Goal: Task Accomplishment & Management: Manage account settings

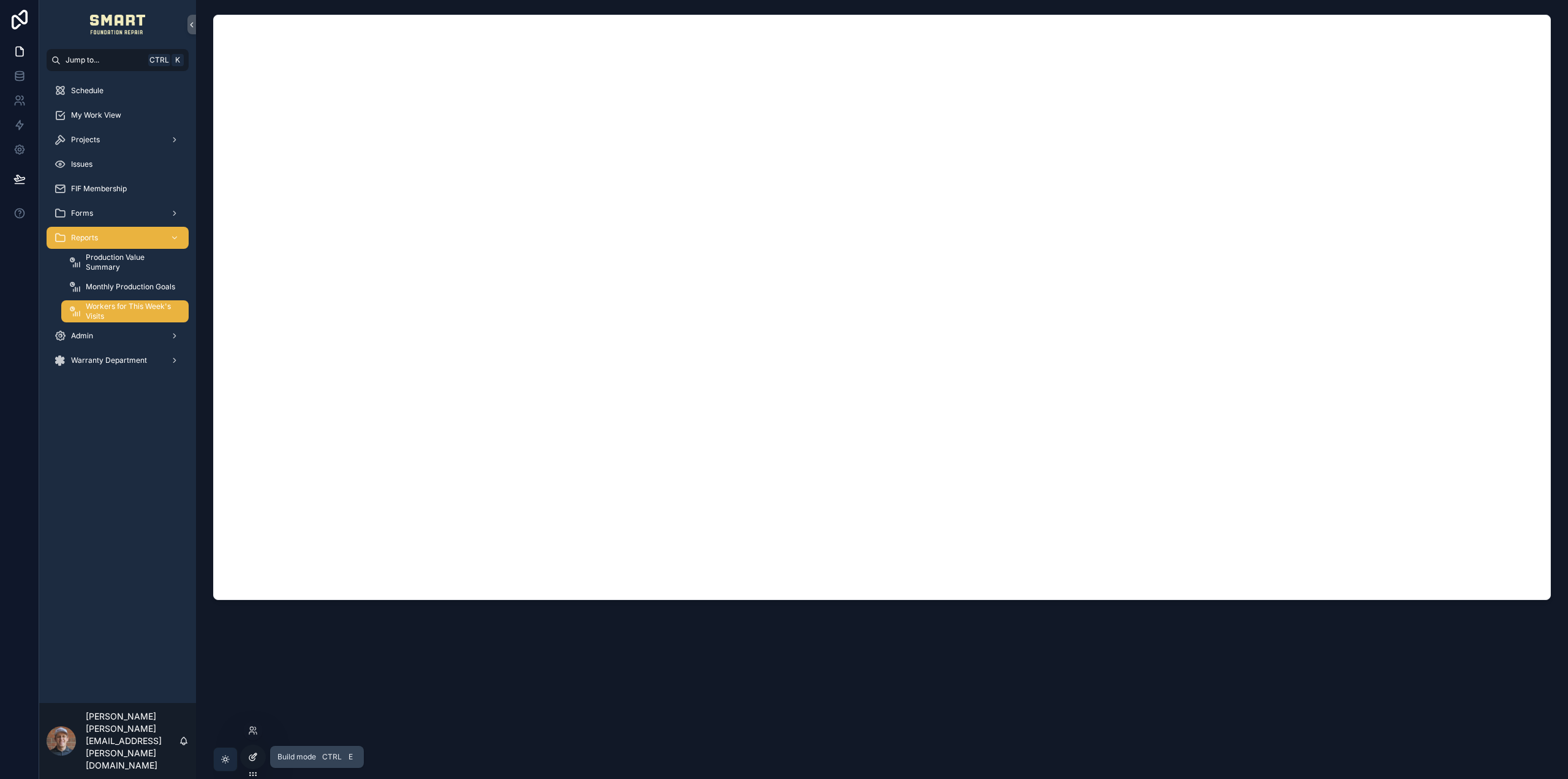
click at [252, 756] on icon at bounding box center [253, 757] width 10 height 10
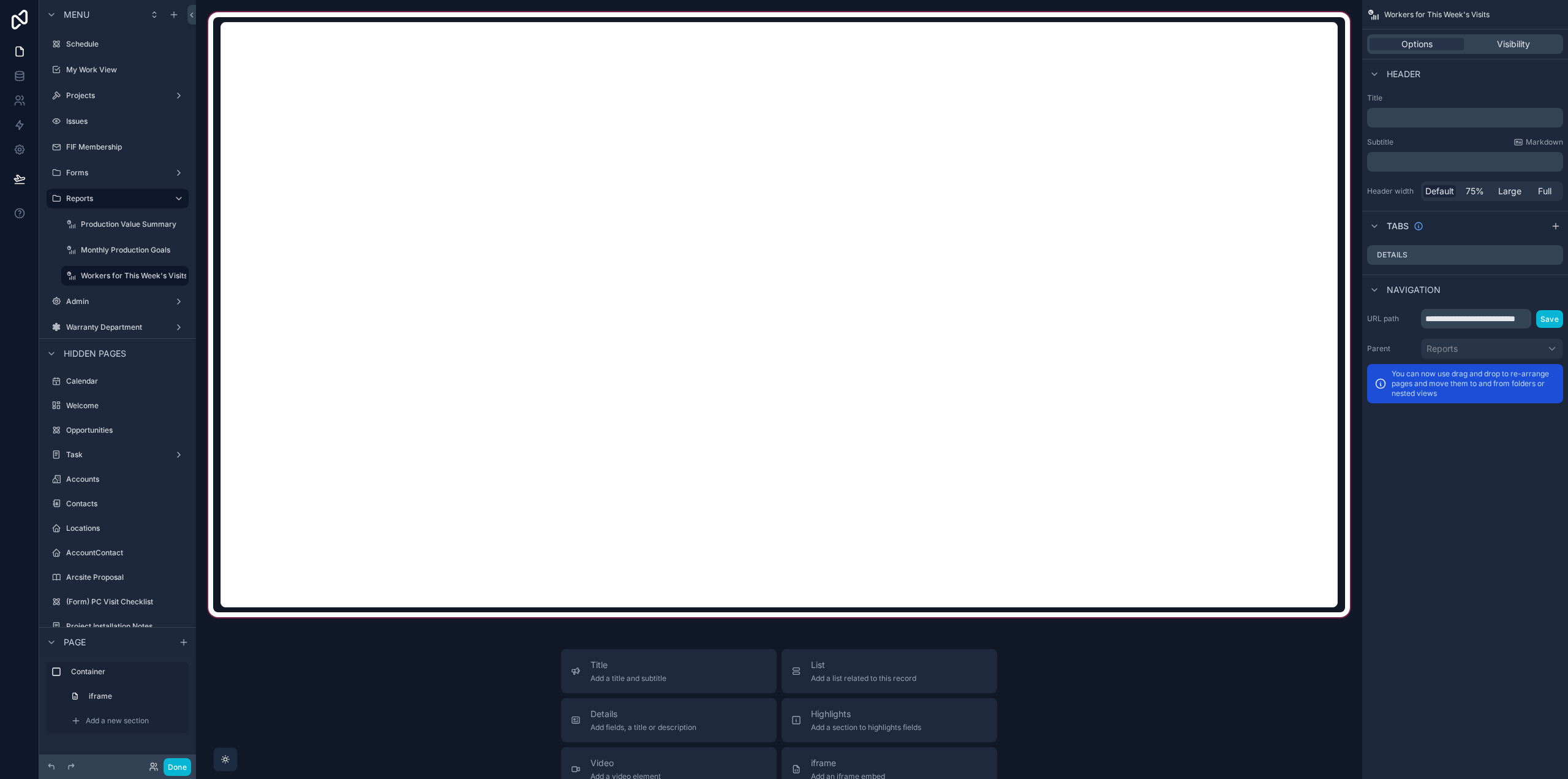
click at [212, 462] on div "scrollable content" at bounding box center [779, 315] width 1146 height 610
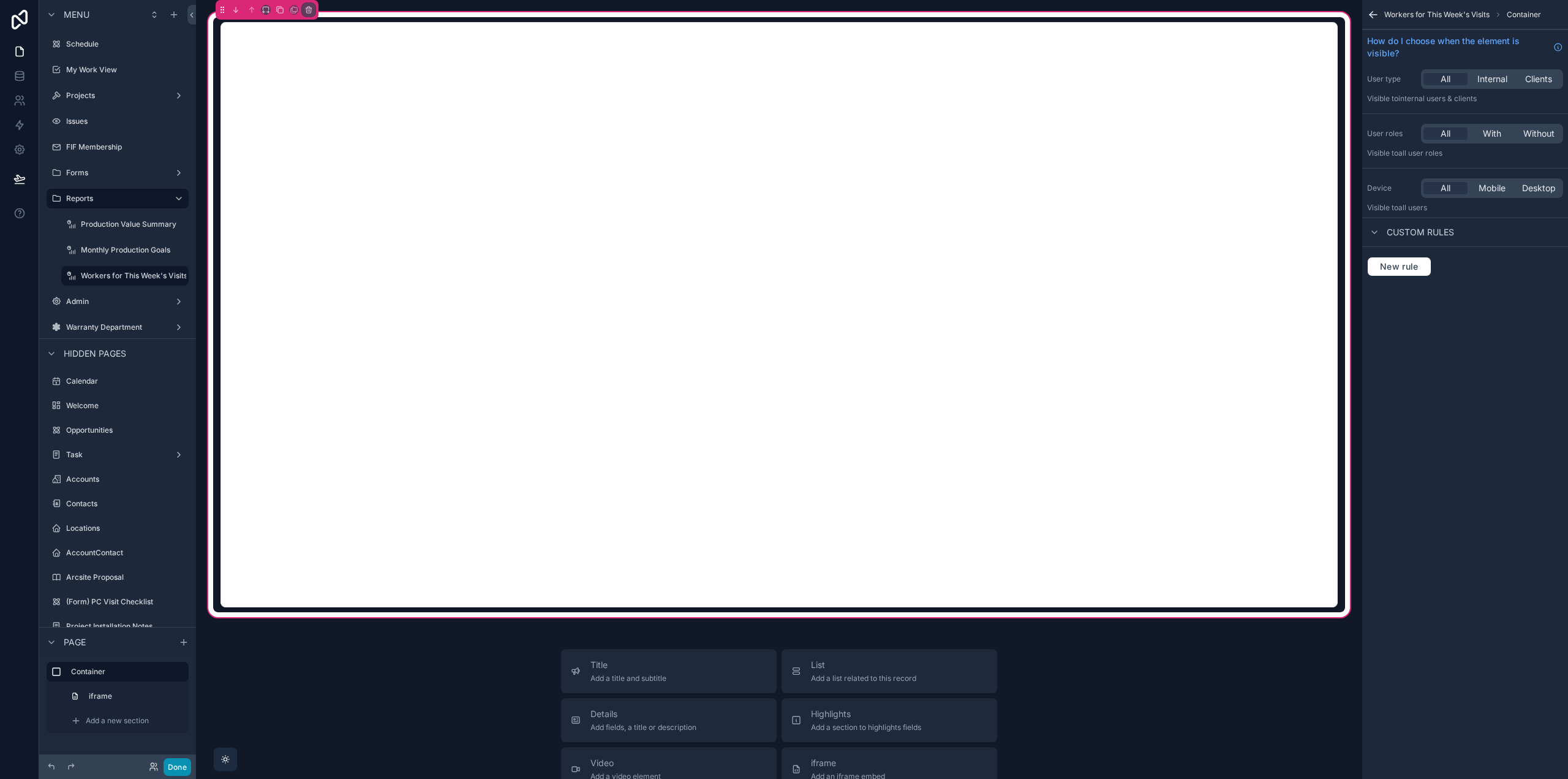
click at [167, 768] on button "Done" at bounding box center [177, 766] width 28 height 18
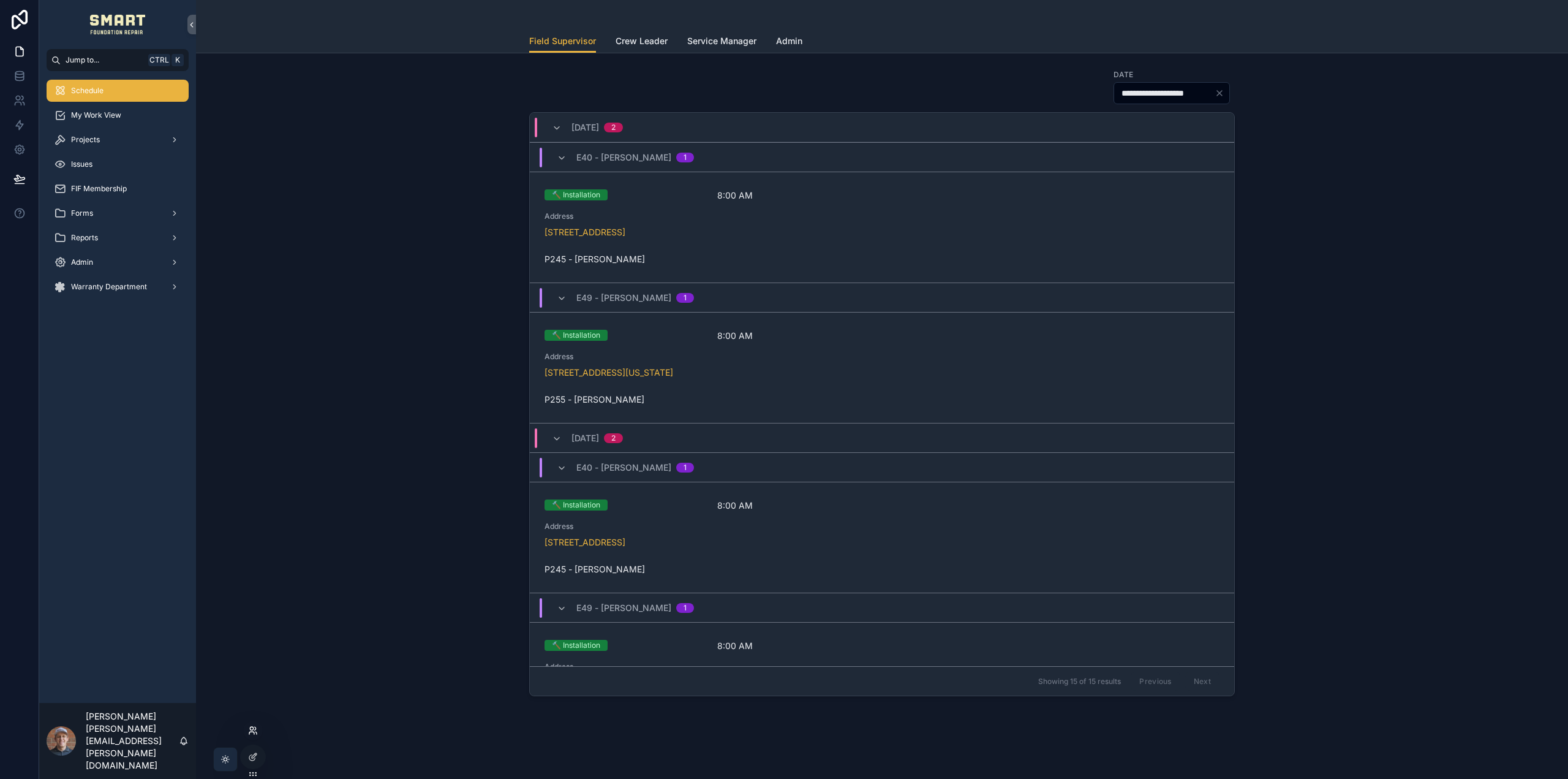
click at [249, 733] on icon at bounding box center [252, 732] width 5 height 3
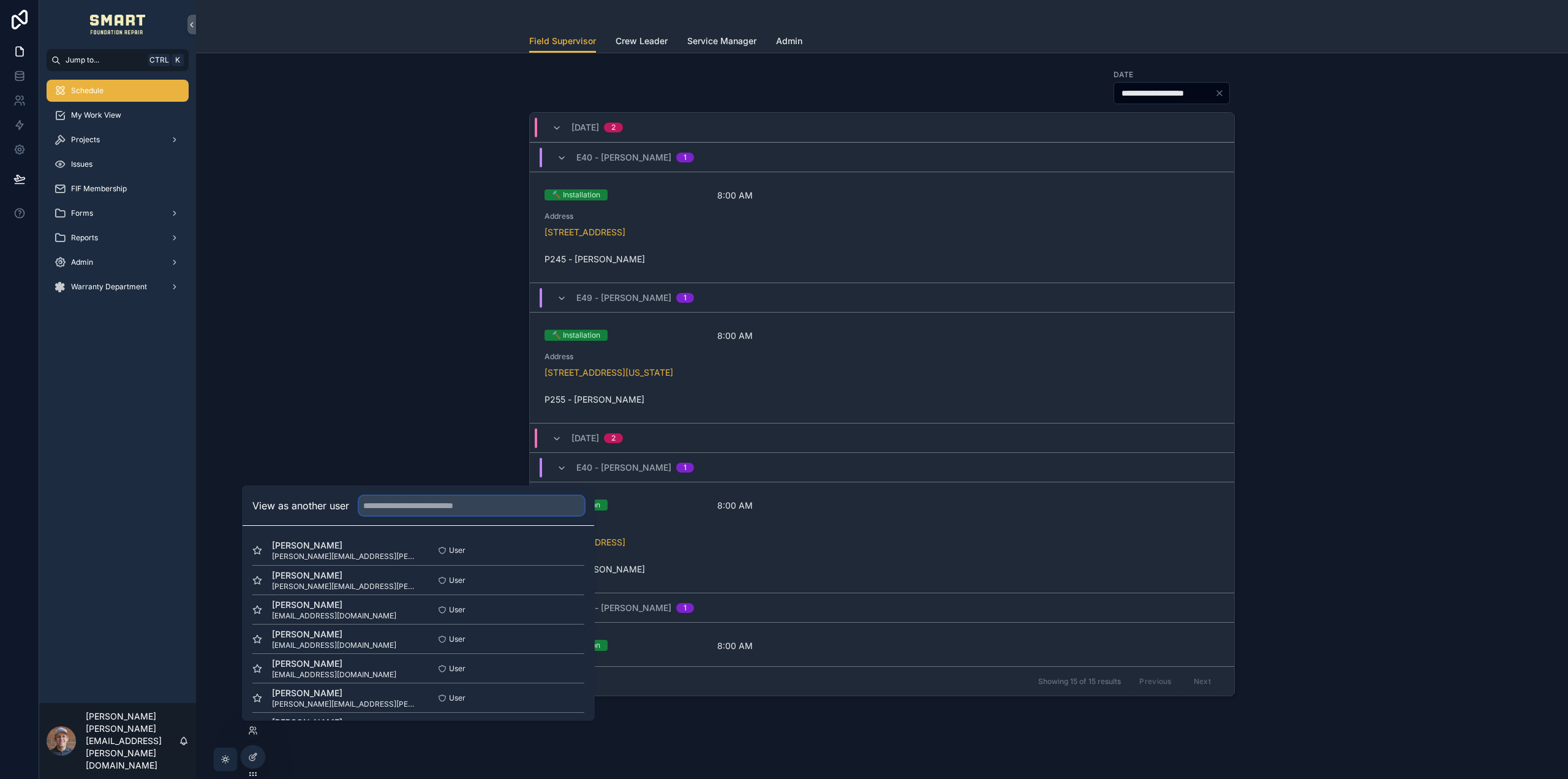
click at [408, 505] on input "text" at bounding box center [471, 505] width 225 height 19
type input "*****"
click at [567, 667] on button "Select" at bounding box center [568, 666] width 32 height 18
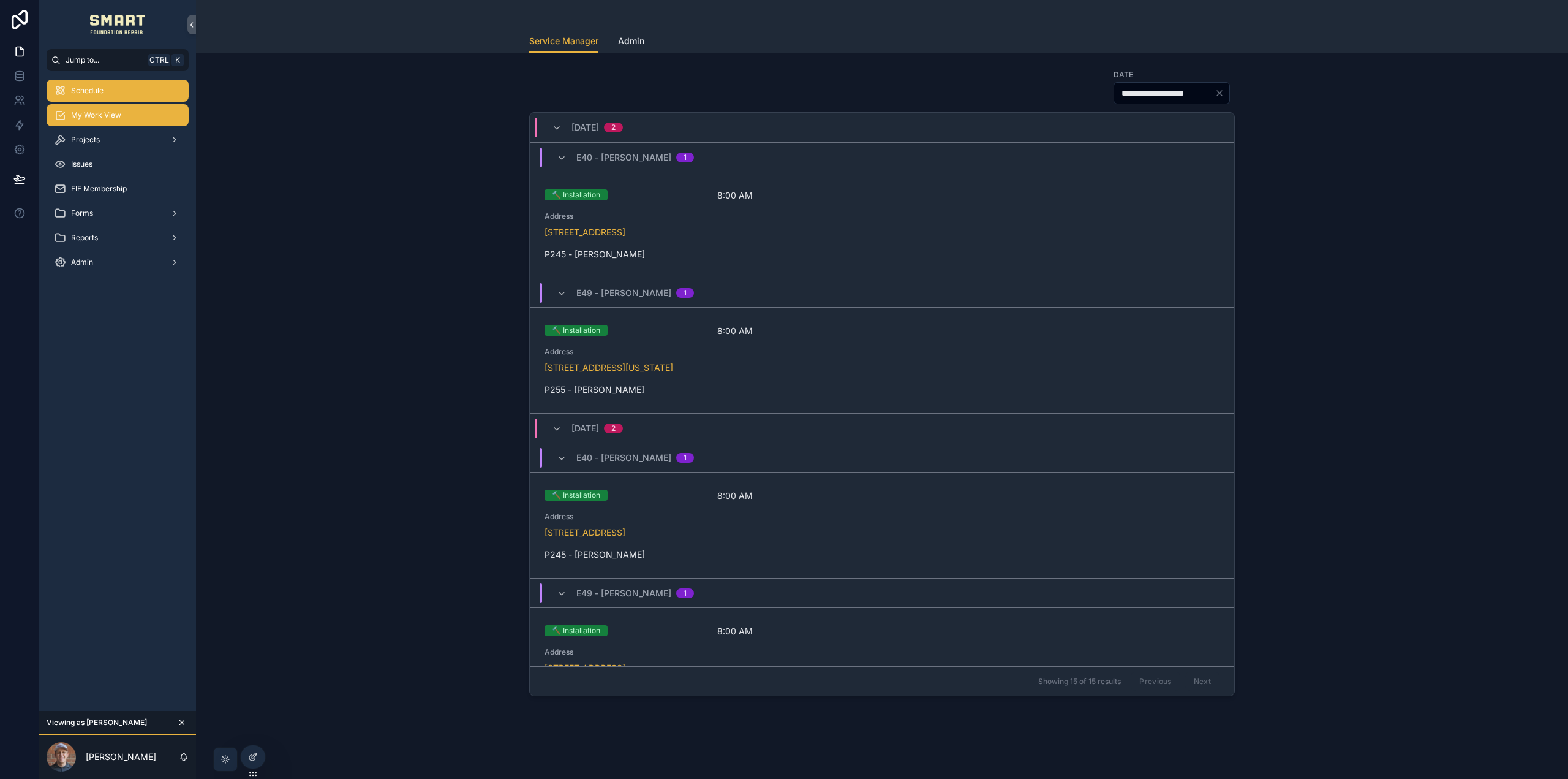
click at [124, 117] on div "My Work View" at bounding box center [117, 115] width 127 height 19
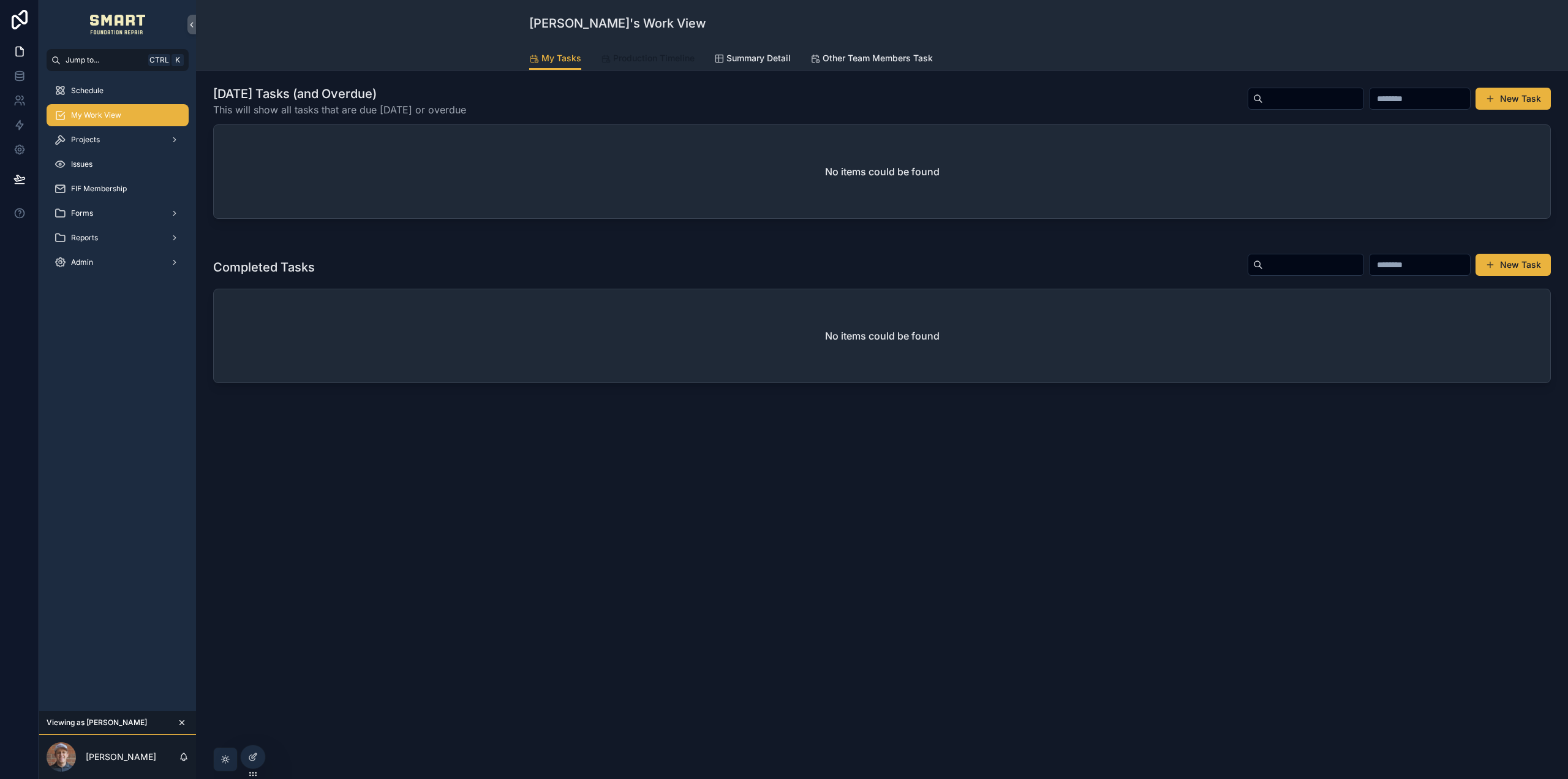
click at [650, 58] on span "Production Timeline" at bounding box center [653, 58] width 81 height 13
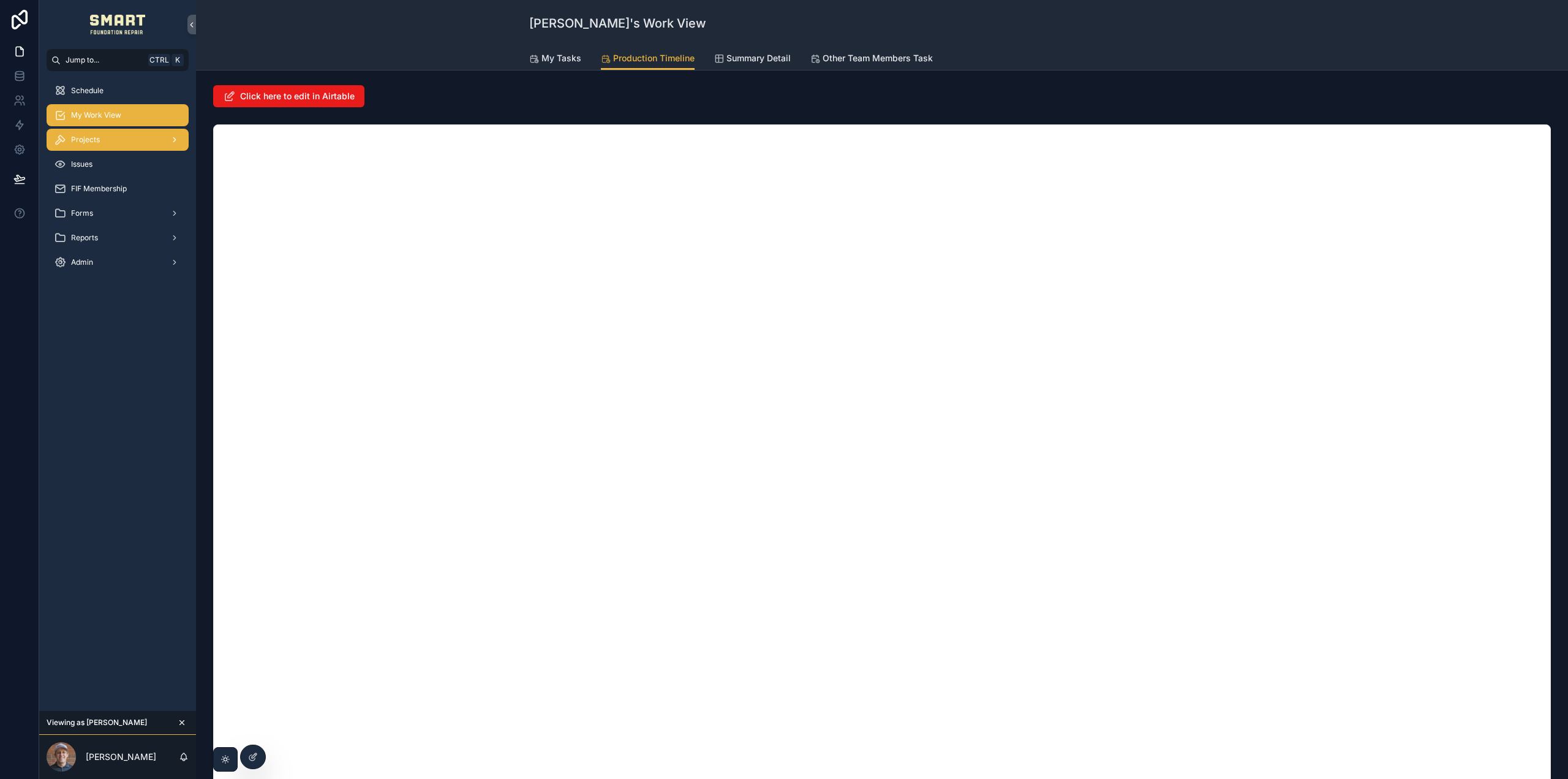
click at [101, 133] on div "Projects" at bounding box center [117, 139] width 127 height 19
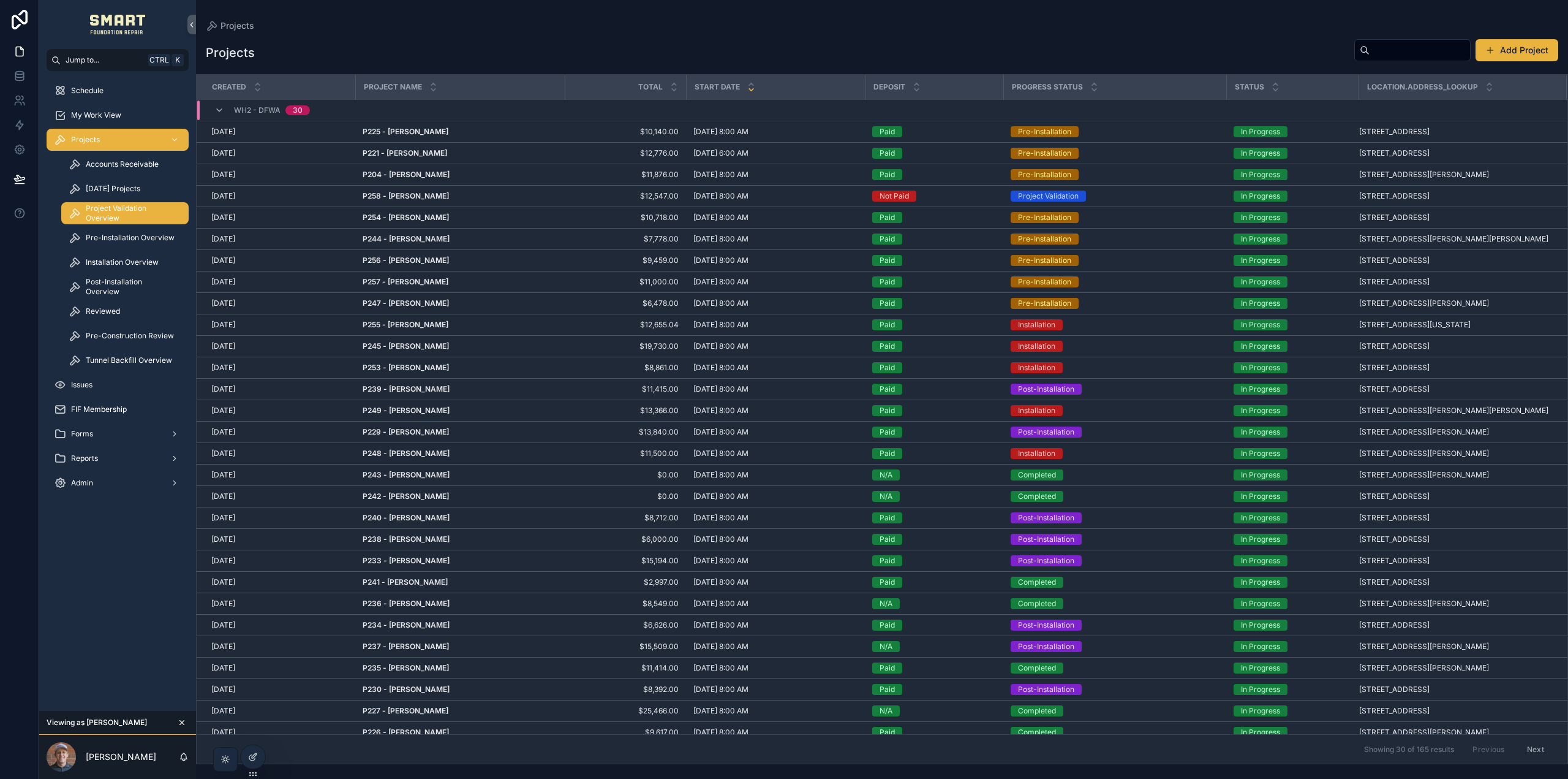
click at [146, 209] on span "Project Validation Overview" at bounding box center [131, 213] width 90 height 19
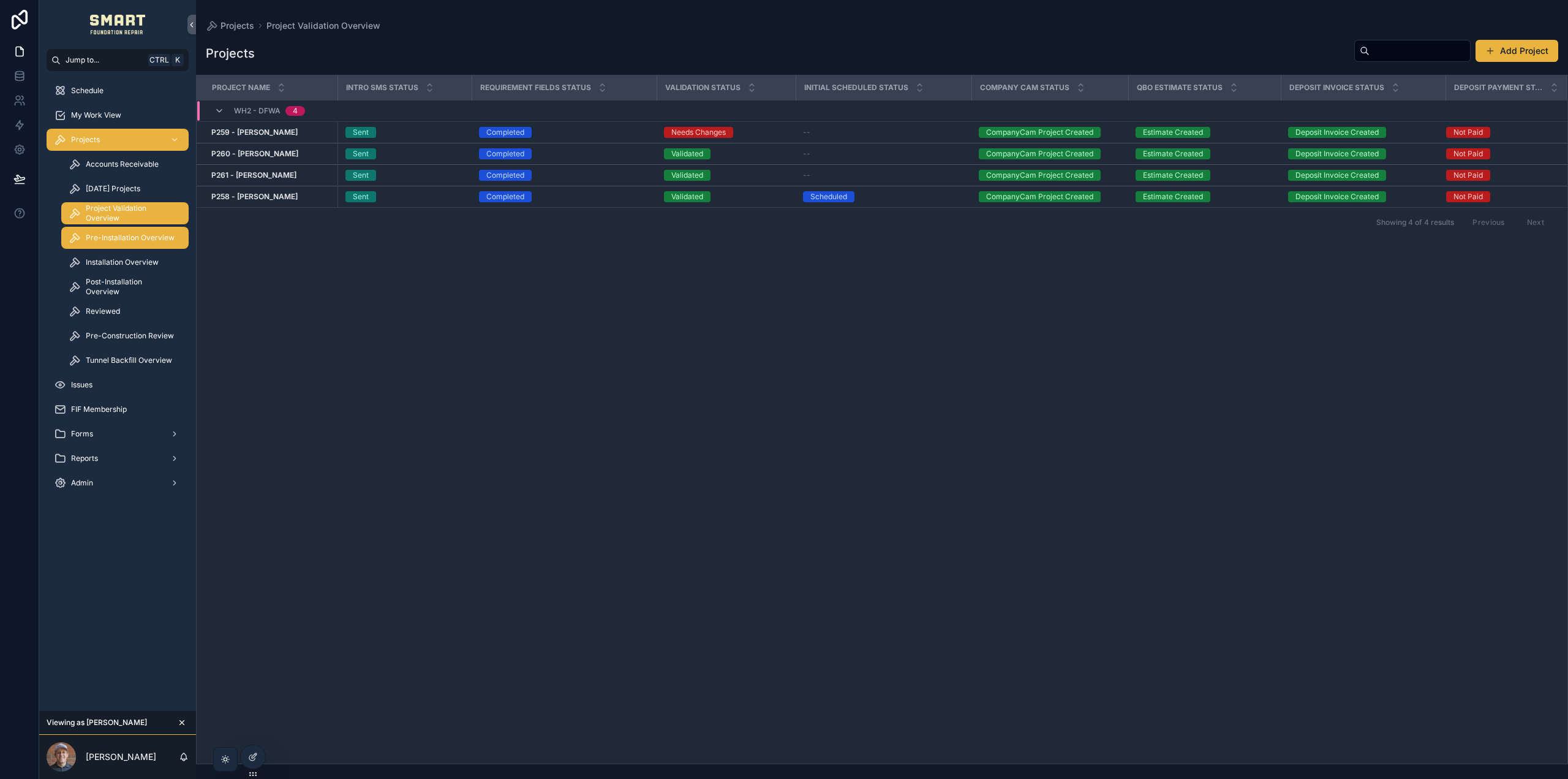
click at [141, 239] on span "Pre-Installation Overview" at bounding box center [130, 238] width 89 height 10
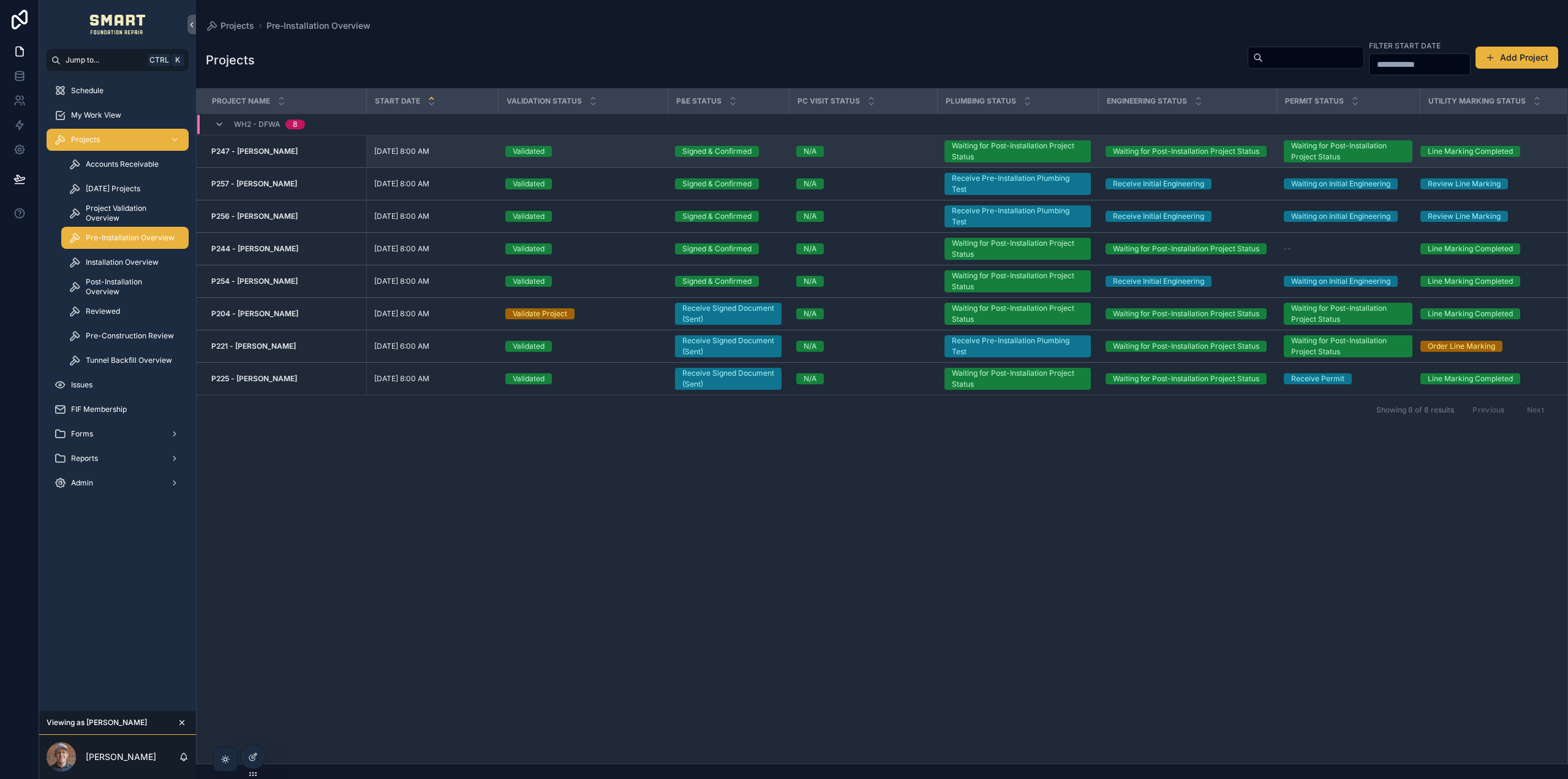
drag, startPoint x: 256, startPoint y: 147, endPoint x: 258, endPoint y: 160, distance: 13.2
click at [129, 361] on span "Tunnel Backfill Overview" at bounding box center [128, 360] width 86 height 10
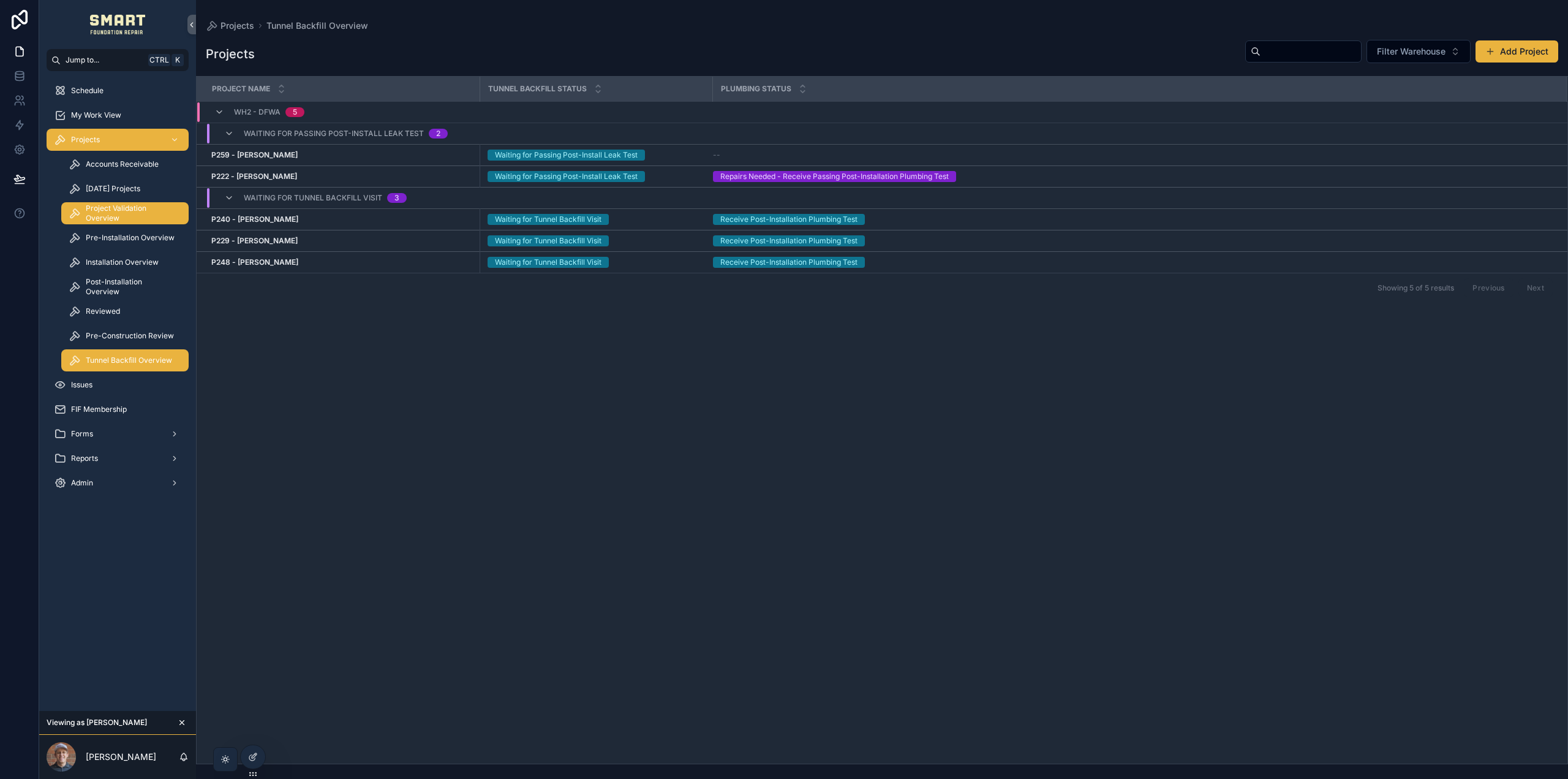
click at [127, 206] on span "Project Validation Overview" at bounding box center [131, 213] width 90 height 19
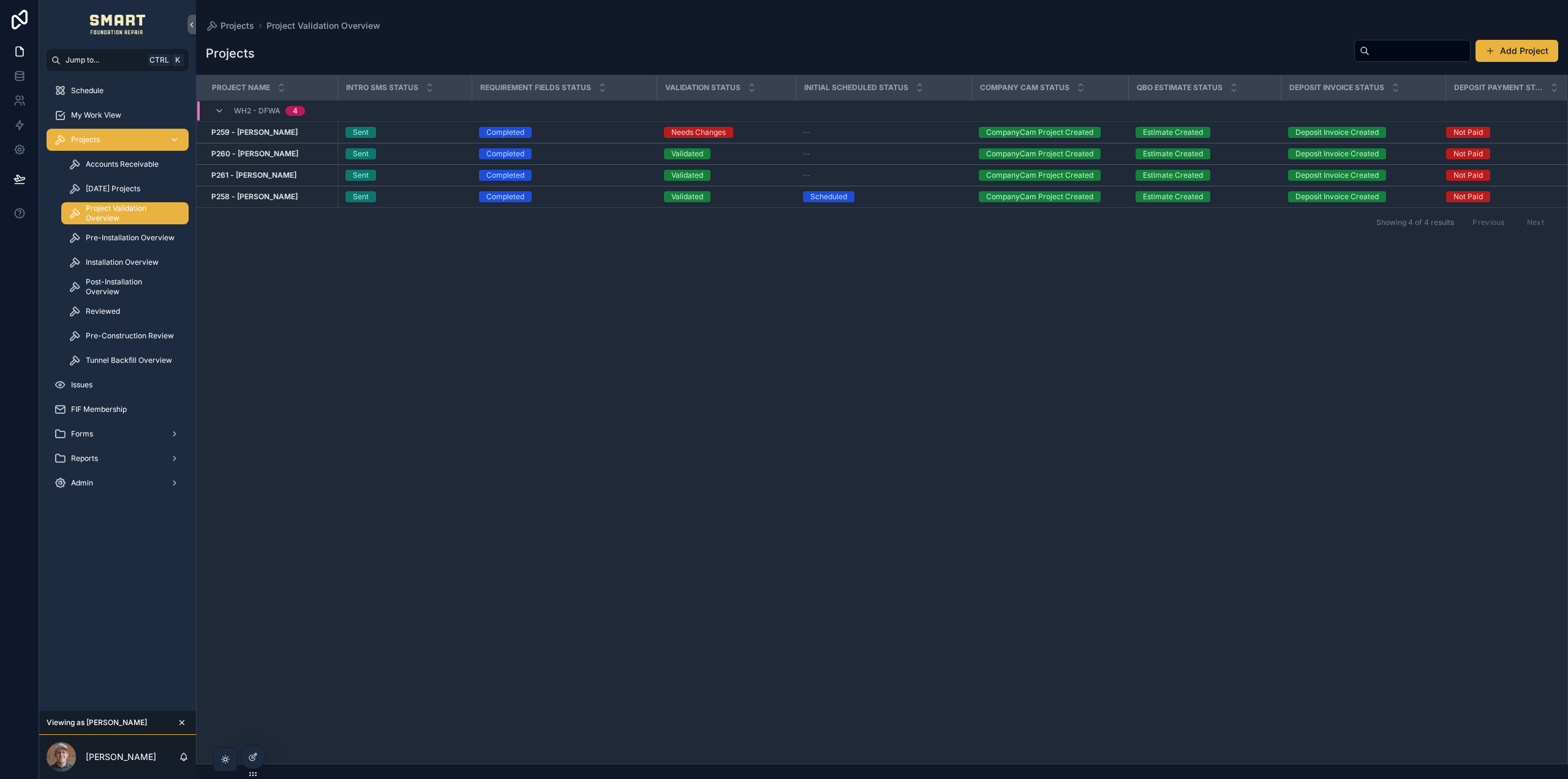
click at [92, 139] on span "Projects" at bounding box center [85, 140] width 28 height 10
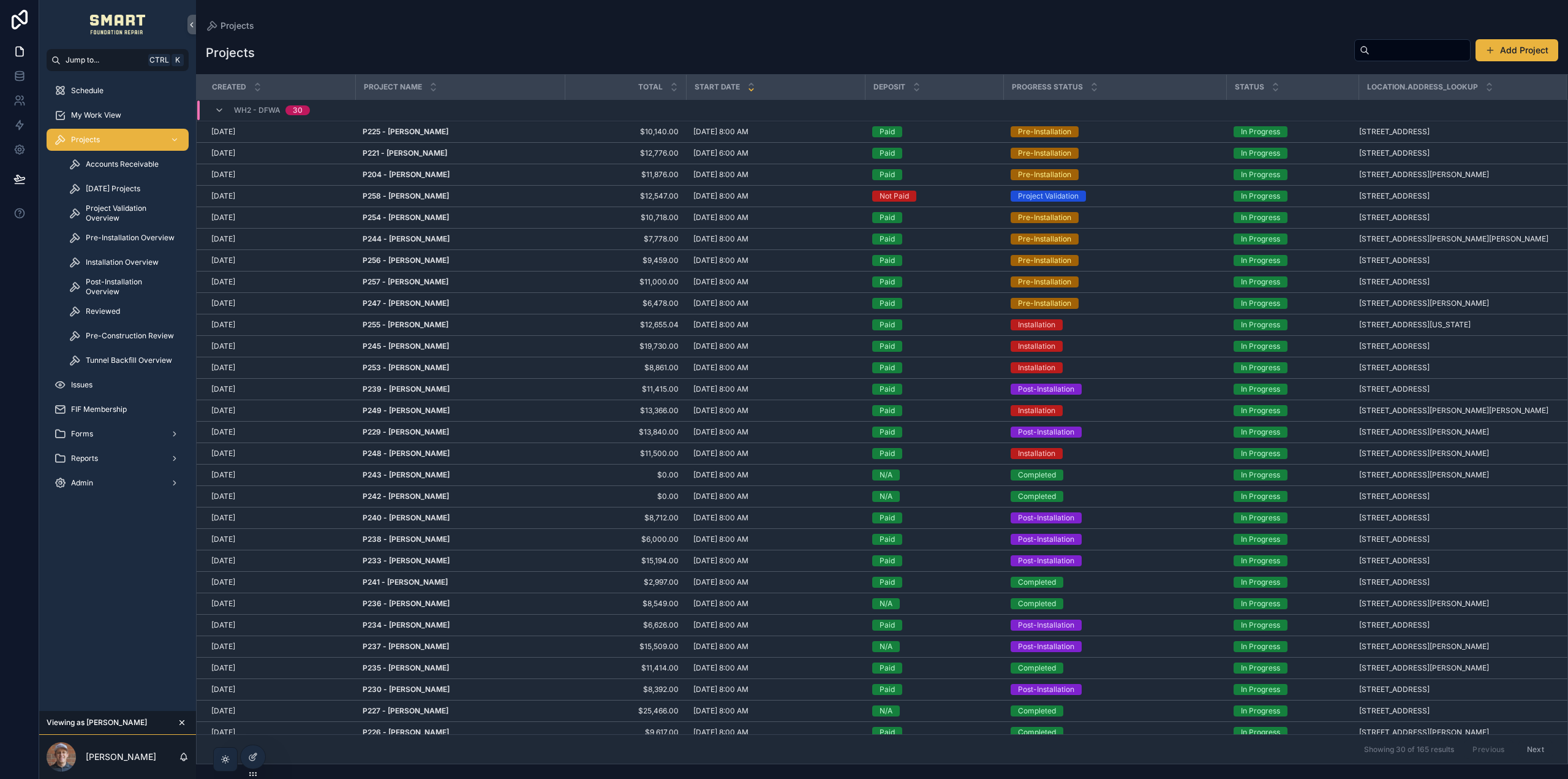
click at [1385, 51] on input "scrollable content" at bounding box center [1420, 50] width 100 height 17
type input "*****"
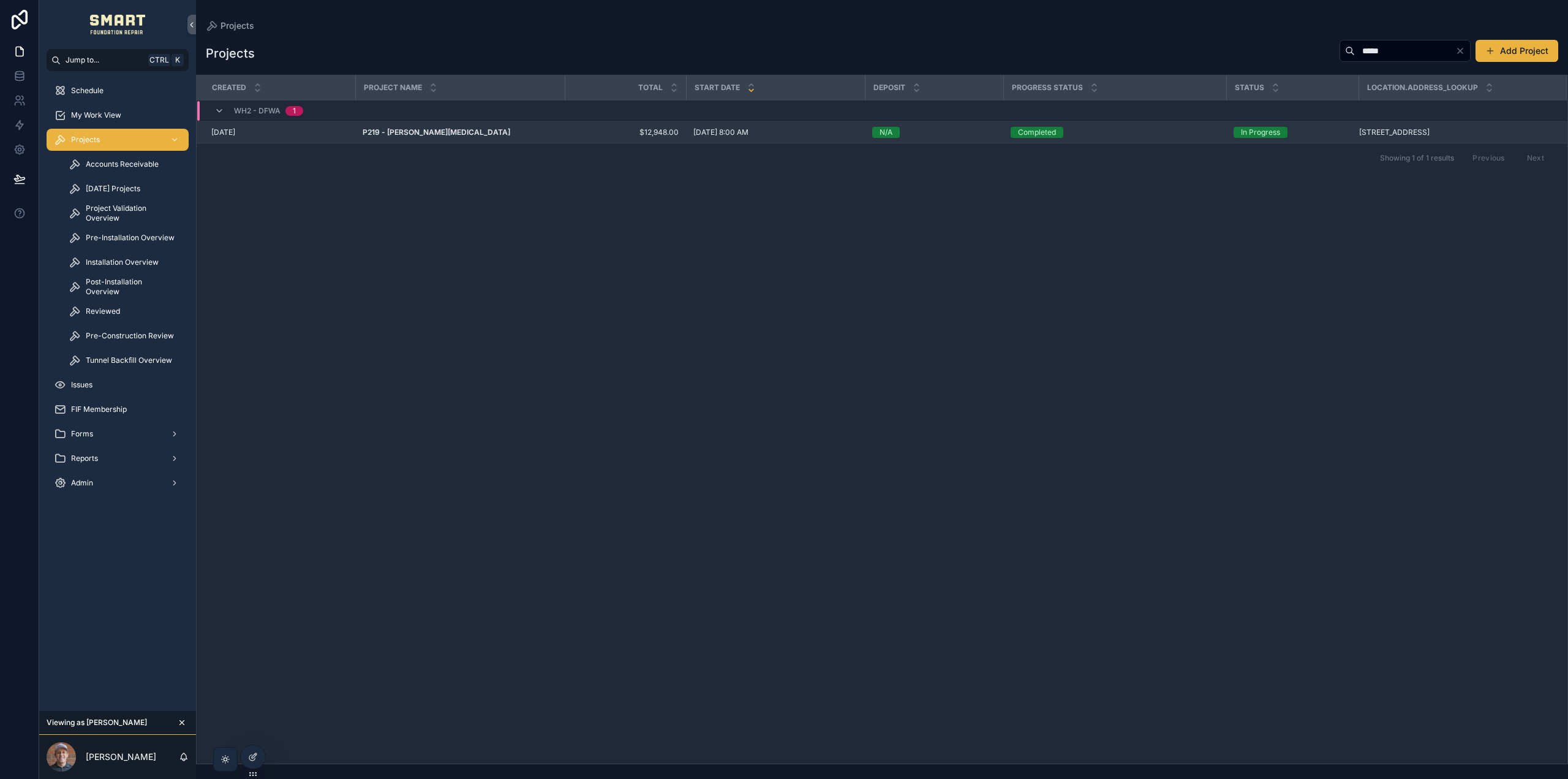
click at [408, 133] on strong "P219 - Dylan Whitehead" at bounding box center [436, 132] width 147 height 9
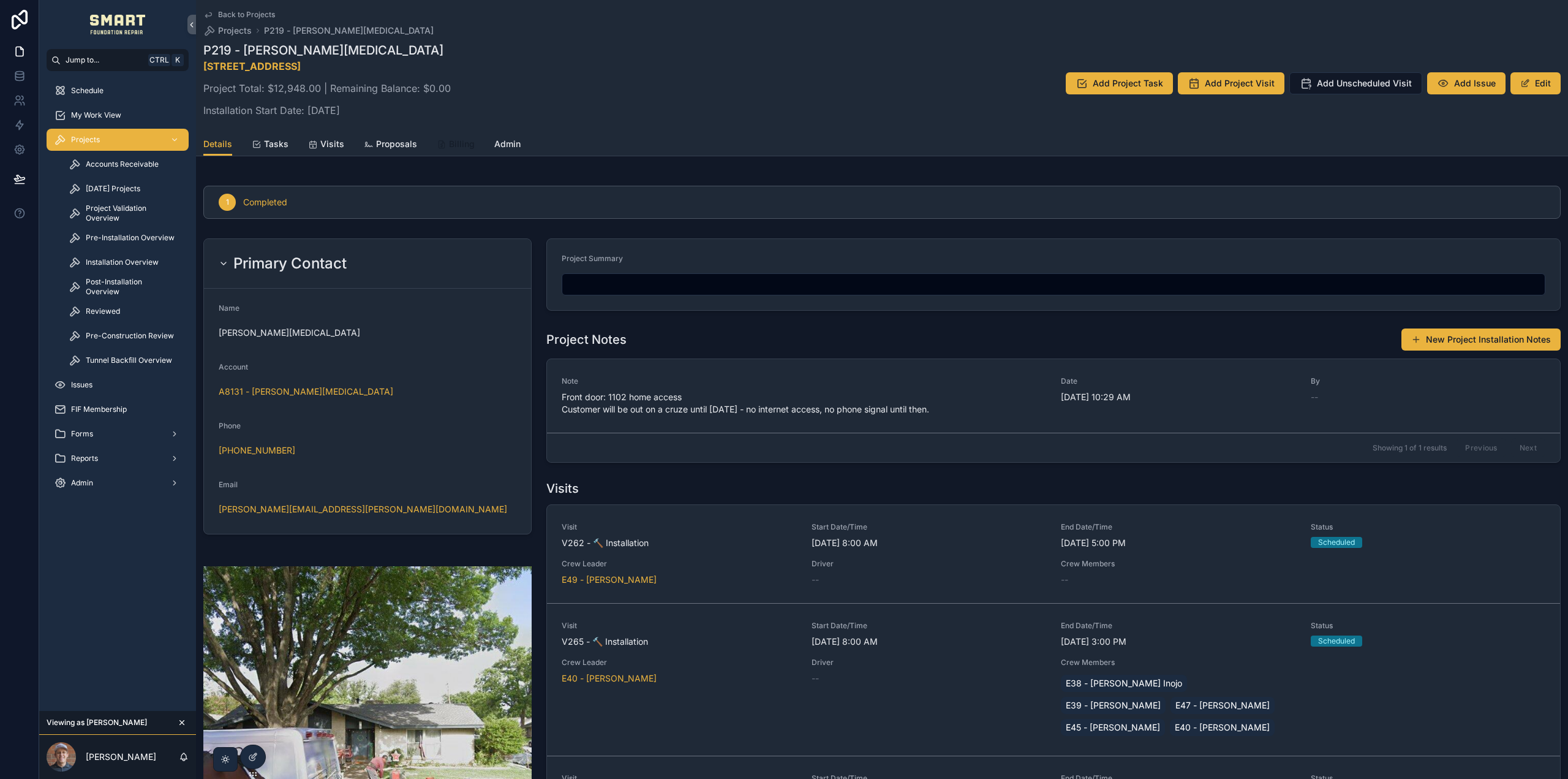
click at [449, 148] on span "Billing" at bounding box center [461, 144] width 26 height 13
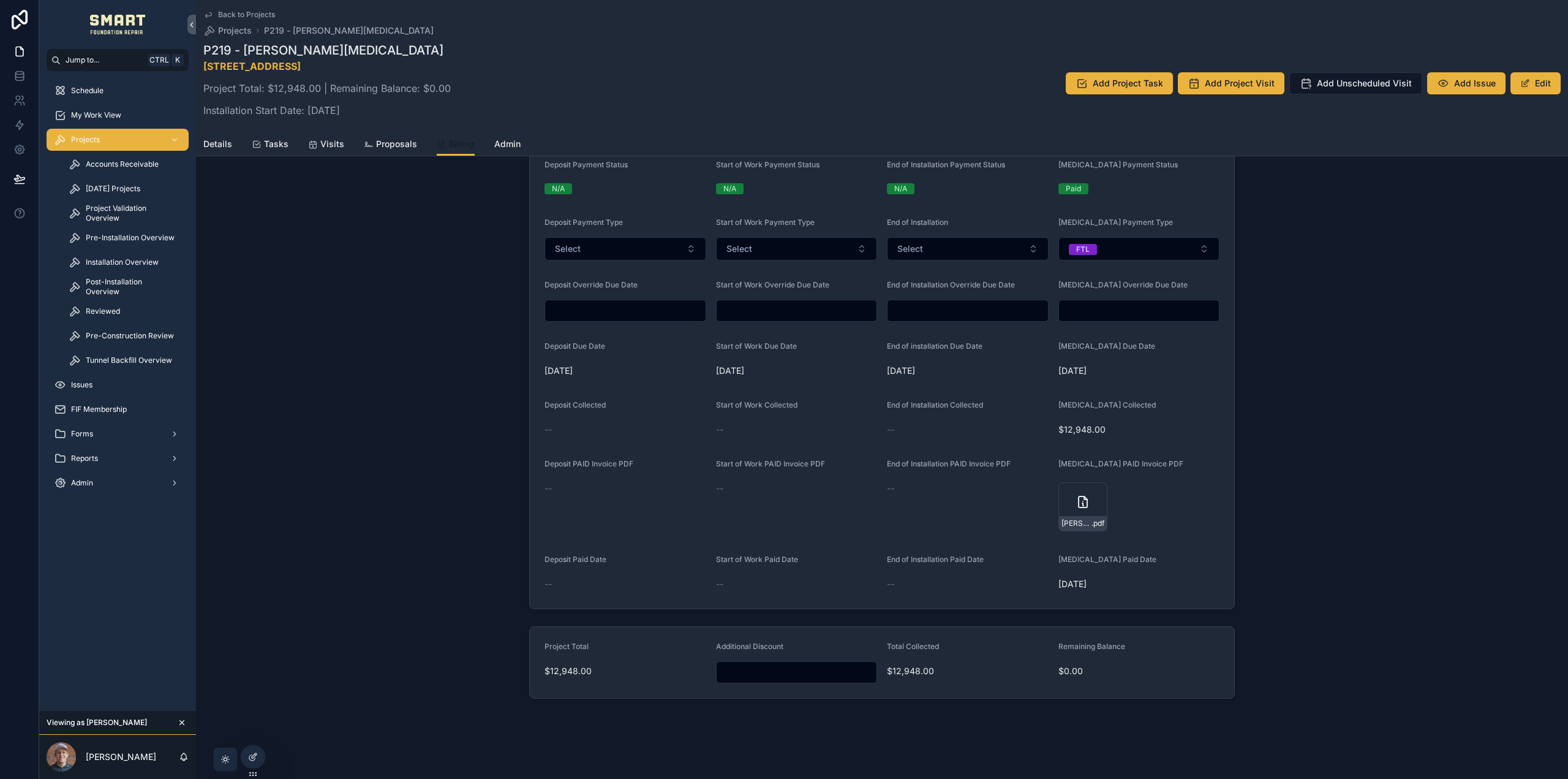
scroll to position [415, 0]
click at [116, 161] on span "Accounts Receivable" at bounding box center [121, 164] width 73 height 10
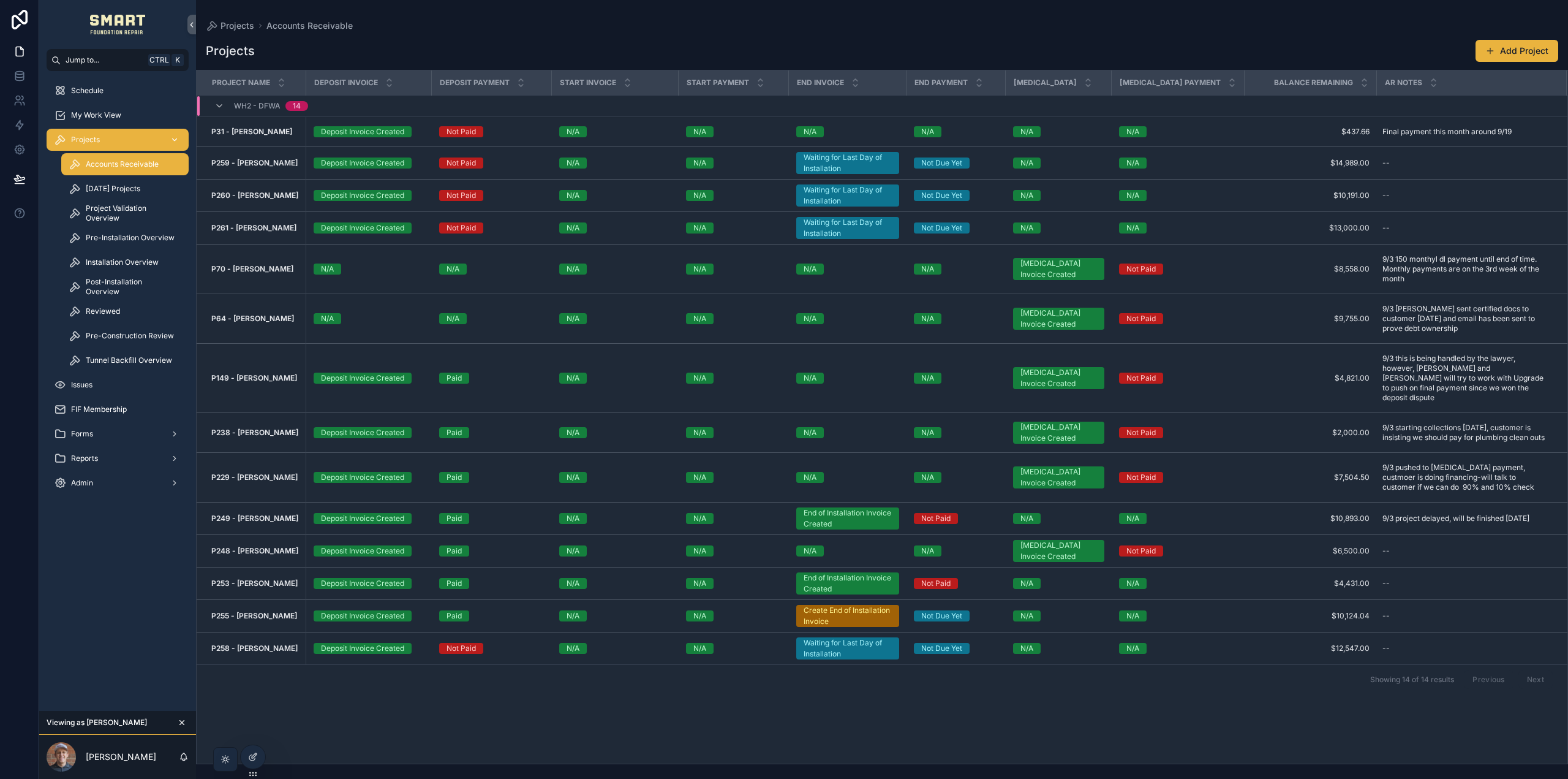
click at [98, 139] on span "Projects" at bounding box center [85, 140] width 28 height 10
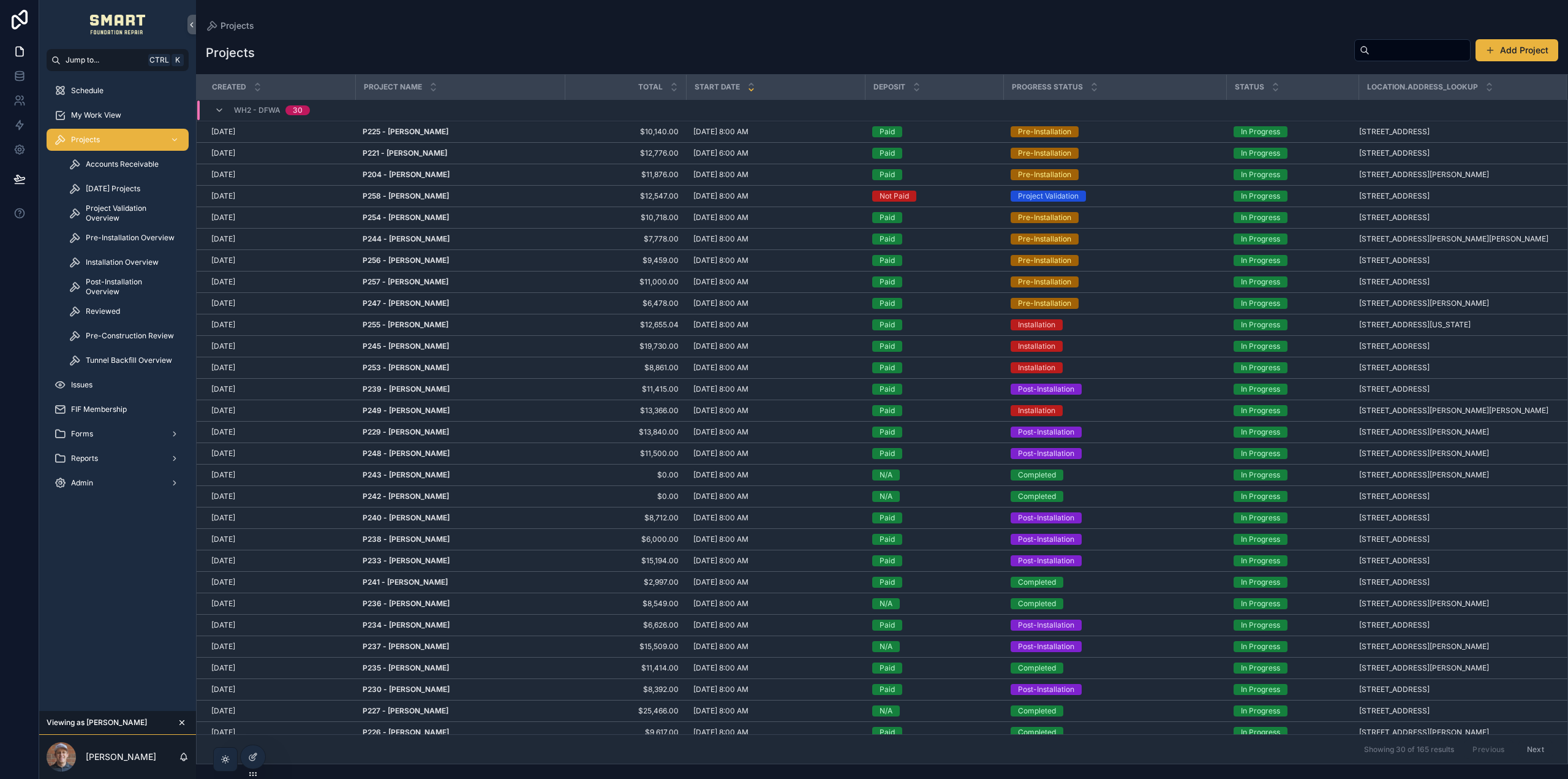
click at [1395, 53] on input "scrollable content" at bounding box center [1420, 50] width 100 height 17
type input "******"
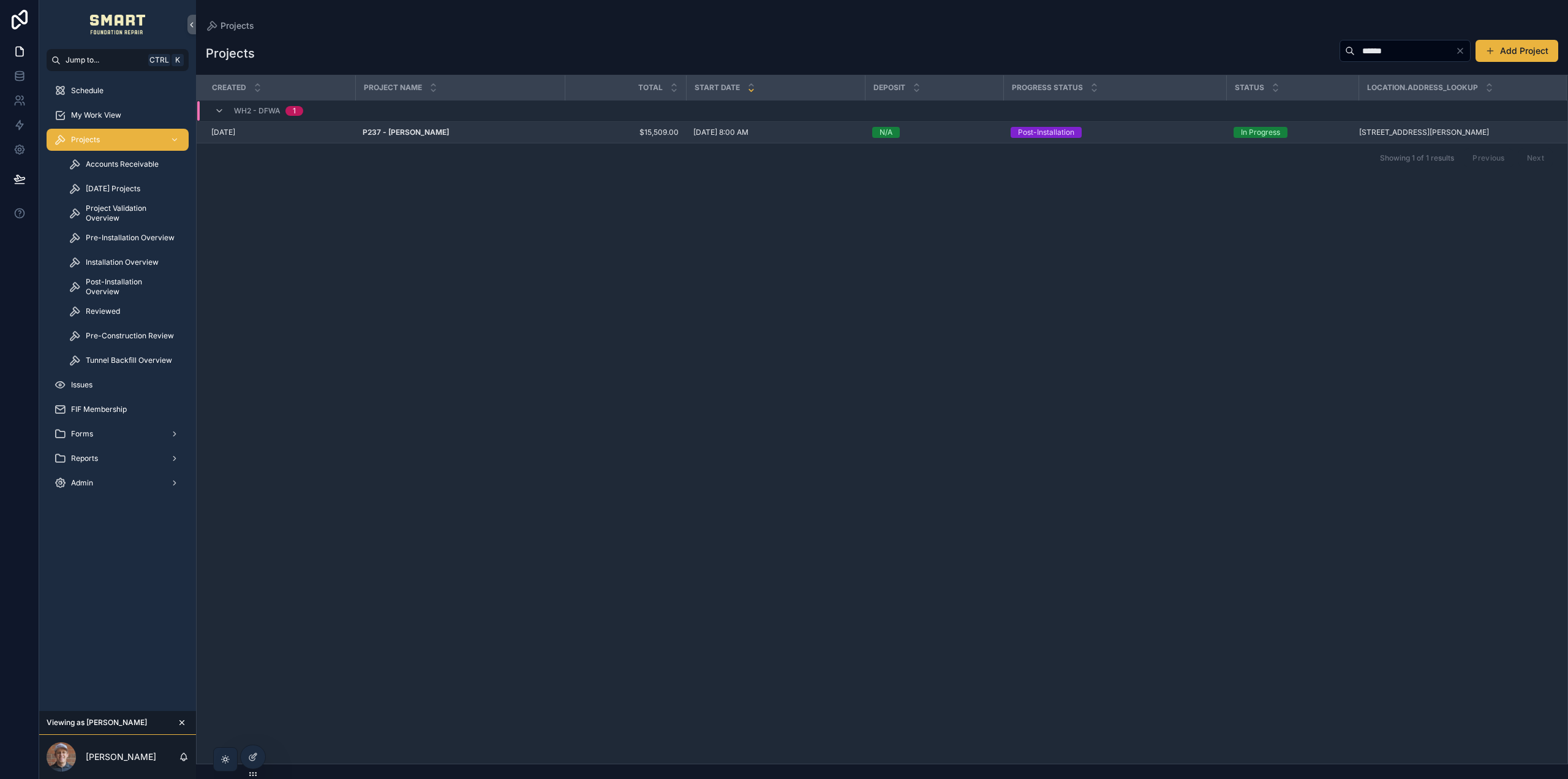
click at [402, 128] on strong "P237 - Daryl Walker" at bounding box center [405, 132] width 86 height 9
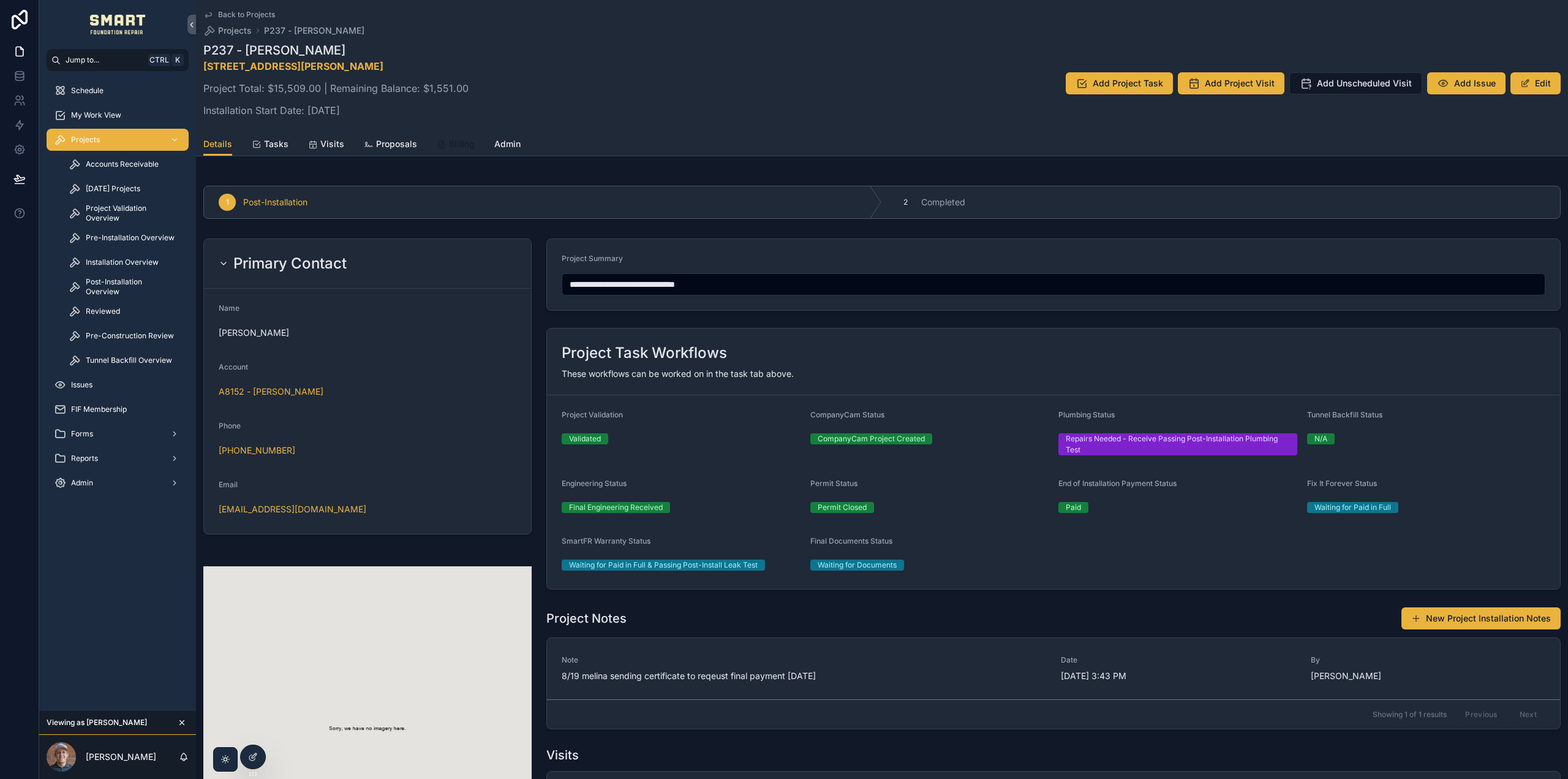
click at [457, 139] on span "Billing" at bounding box center [461, 144] width 26 height 13
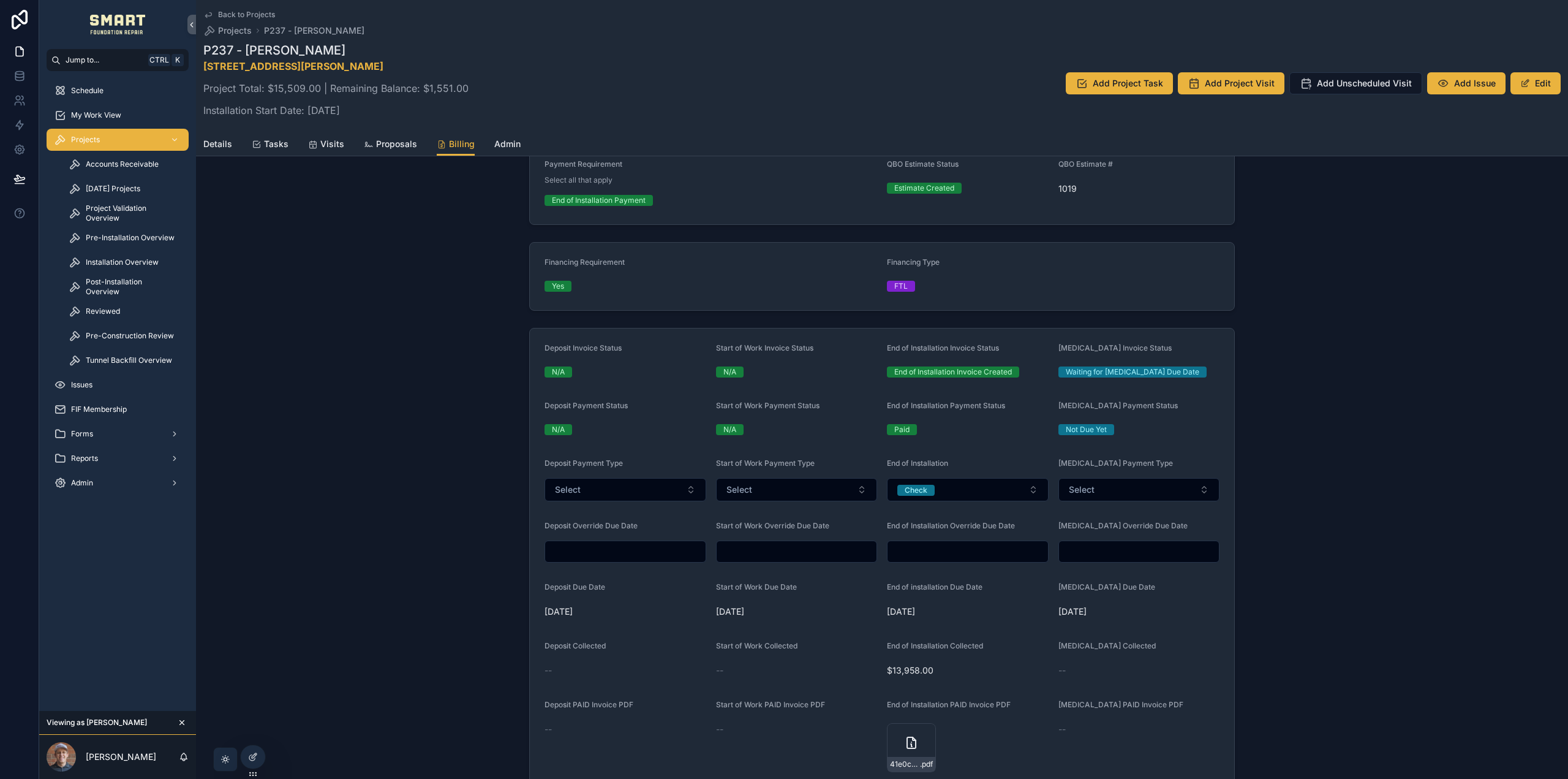
scroll to position [170, 0]
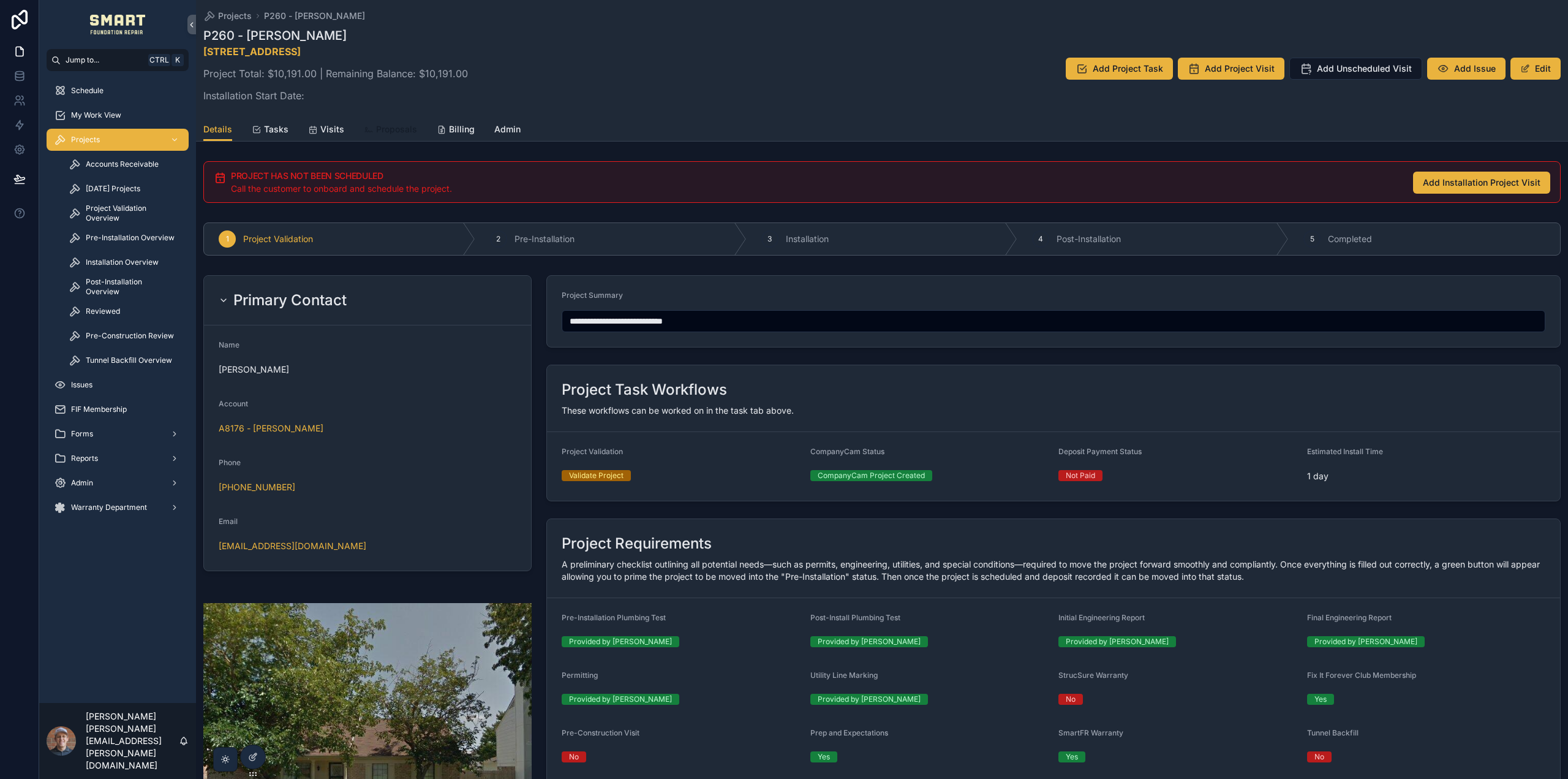
click at [396, 131] on span "Proposals" at bounding box center [396, 129] width 41 height 13
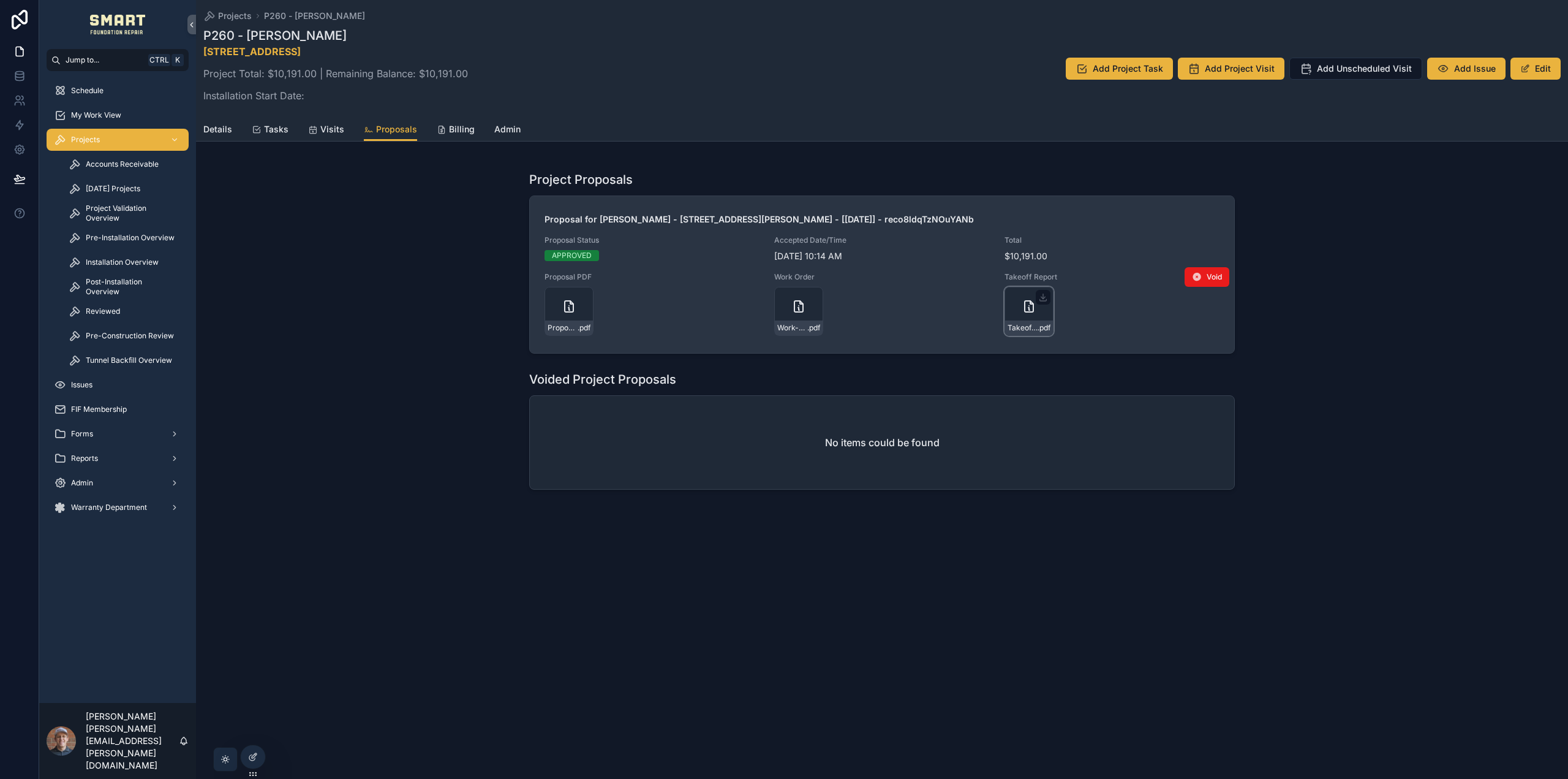
click at [1039, 304] on div "scrollable content" at bounding box center [1043, 297] width 15 height 15
click at [1035, 310] on icon "scrollable content" at bounding box center [1029, 307] width 15 height 15
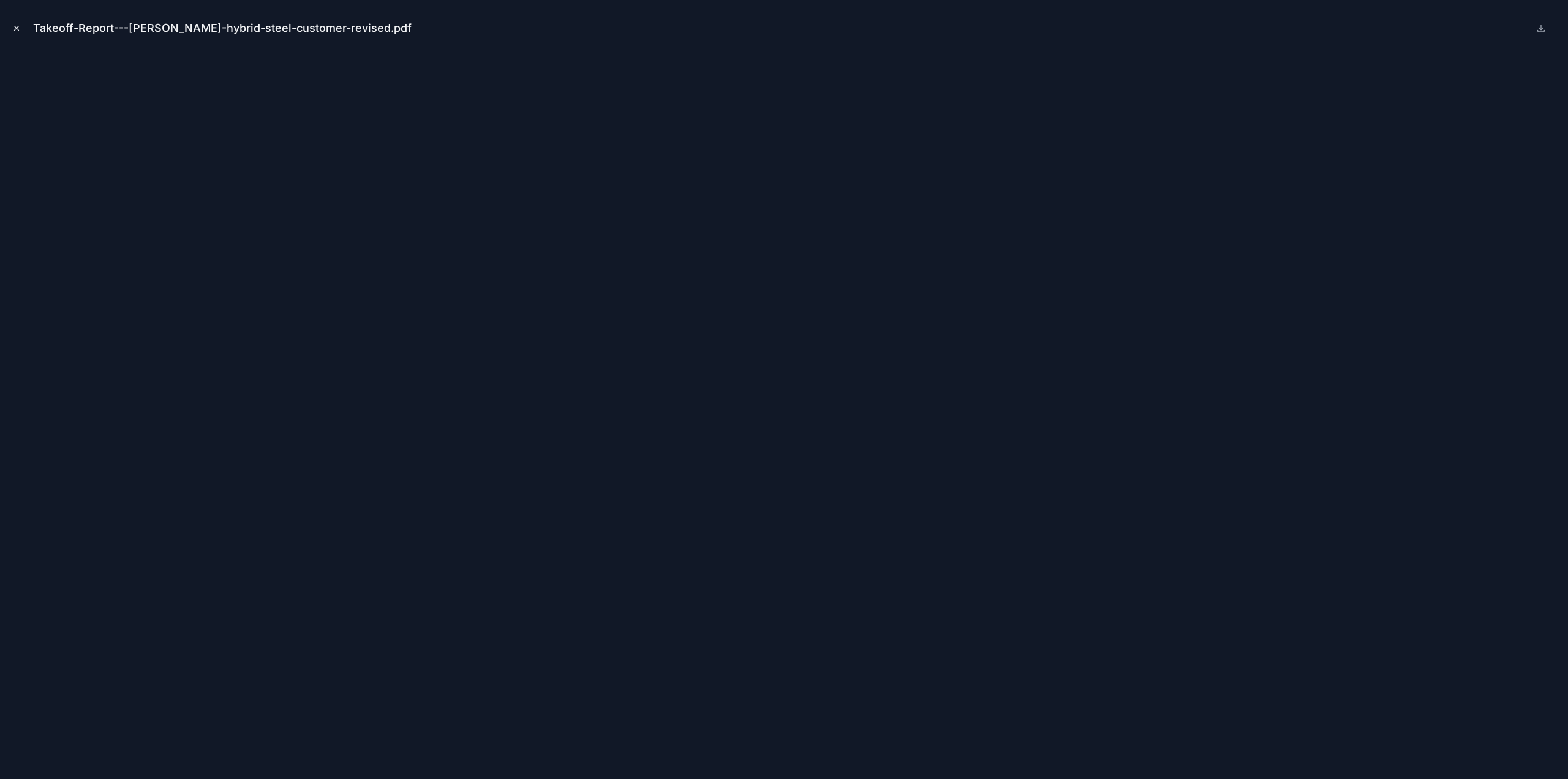
click at [22, 28] on button "Close modal" at bounding box center [17, 28] width 13 height 13
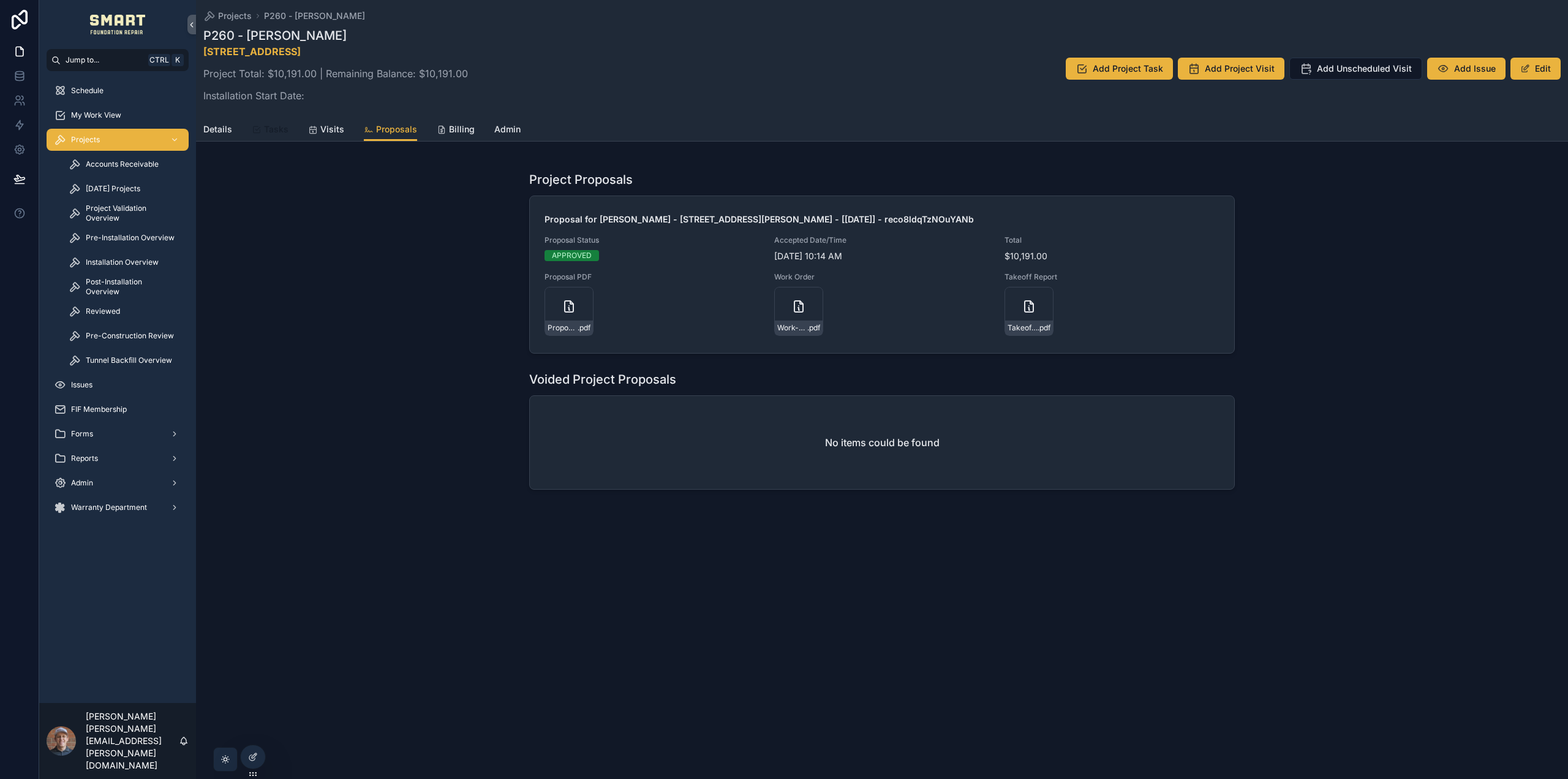
click at [268, 125] on span "Tasks" at bounding box center [275, 129] width 24 height 13
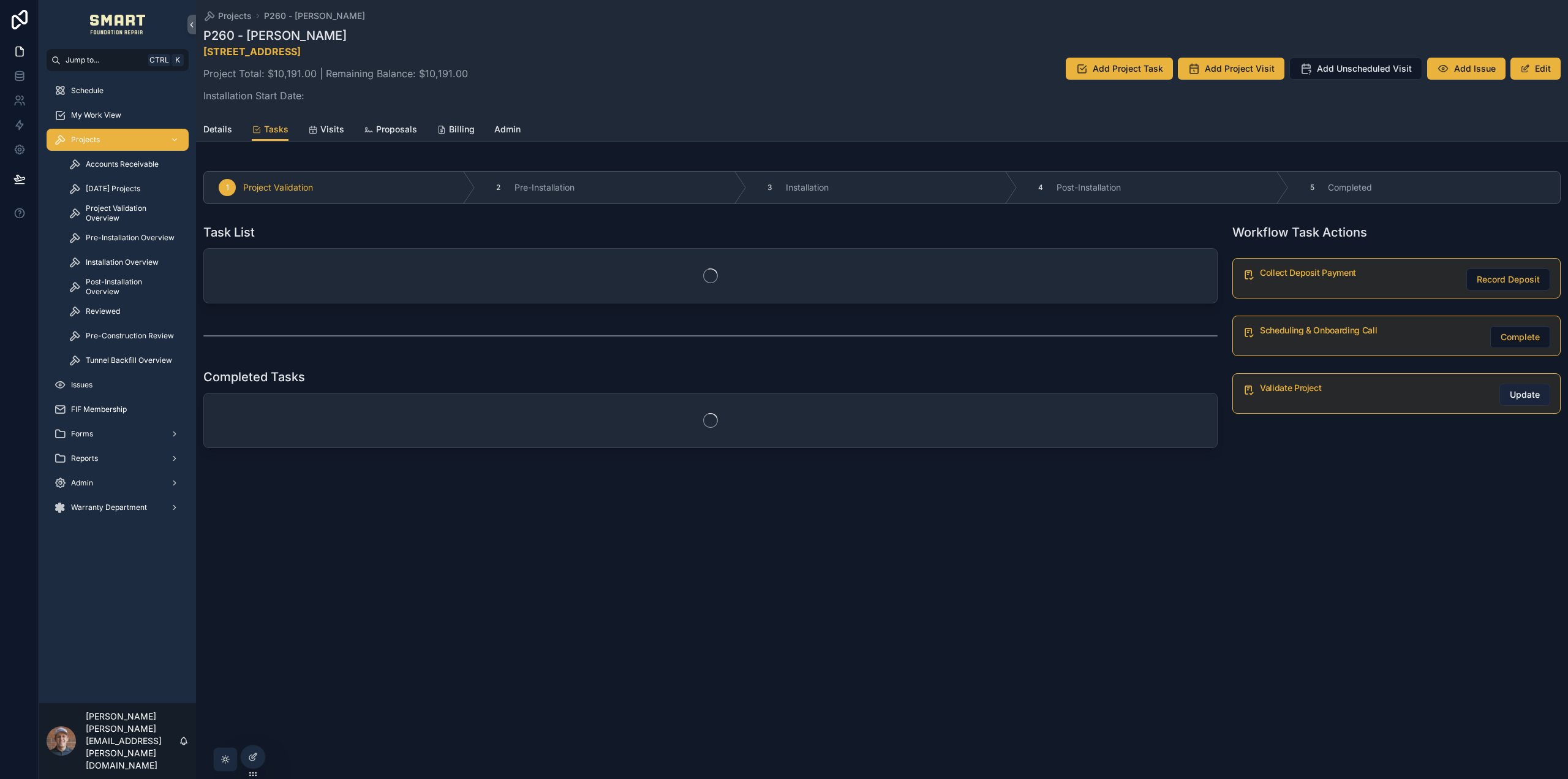
click at [1511, 398] on span "Update" at bounding box center [1524, 395] width 30 height 13
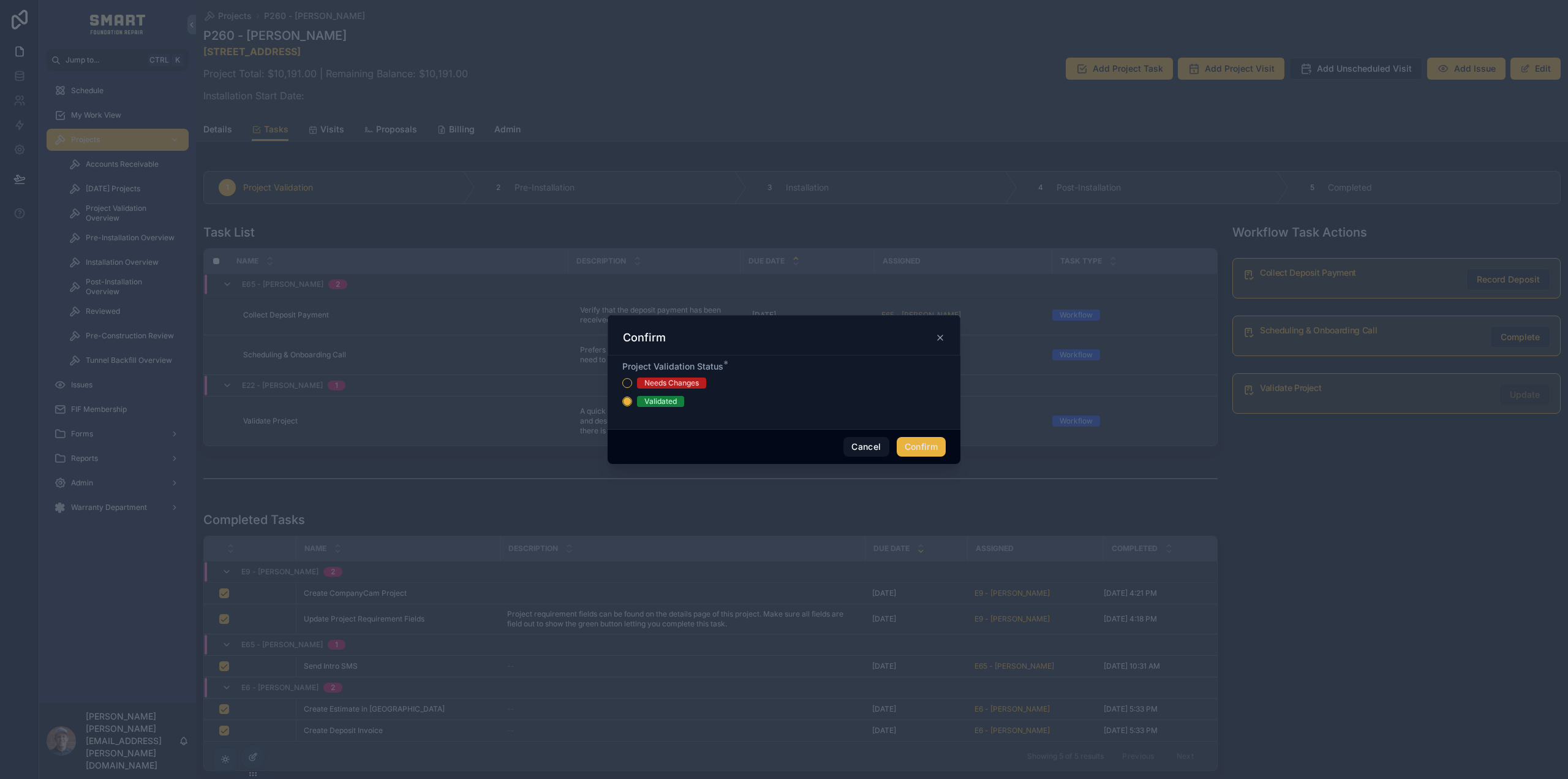
click at [920, 448] on button "Confirm" at bounding box center [921, 446] width 49 height 19
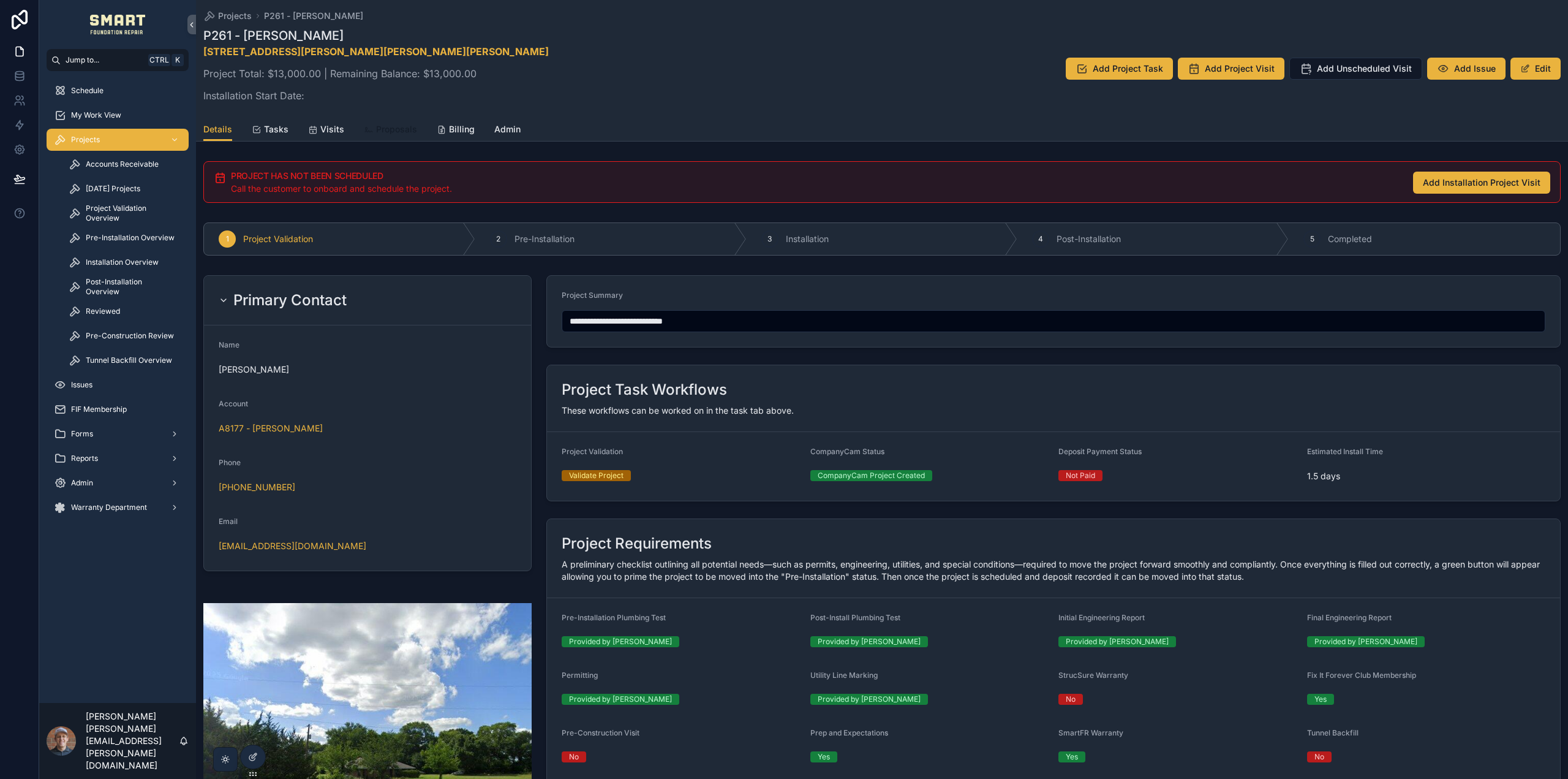
click at [402, 130] on span "Proposals" at bounding box center [396, 129] width 41 height 13
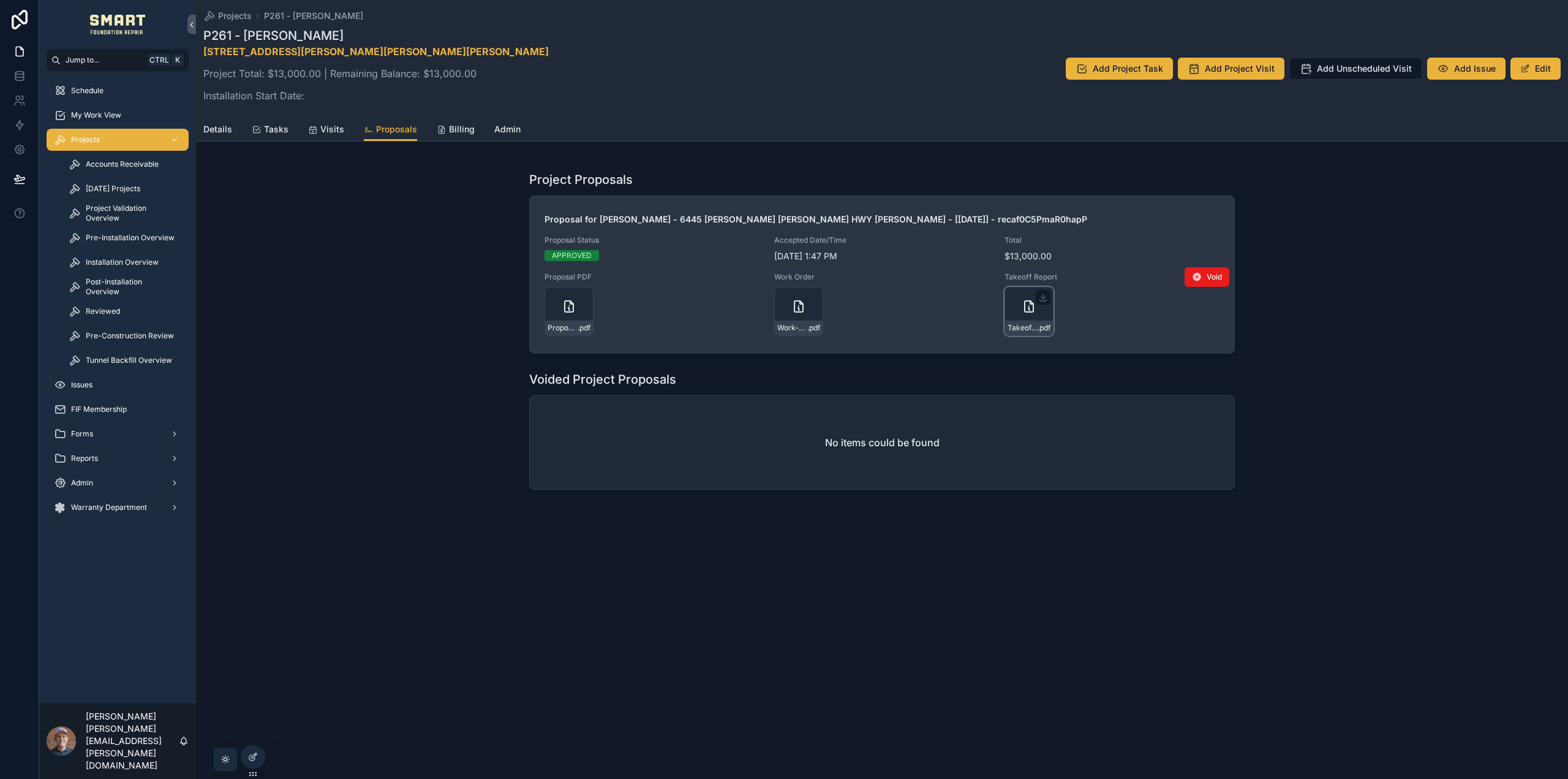
click at [1028, 319] on div "Takeoff-Report---Drawing-1 .pdf" at bounding box center [1029, 311] width 49 height 49
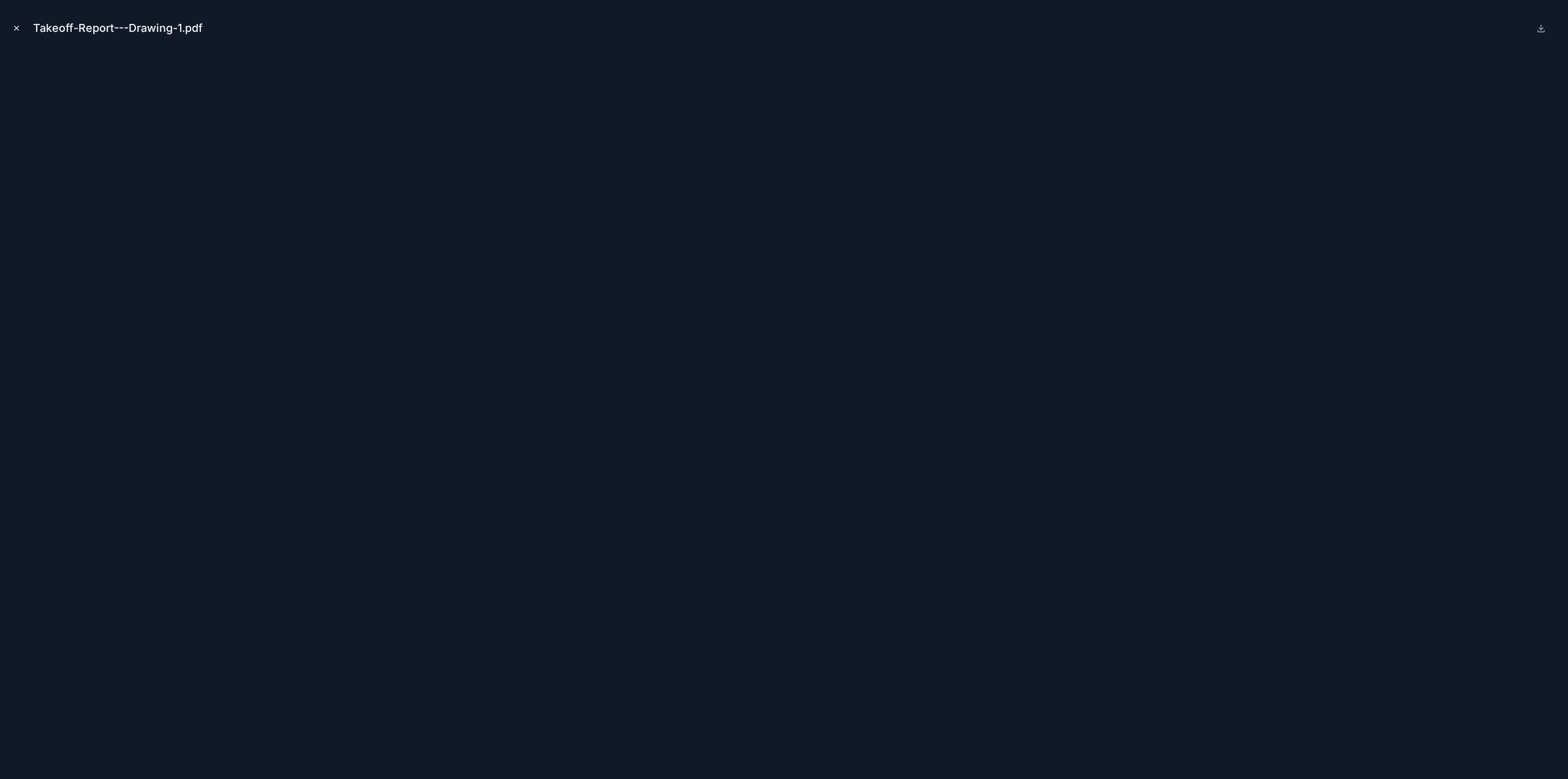
click at [19, 26] on icon "Close modal" at bounding box center [17, 28] width 8 height 8
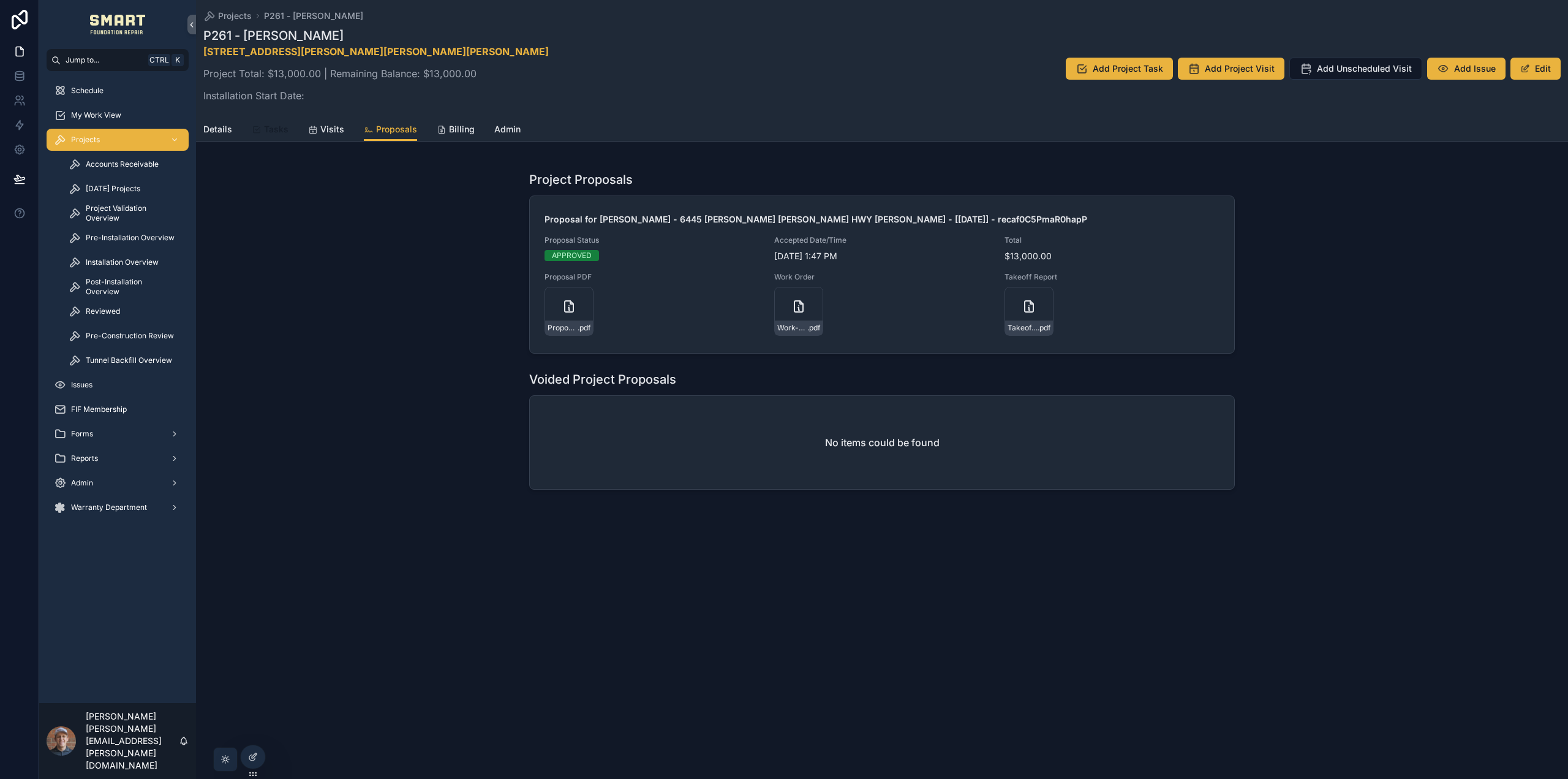
drag, startPoint x: 275, startPoint y: 129, endPoint x: 290, endPoint y: 136, distance: 16.6
click at [275, 129] on span "Tasks" at bounding box center [275, 129] width 24 height 13
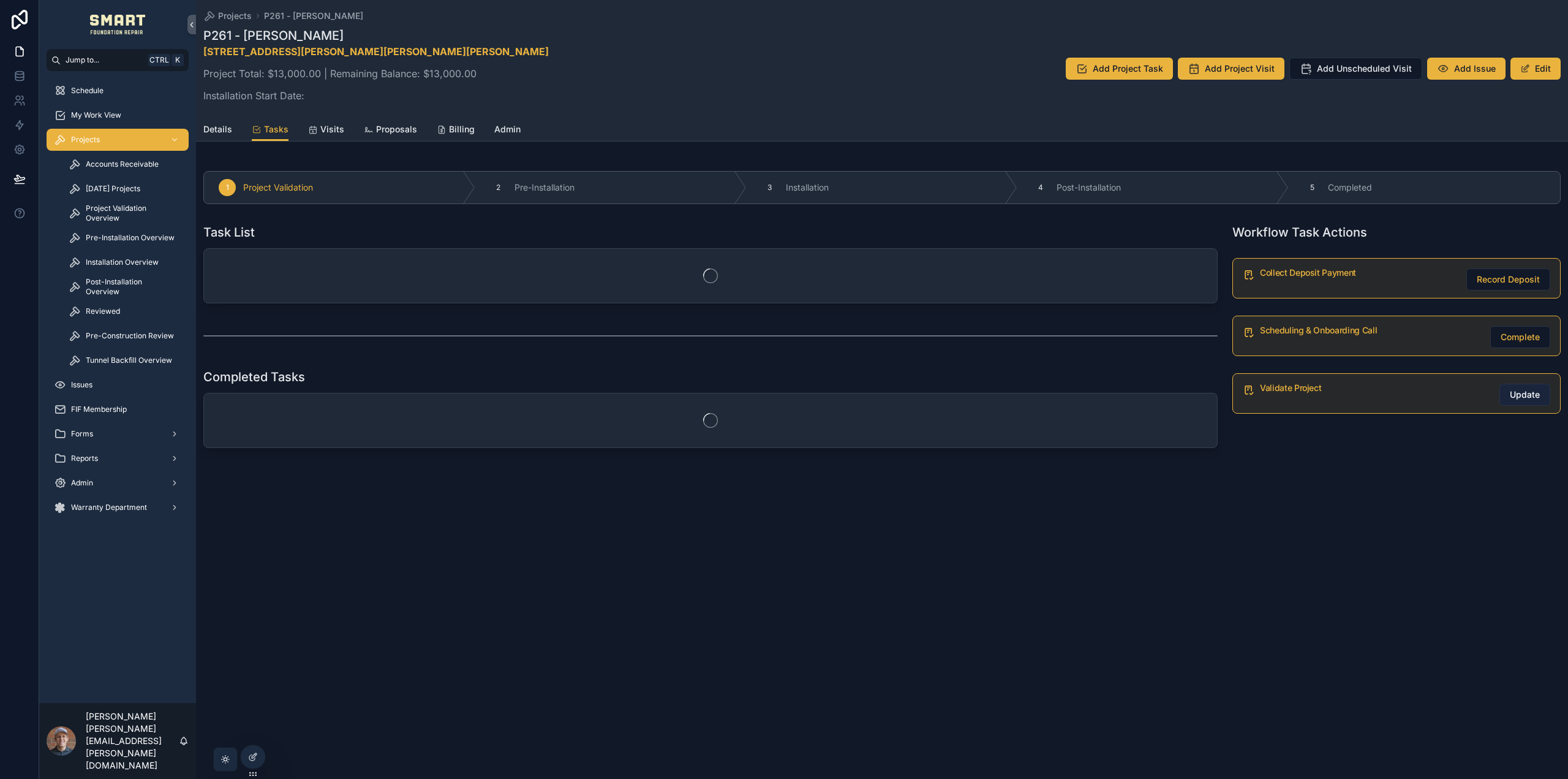
click at [1516, 392] on span "Update" at bounding box center [1524, 395] width 30 height 13
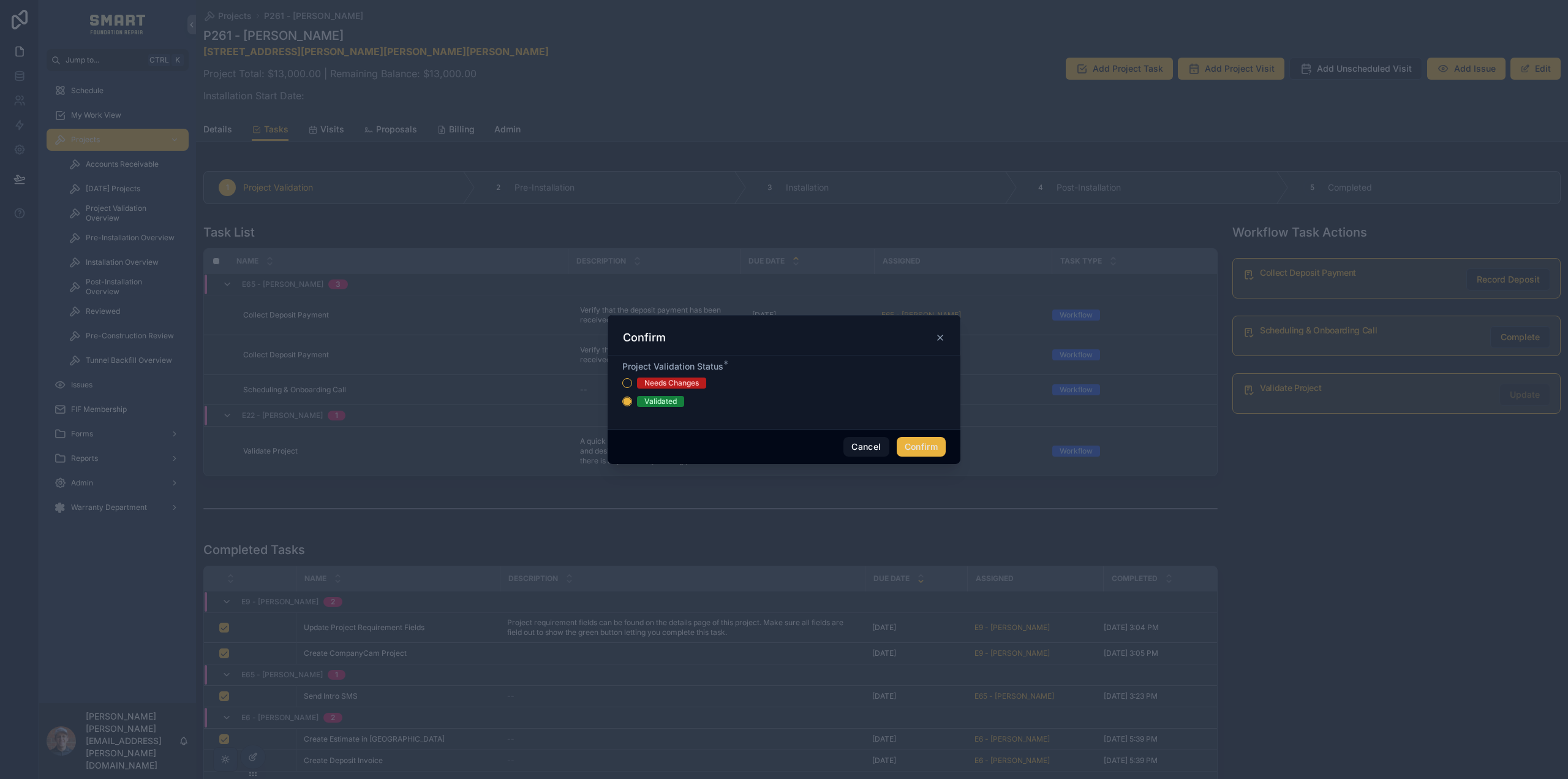
click at [923, 451] on button "Confirm" at bounding box center [921, 446] width 49 height 19
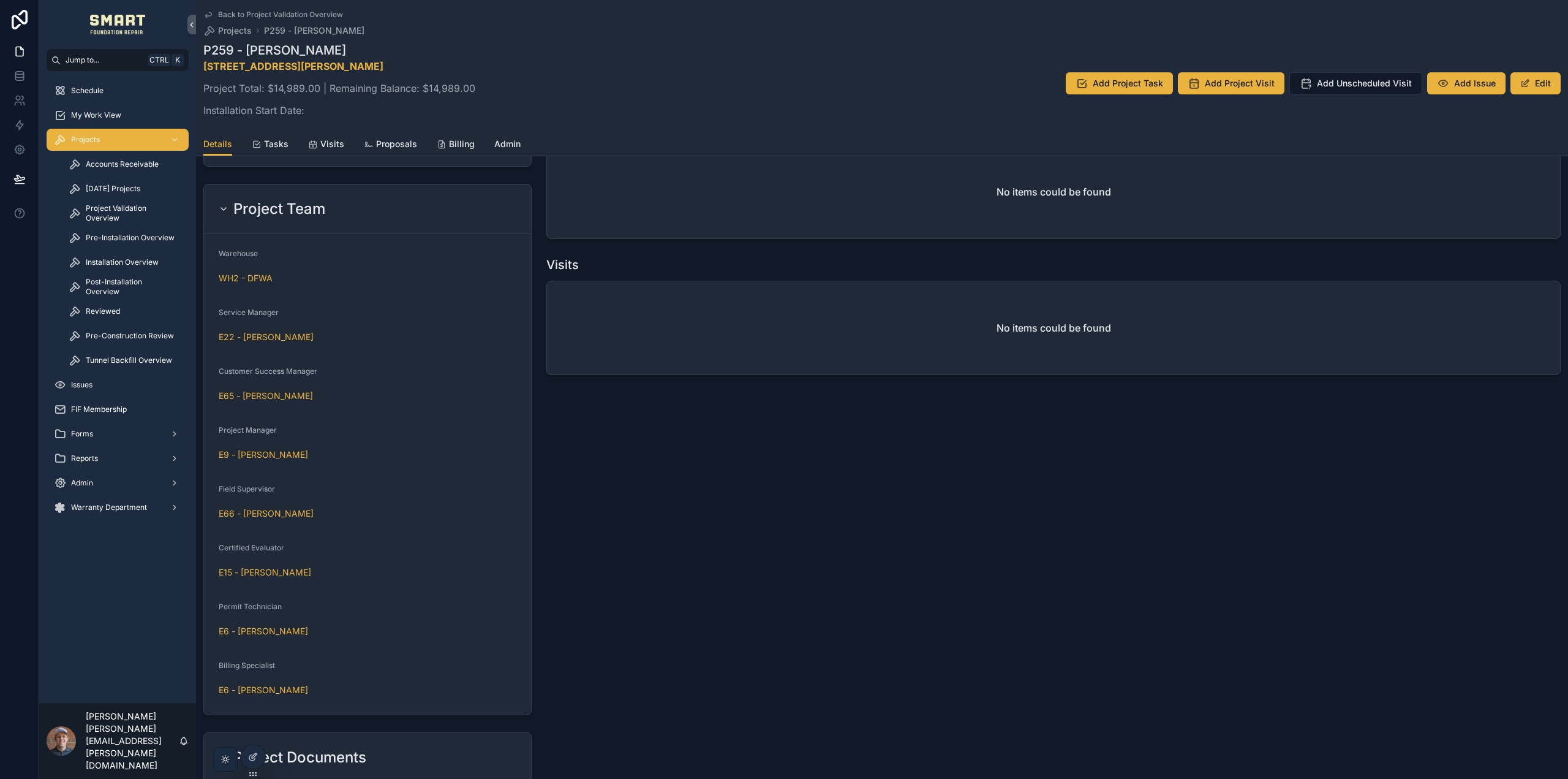
scroll to position [1164, 0]
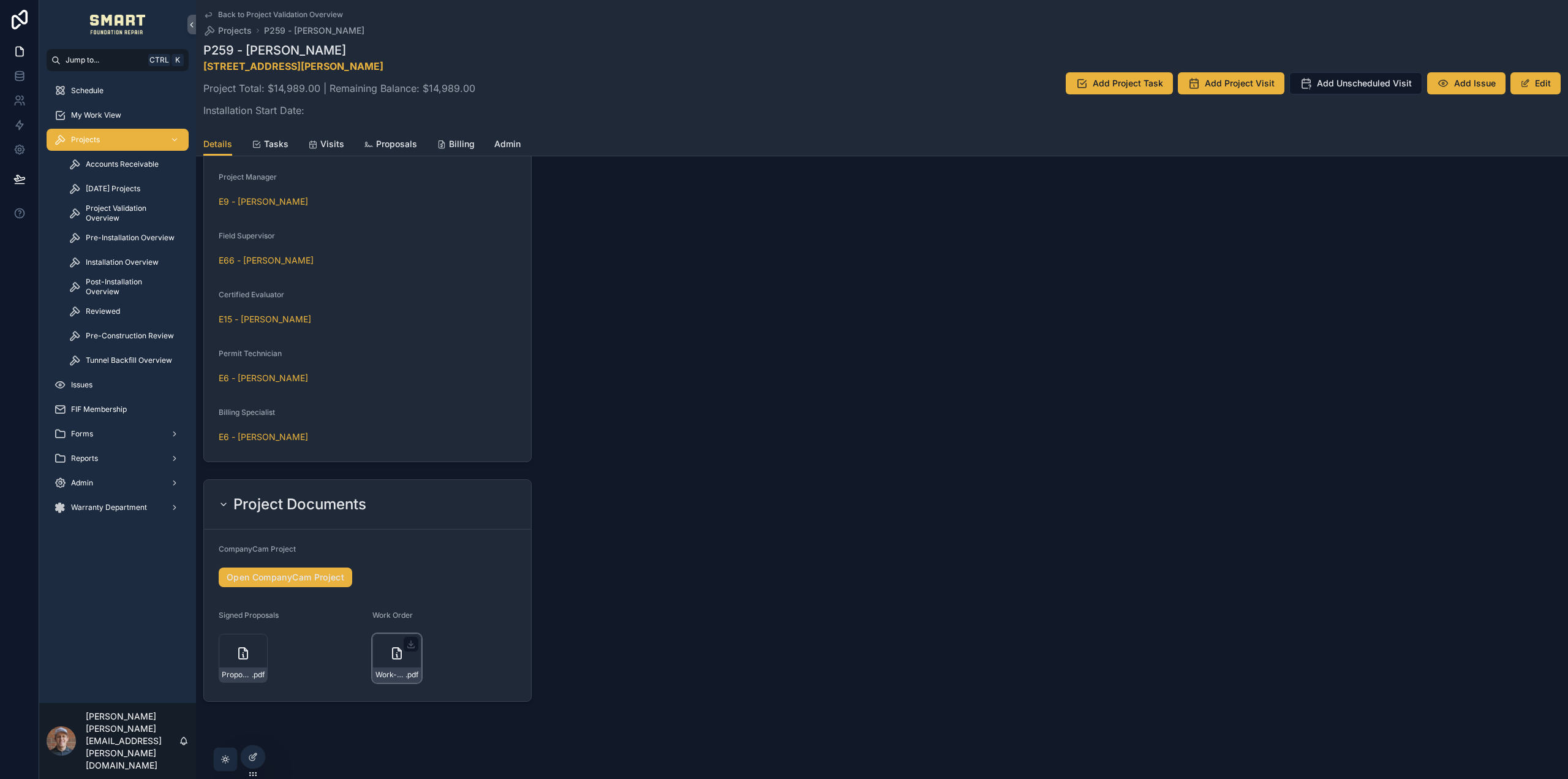
click at [389, 653] on icon "scrollable content" at bounding box center [397, 653] width 15 height 15
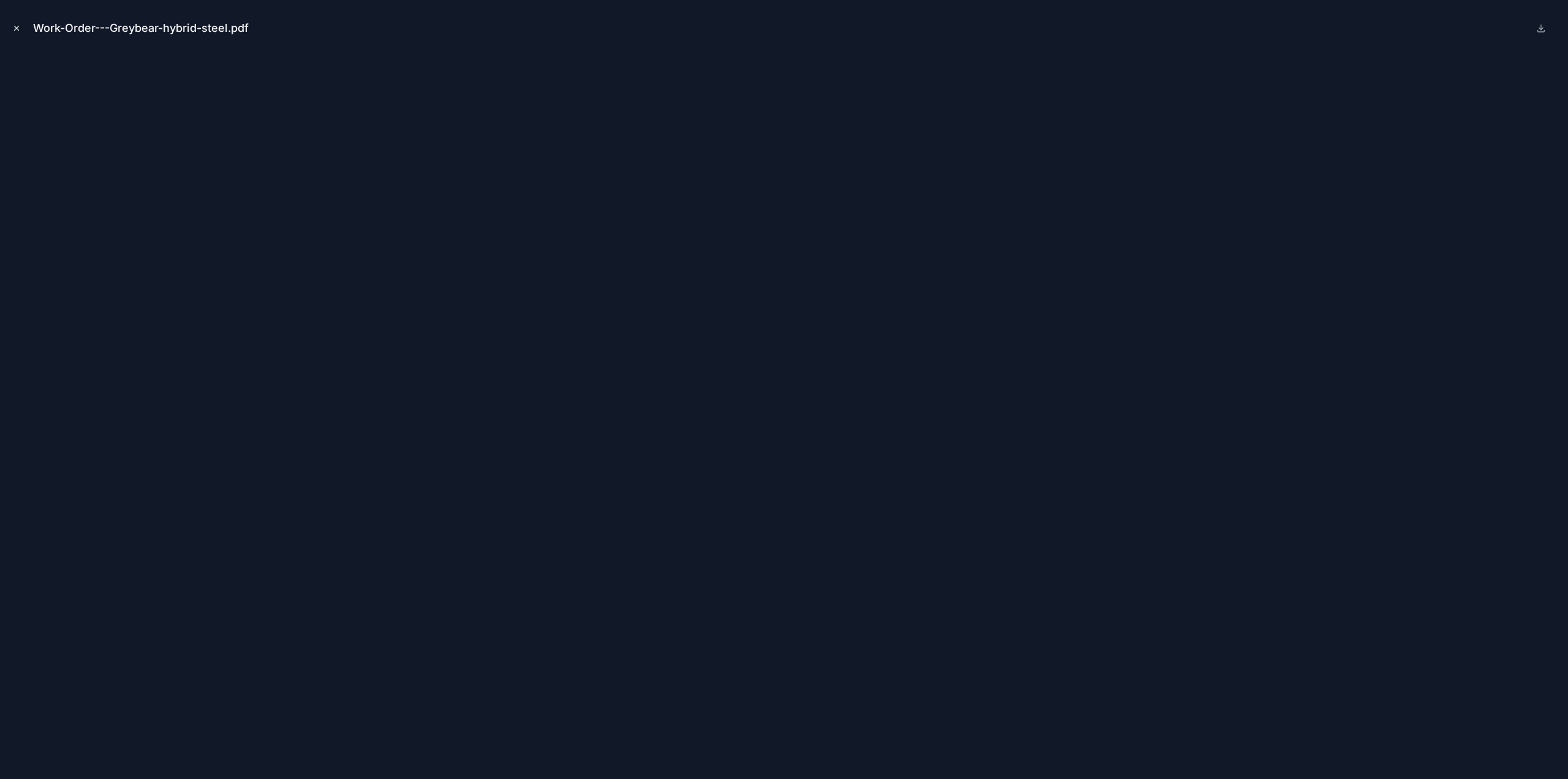
click at [19, 25] on icon "Close modal" at bounding box center [17, 28] width 8 height 8
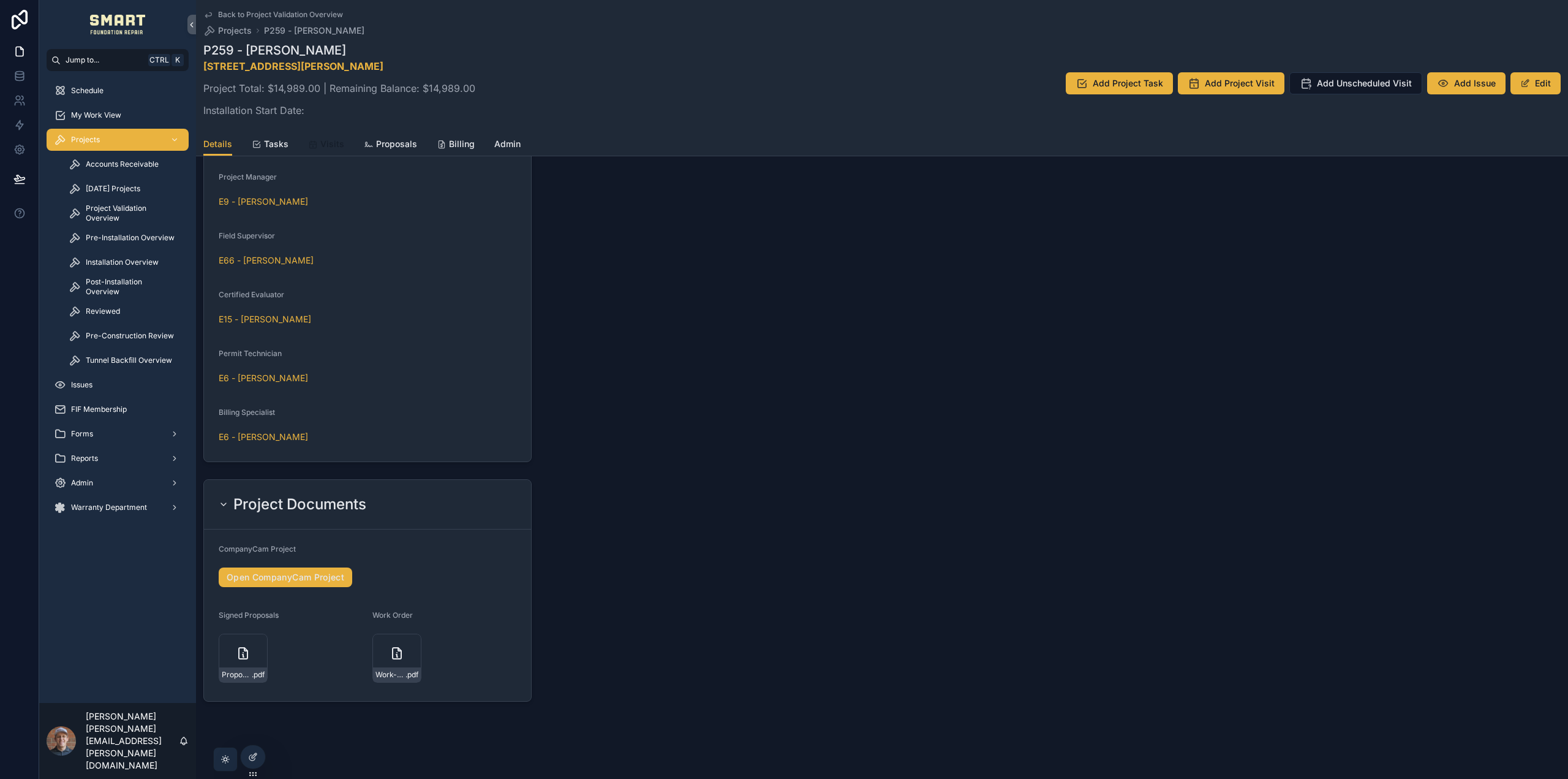
click at [326, 146] on span "Visits" at bounding box center [332, 144] width 24 height 13
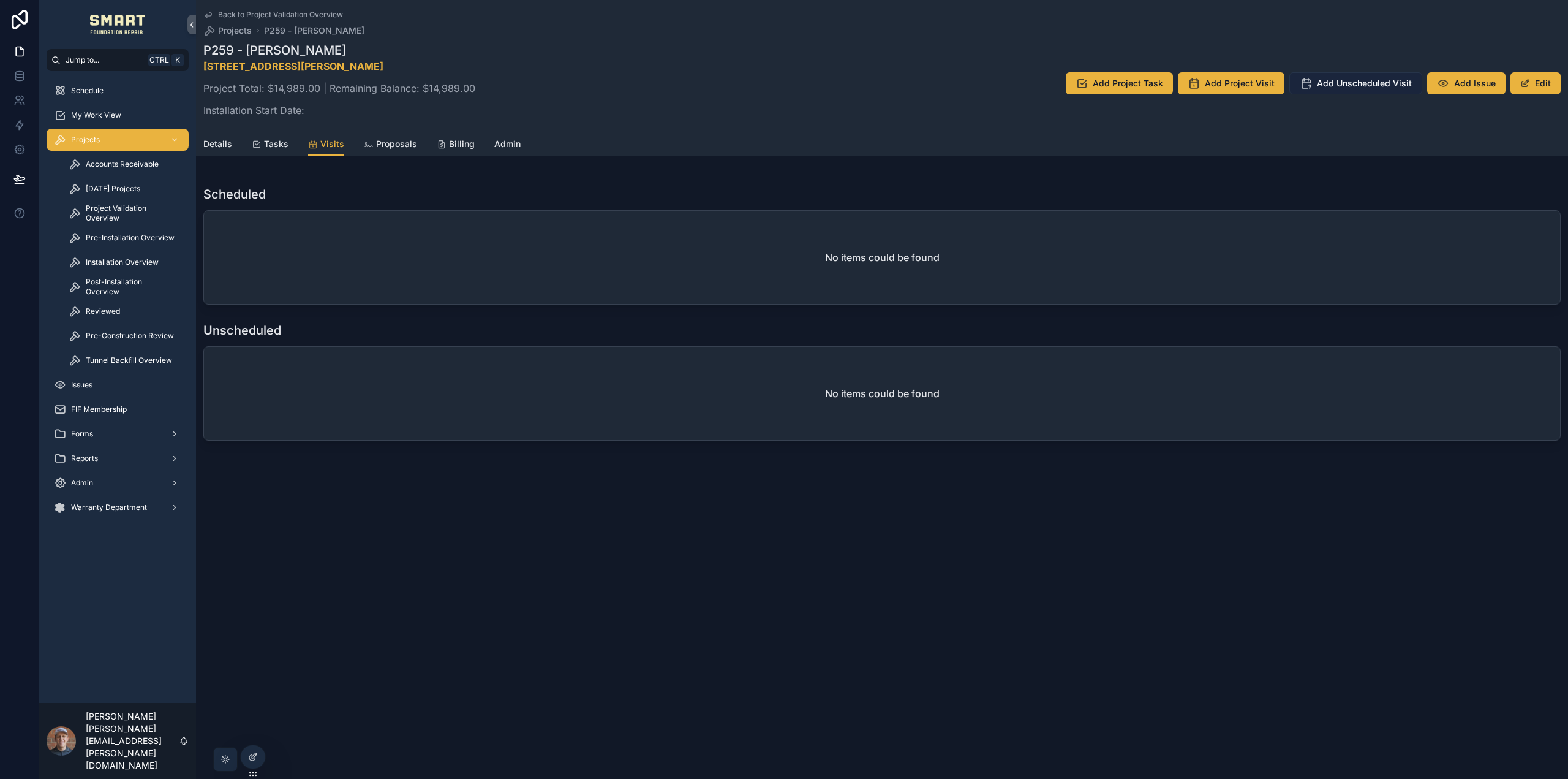
click at [1354, 83] on span "Add Unscheduled Visit" at bounding box center [1364, 83] width 95 height 13
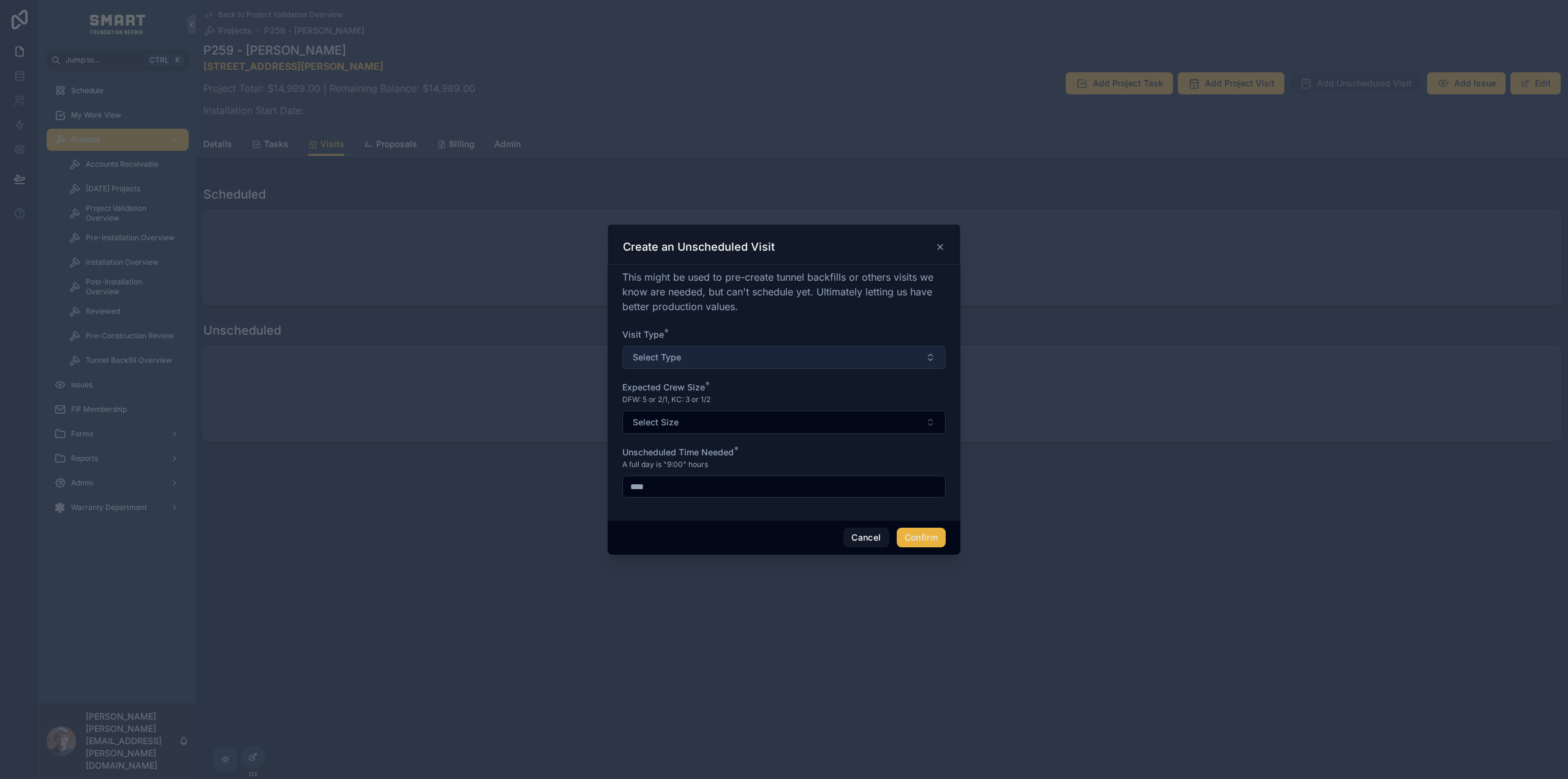
click at [658, 366] on button "Select Type" at bounding box center [784, 358] width 323 height 23
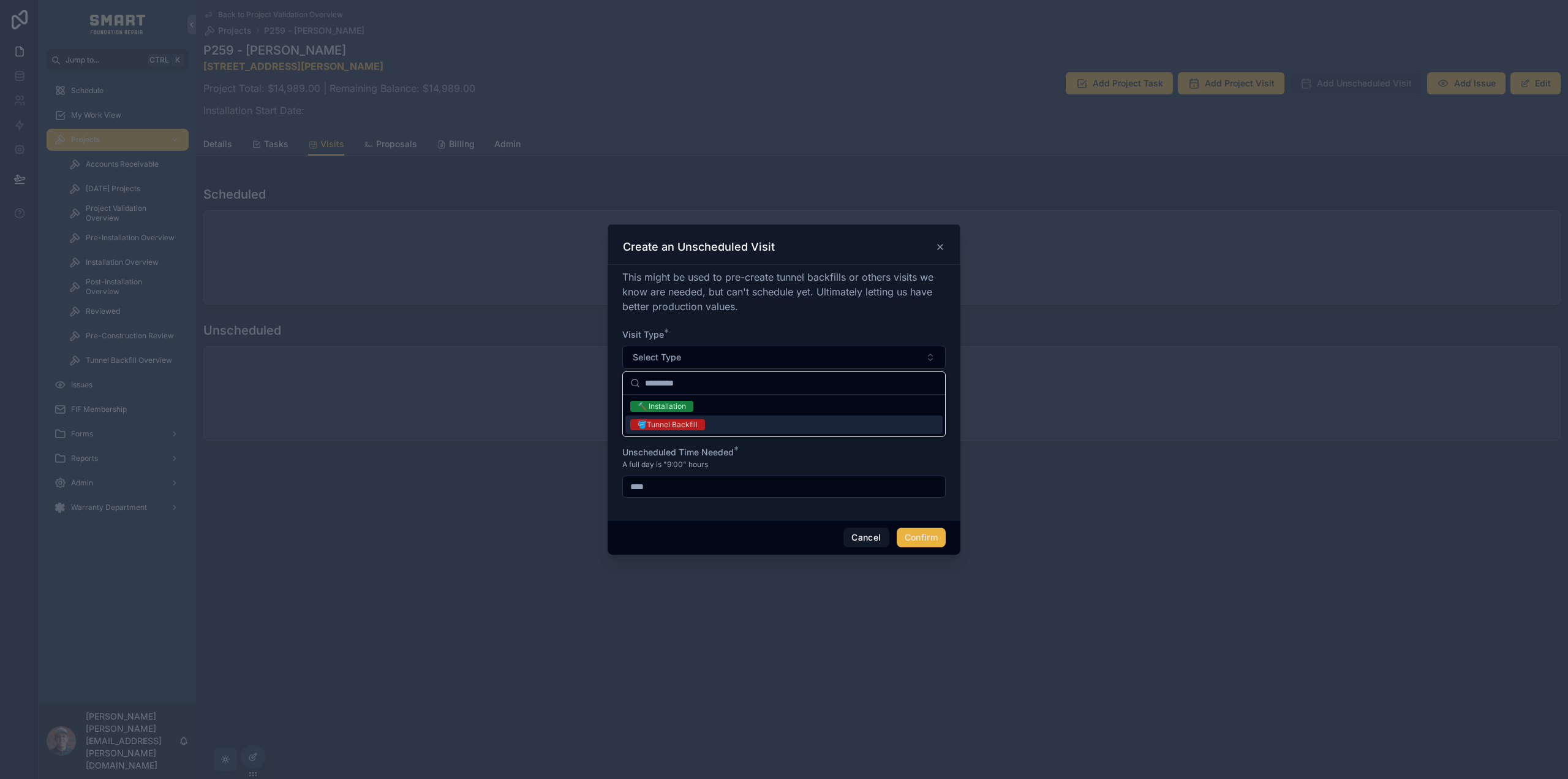
click at [666, 420] on div "🪣Tunnel Backfill" at bounding box center [667, 424] width 60 height 11
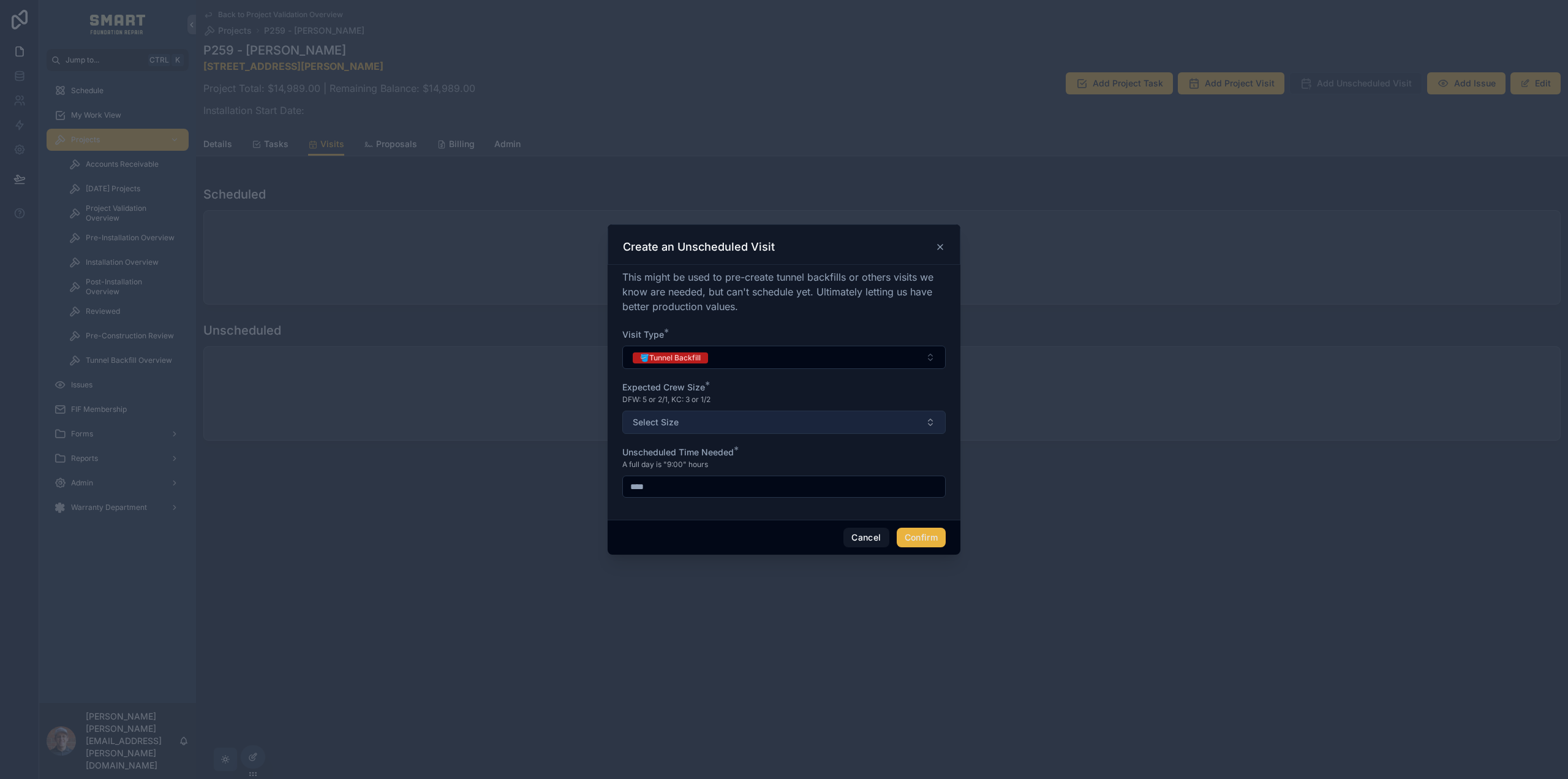
click at [669, 422] on span "Select Size" at bounding box center [655, 422] width 46 height 13
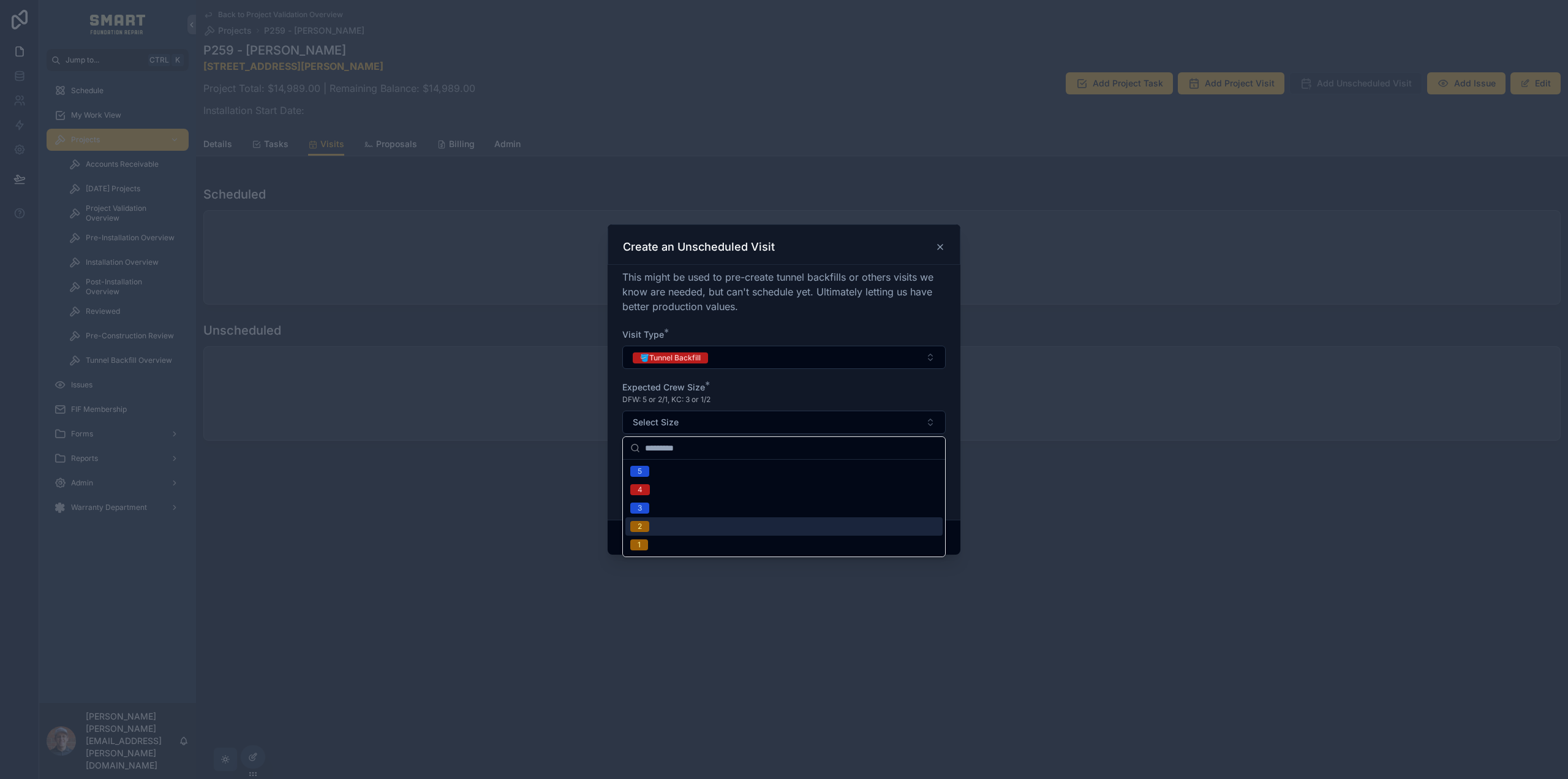
click at [661, 526] on div "2" at bounding box center [784, 526] width 317 height 18
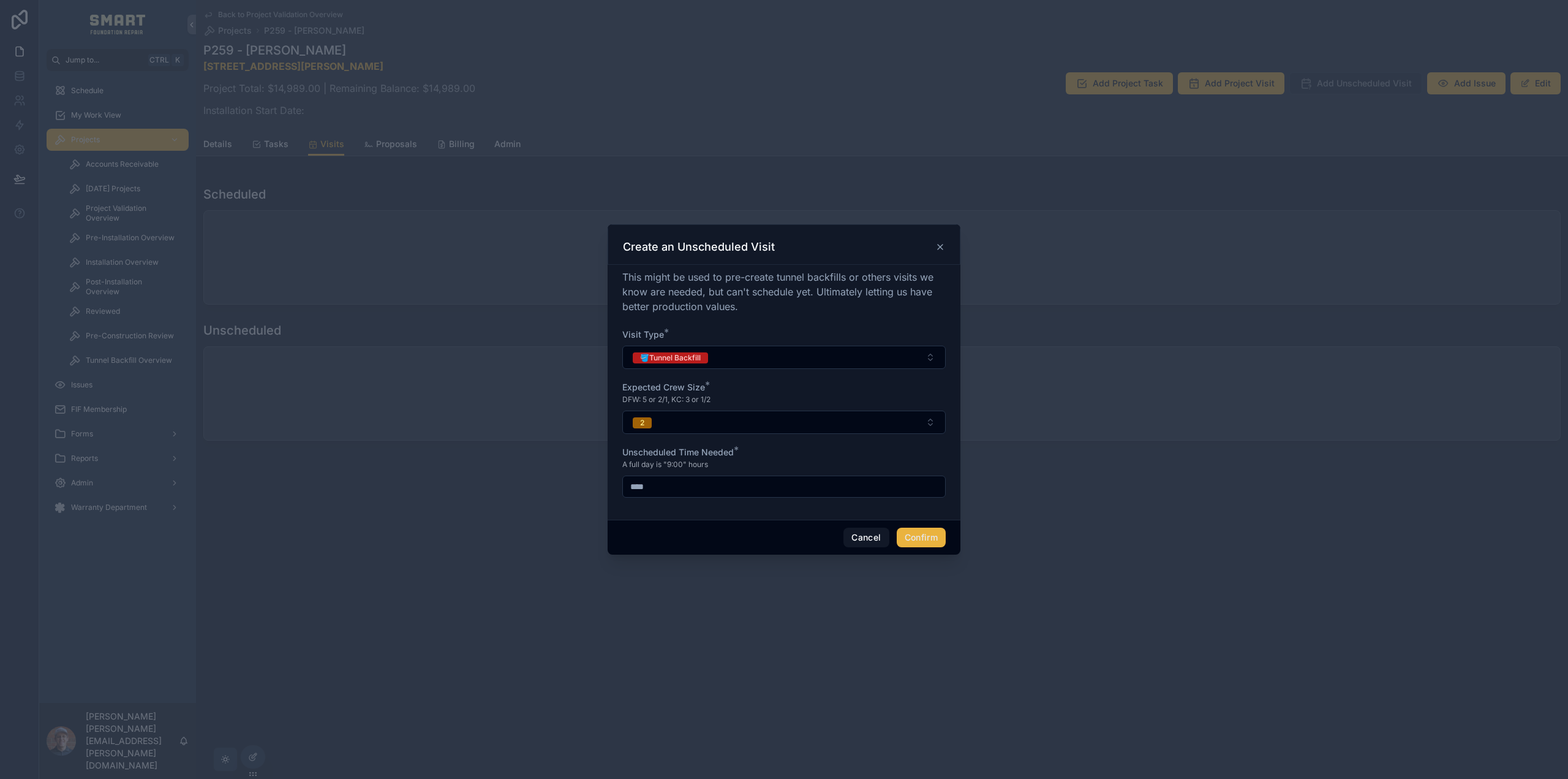
click at [669, 489] on input "****" at bounding box center [784, 487] width 322 height 17
click at [646, 491] on input "****" at bounding box center [784, 487] width 322 height 17
drag, startPoint x: 645, startPoint y: 479, endPoint x: 567, endPoint y: 478, distance: 78.0
click at [569, 480] on div "Create an Unscheduled Visit This might be used to pre-create tunnel backfills o…" at bounding box center [784, 390] width 1568 height 779
click at [701, 503] on form "Visit Type * 🪣Tunnel Backfill Expected Crew Size * DFW: 5 or 2/1, KC: 3 or 1/2 …" at bounding box center [784, 419] width 323 height 182
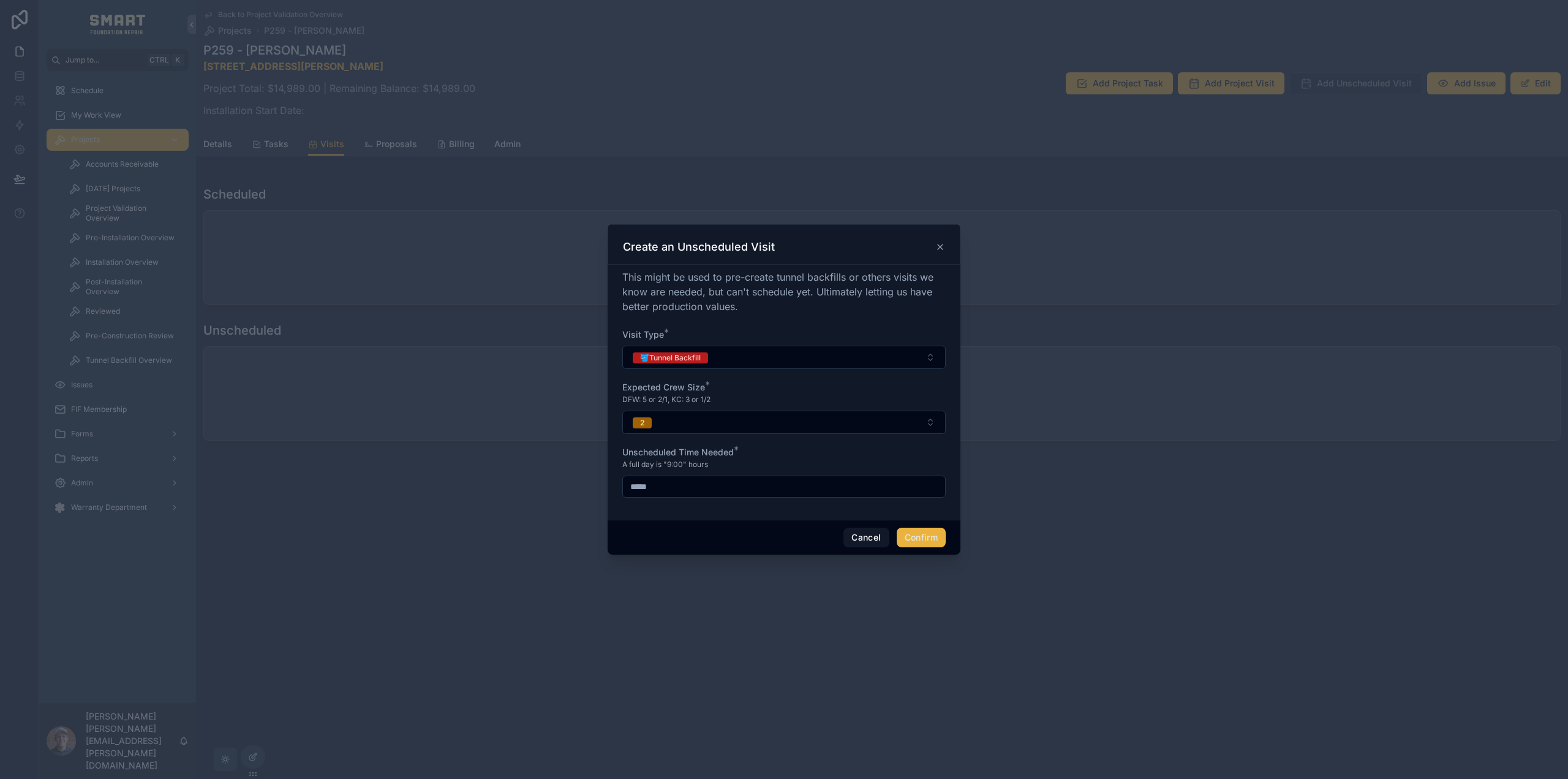
drag, startPoint x: 688, startPoint y: 488, endPoint x: 568, endPoint y: 478, distance: 120.4
click at [576, 478] on div "Create an Unscheduled Visit This might be used to pre-create tunnel backfills o…" at bounding box center [784, 390] width 1568 height 779
type input "****"
click at [763, 521] on div "Cancel Confirm" at bounding box center [784, 537] width 352 height 35
click at [927, 534] on button "Confirm" at bounding box center [921, 537] width 49 height 19
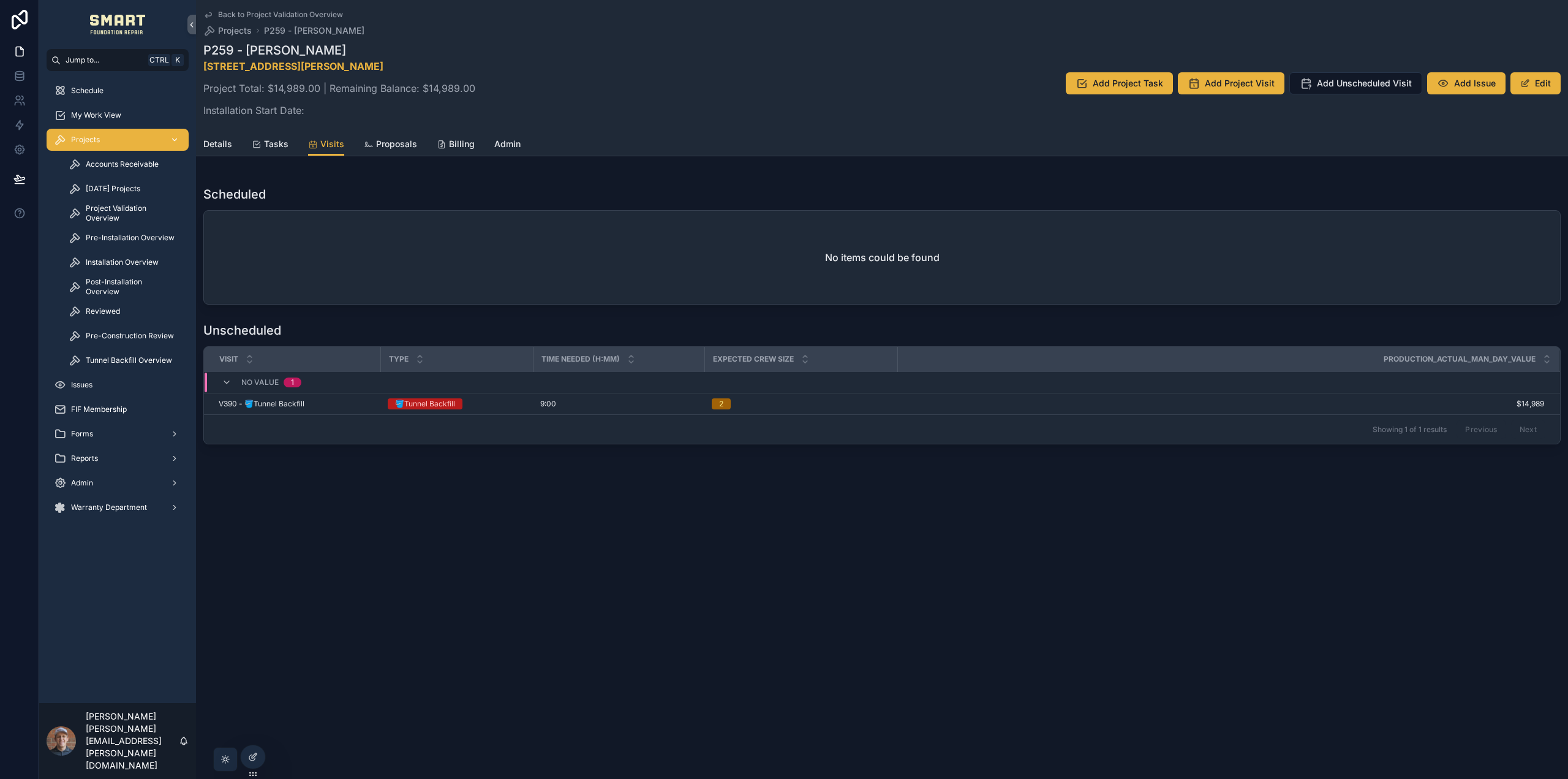
click at [95, 142] on span "Projects" at bounding box center [85, 140] width 28 height 10
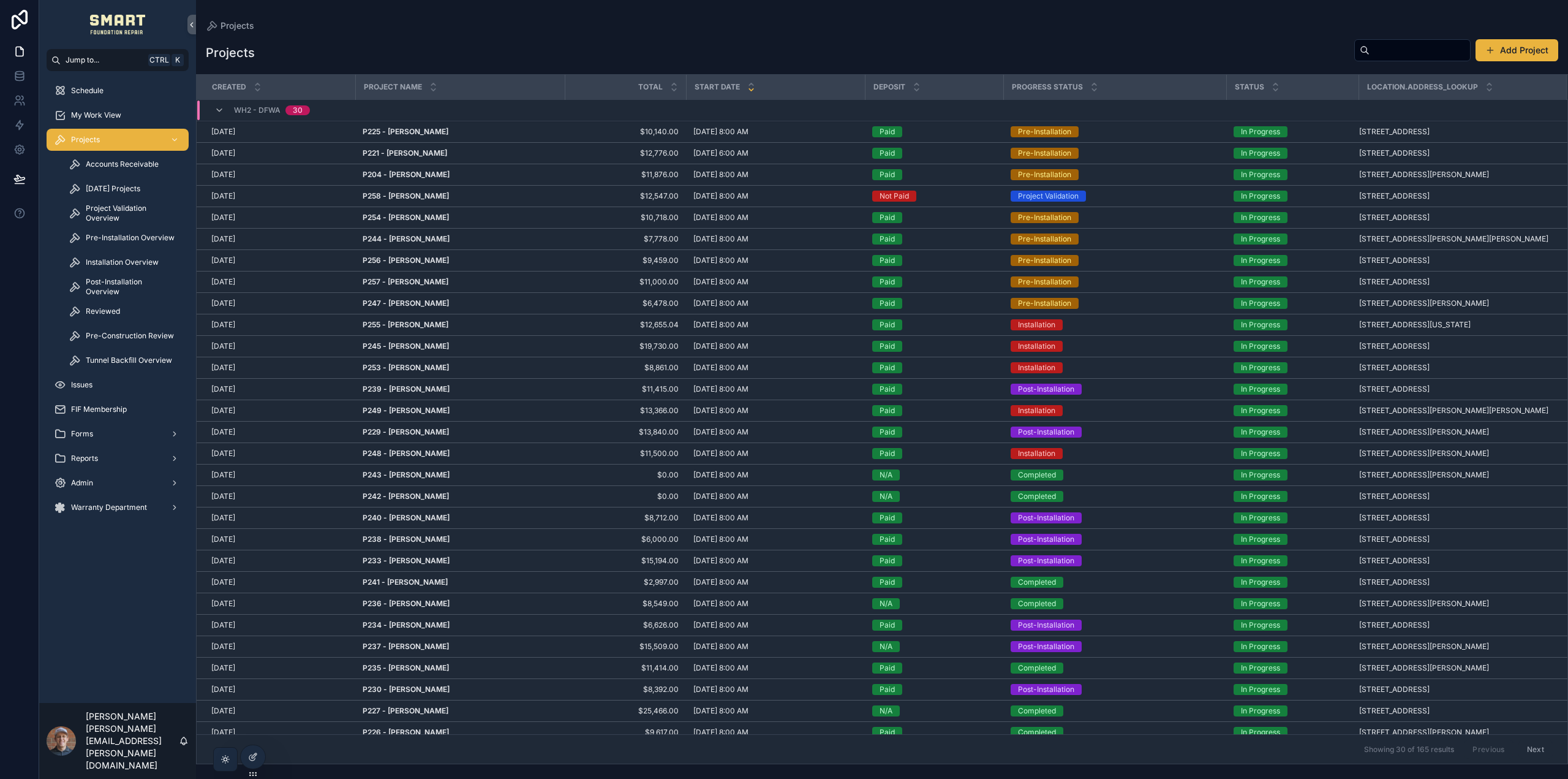
click at [1370, 46] on input "scrollable content" at bounding box center [1420, 50] width 100 height 17
type input "*****"
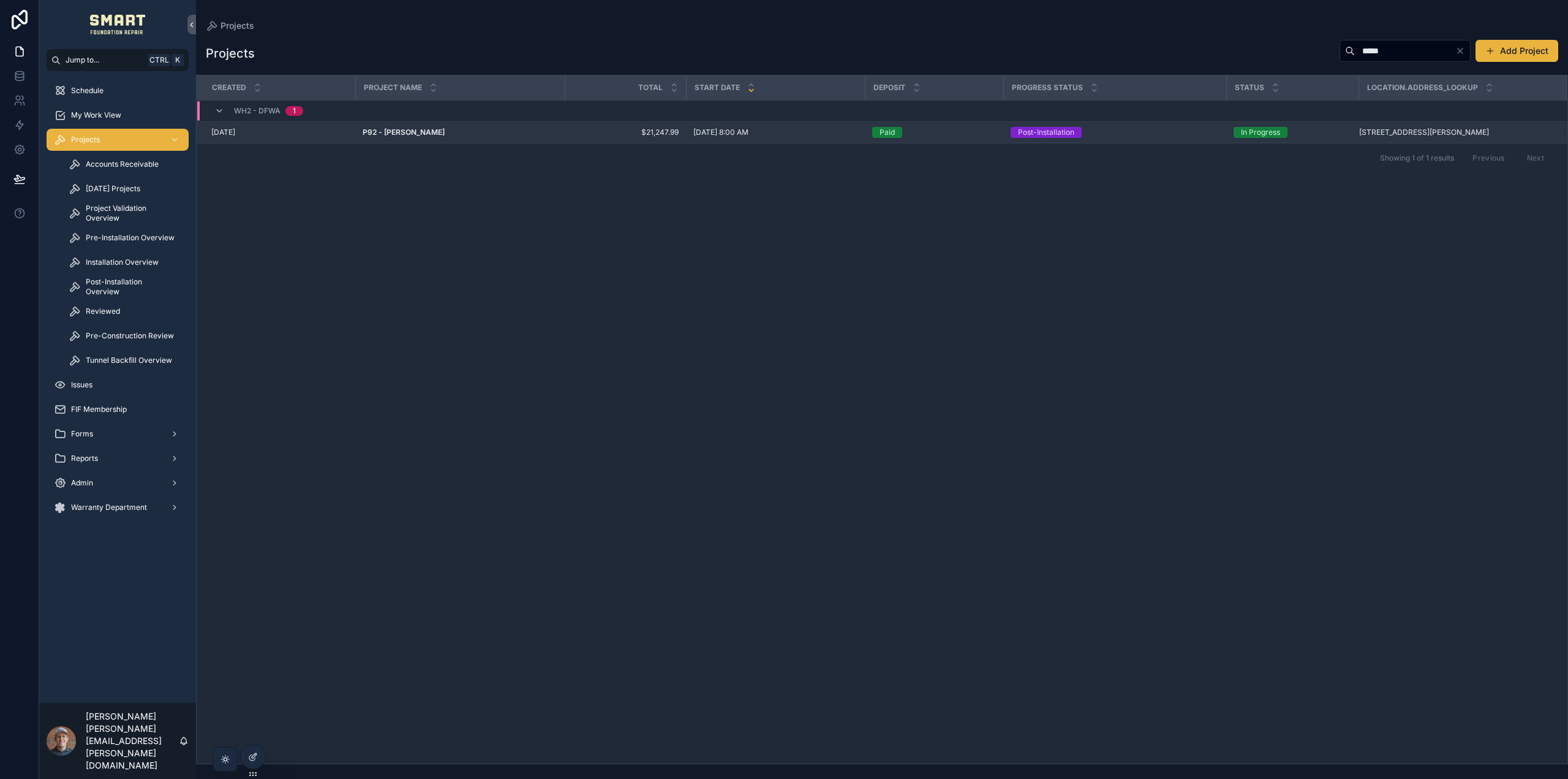
click at [389, 136] on strong "P92 - Terry Ballew" at bounding box center [404, 132] width 82 height 9
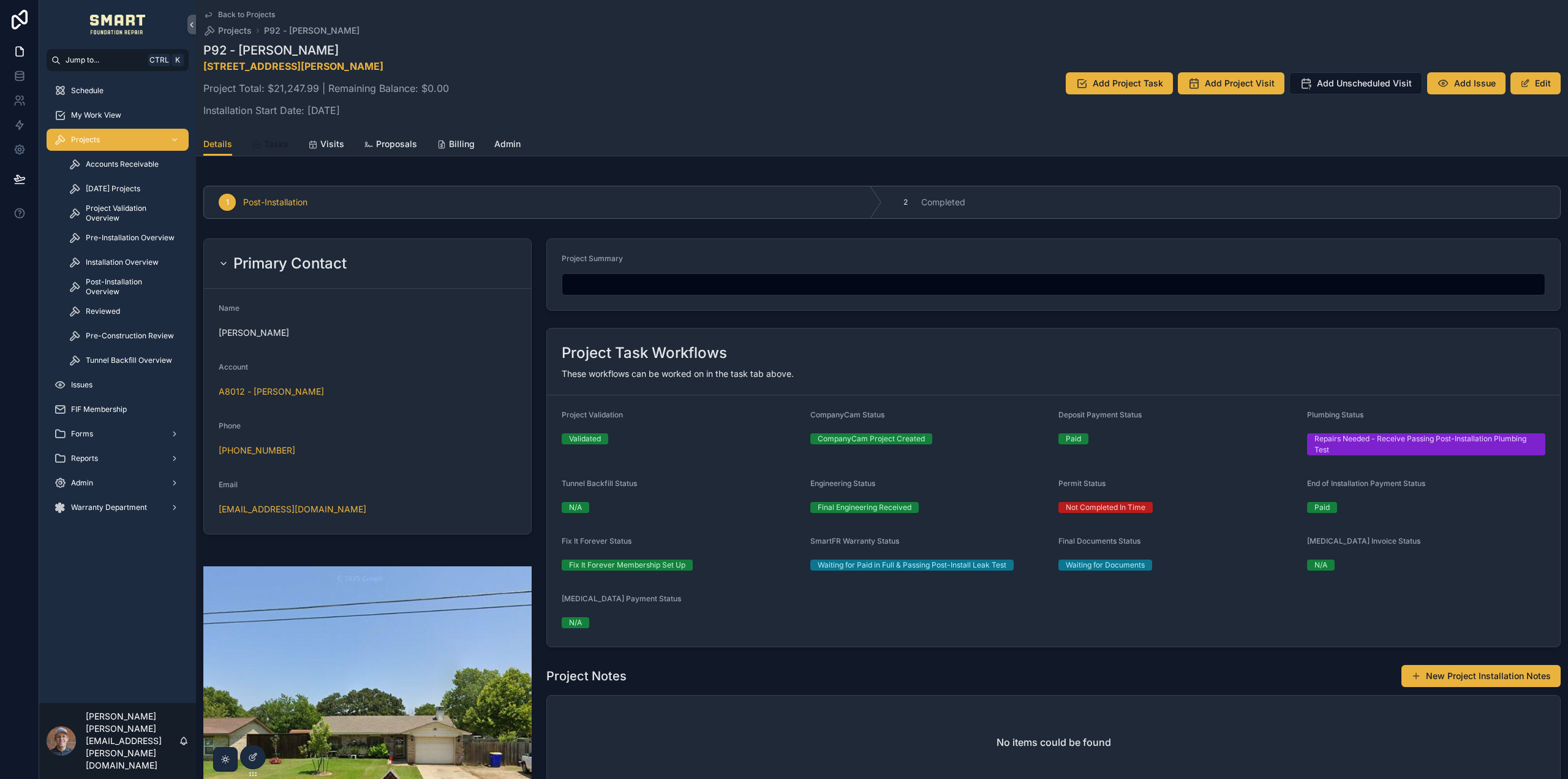
click at [282, 146] on span "Tasks" at bounding box center [275, 144] width 24 height 13
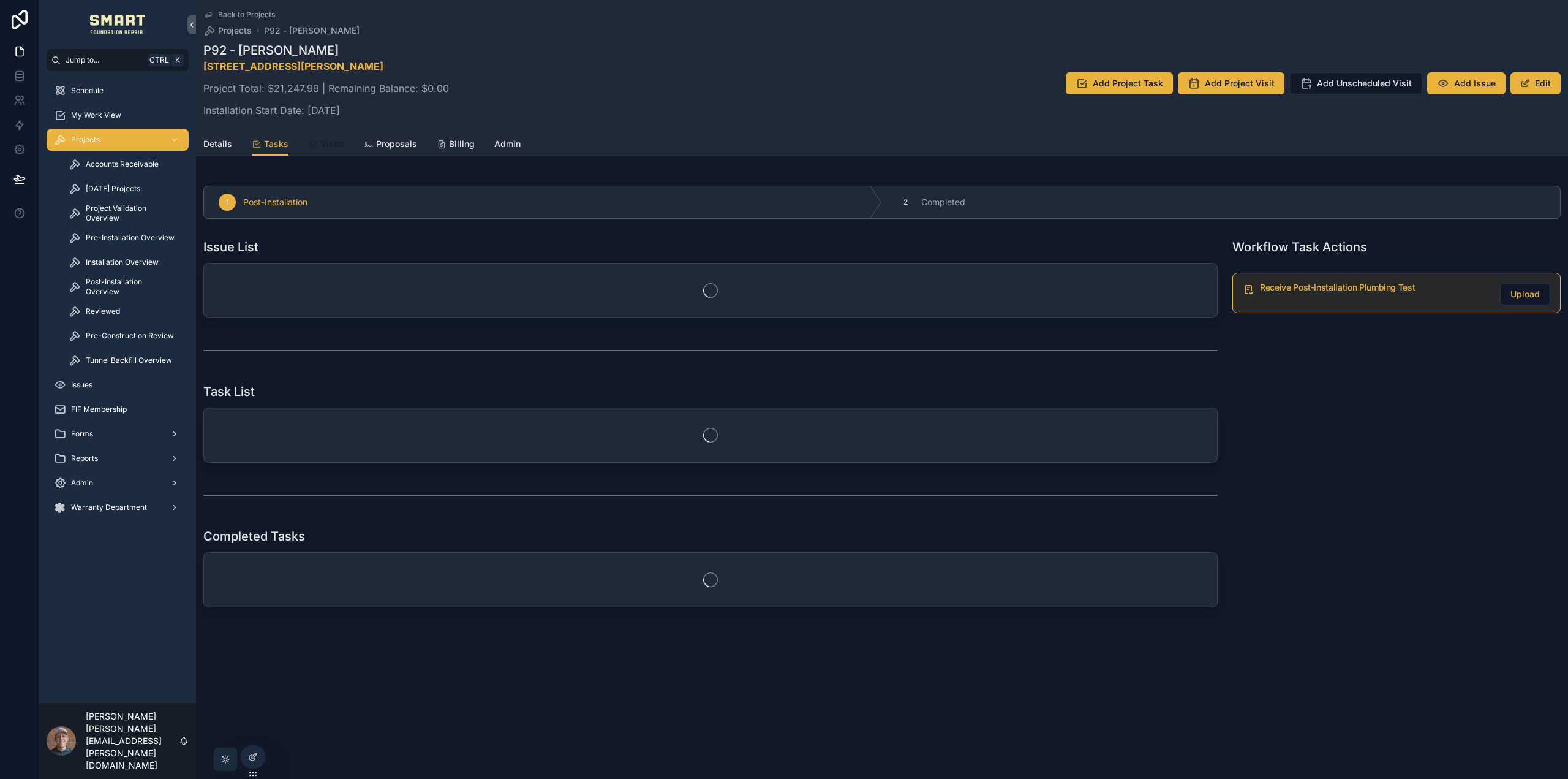
click at [327, 137] on link "Visits" at bounding box center [326, 145] width 36 height 24
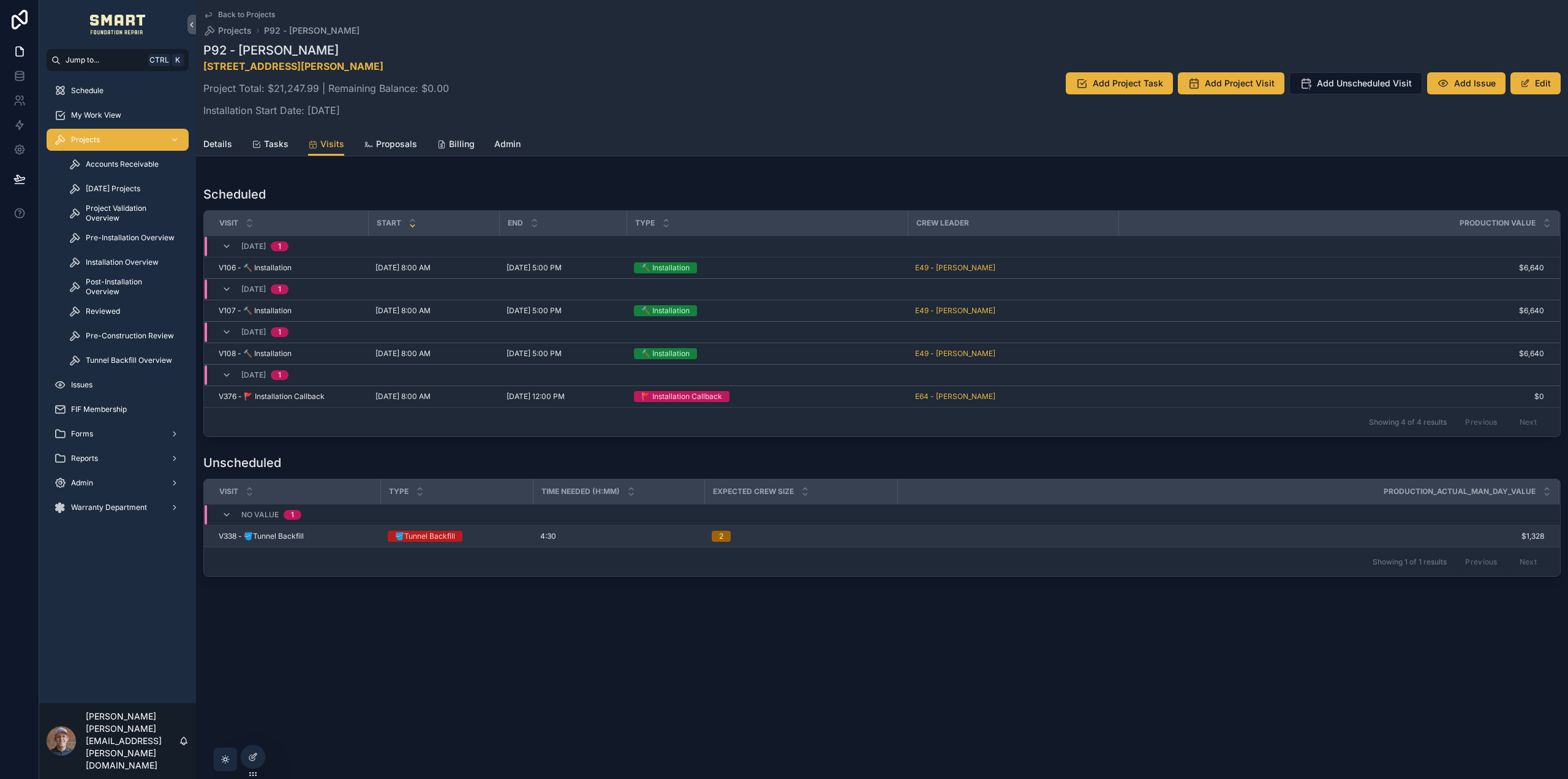
click at [569, 533] on div "4:30 4:30" at bounding box center [618, 536] width 157 height 10
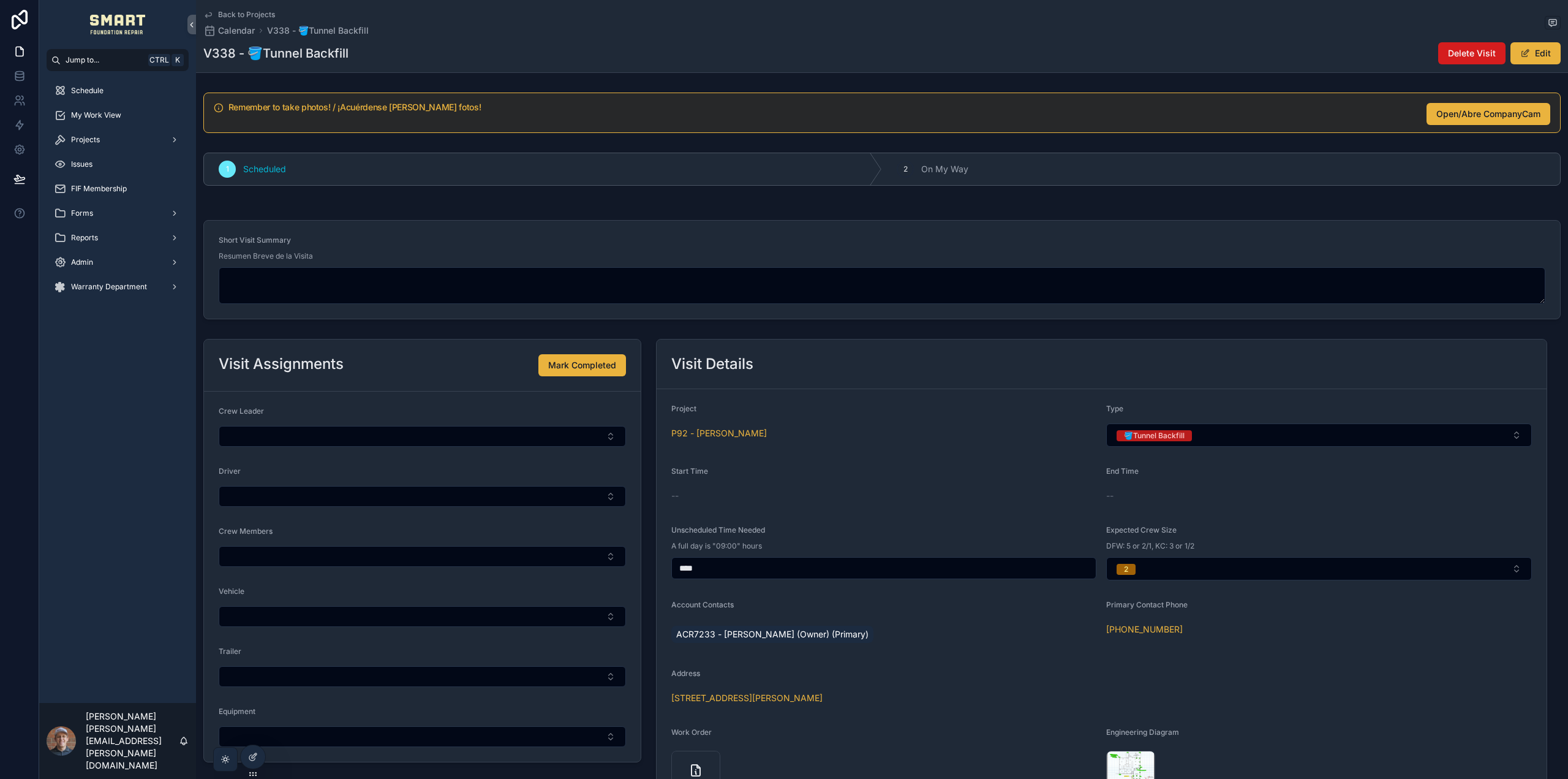
click at [1475, 53] on span "Delete Visit" at bounding box center [1471, 53] width 48 height 13
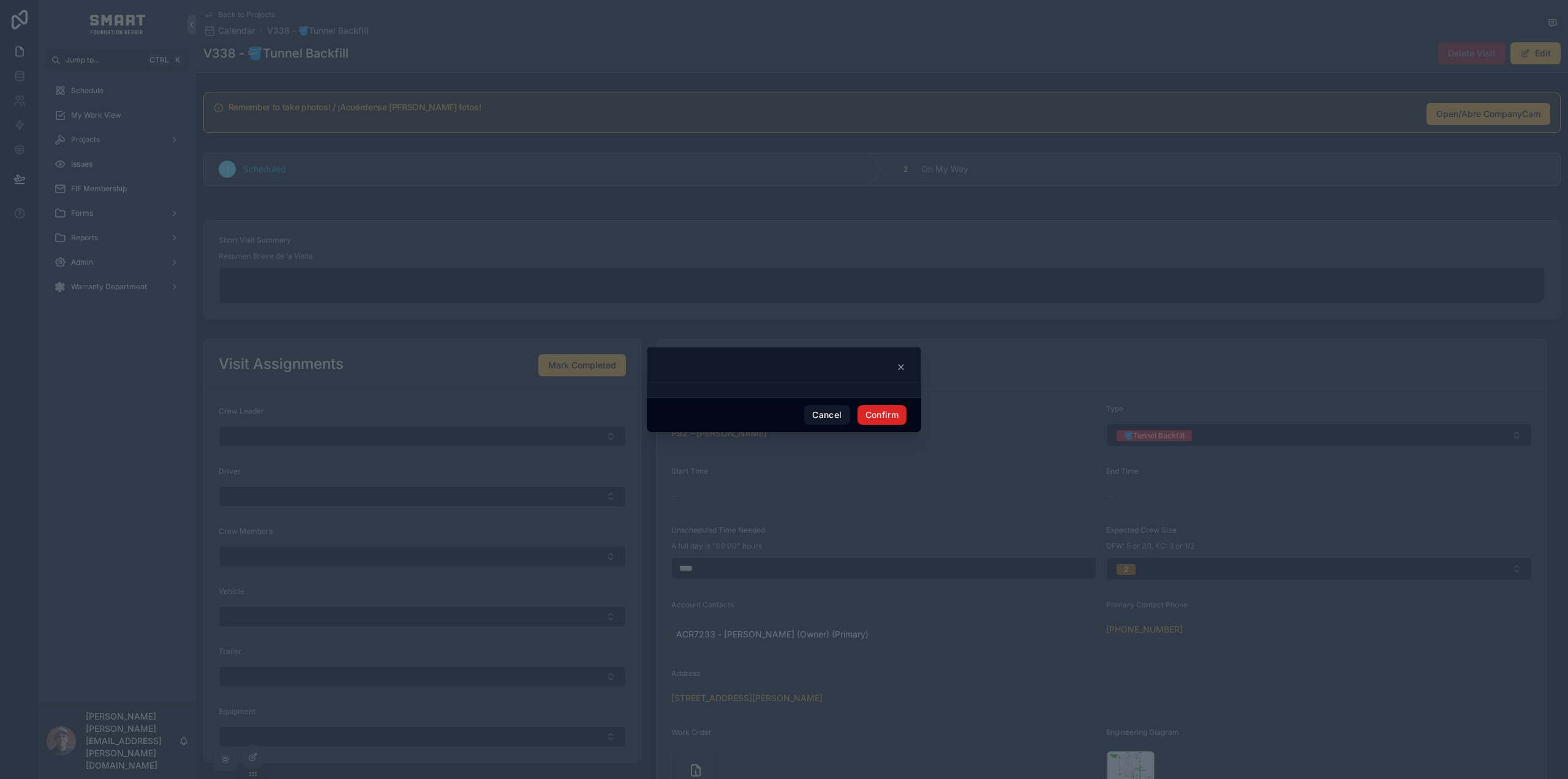
click at [885, 413] on button "Confirm" at bounding box center [882, 414] width 49 height 19
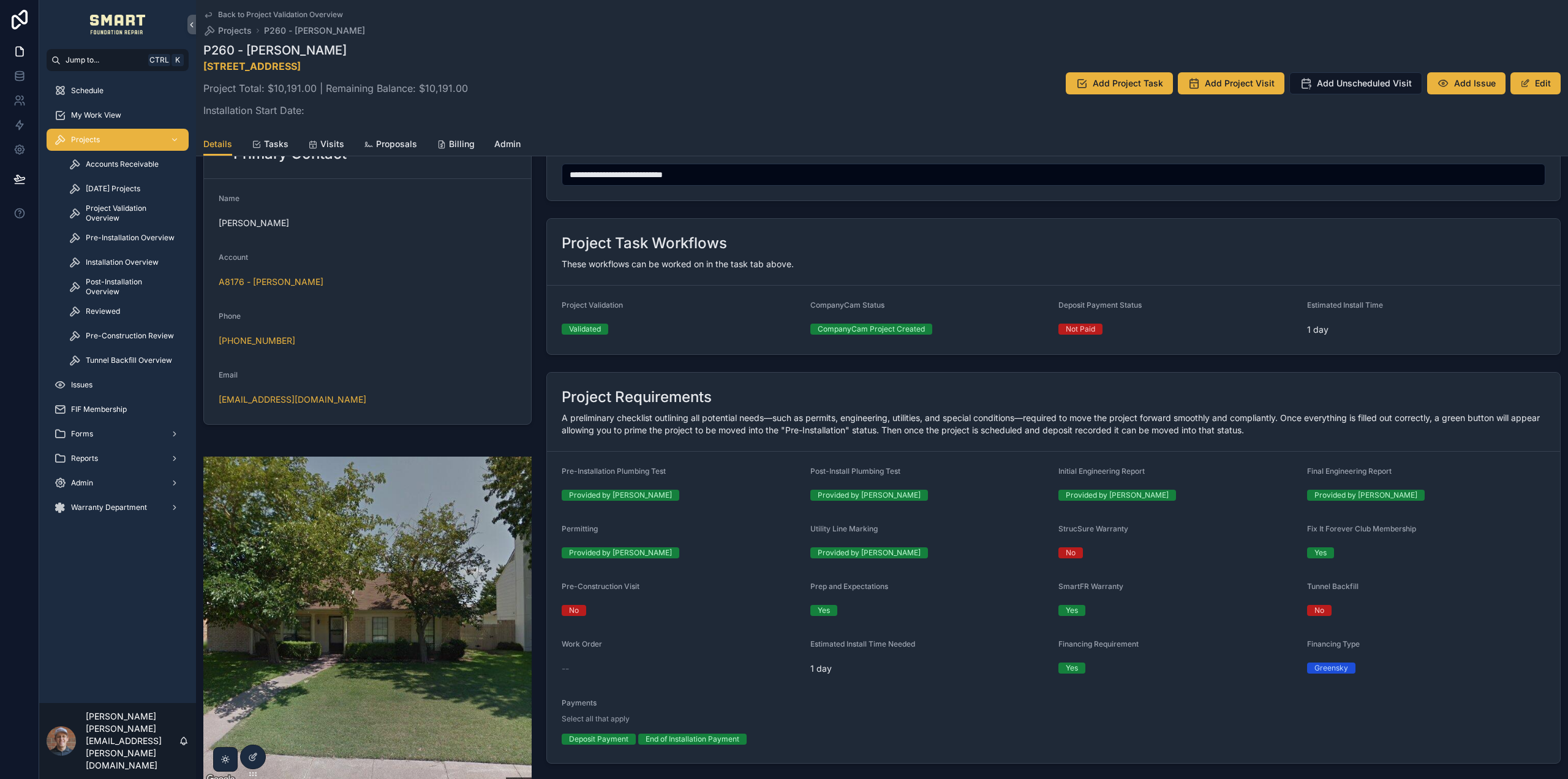
scroll to position [183, 0]
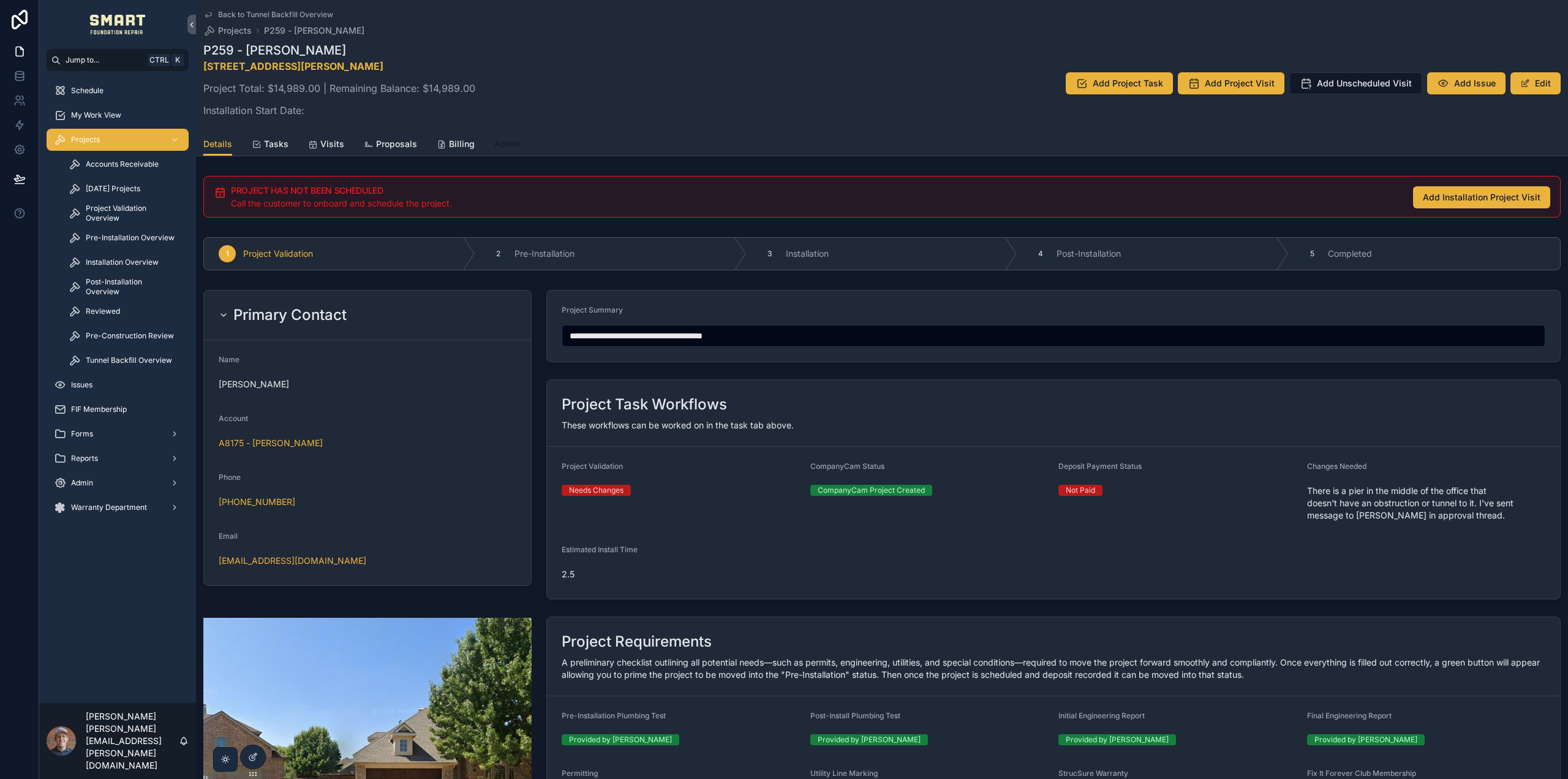
click at [502, 141] on span "Admin" at bounding box center [506, 144] width 26 height 13
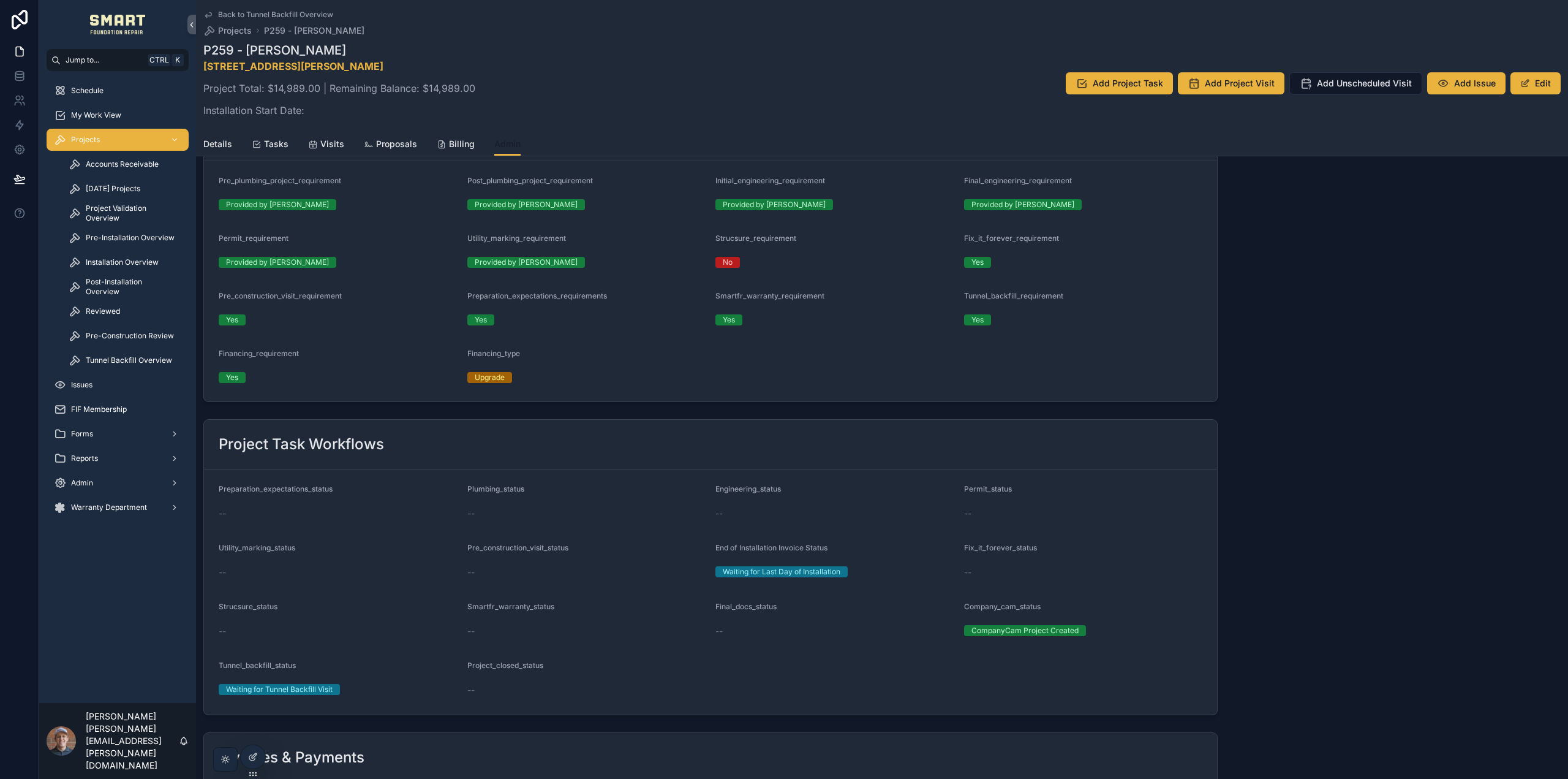
scroll to position [183, 0]
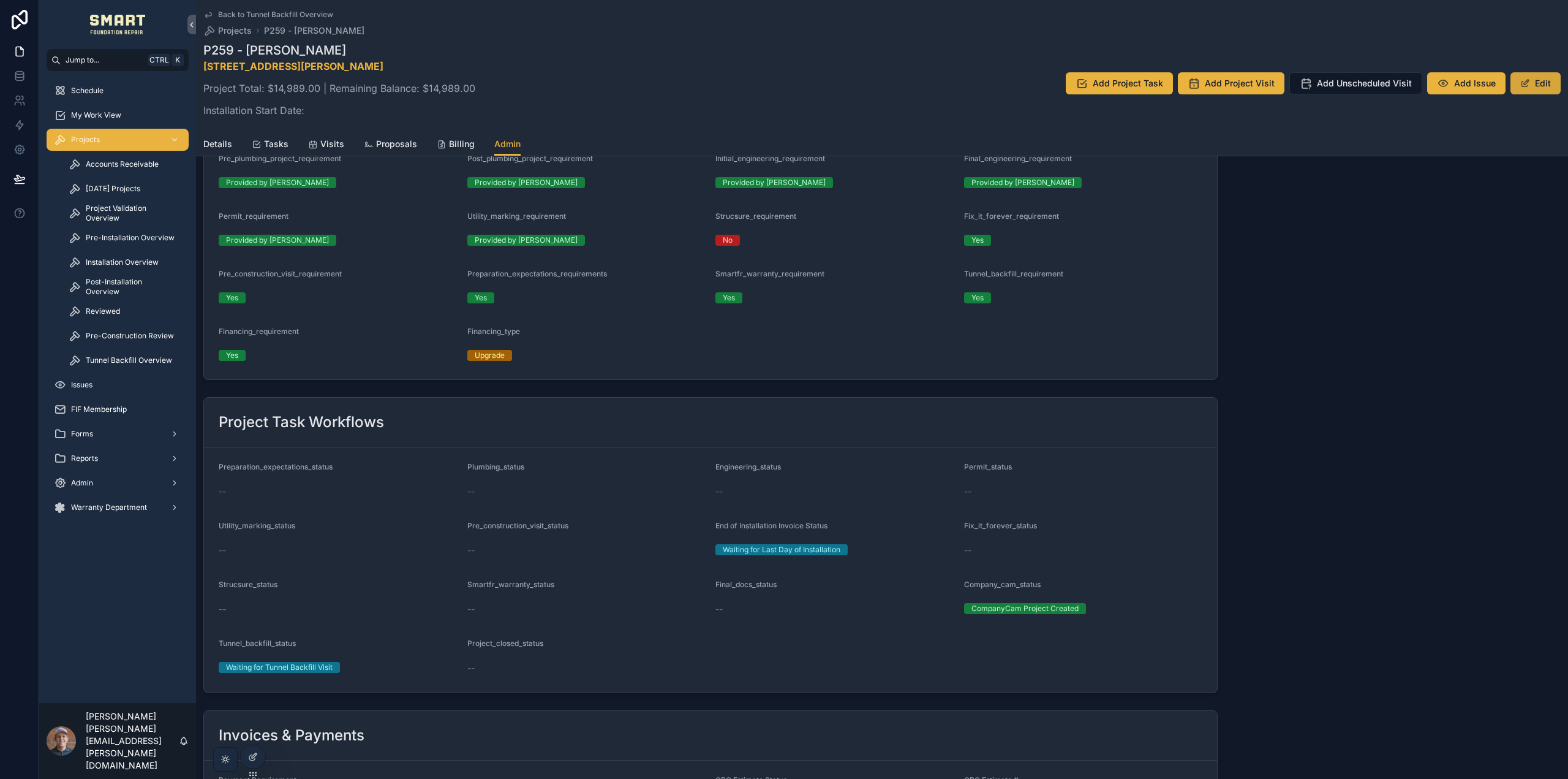
click at [1544, 78] on button "Edit" at bounding box center [1535, 83] width 50 height 22
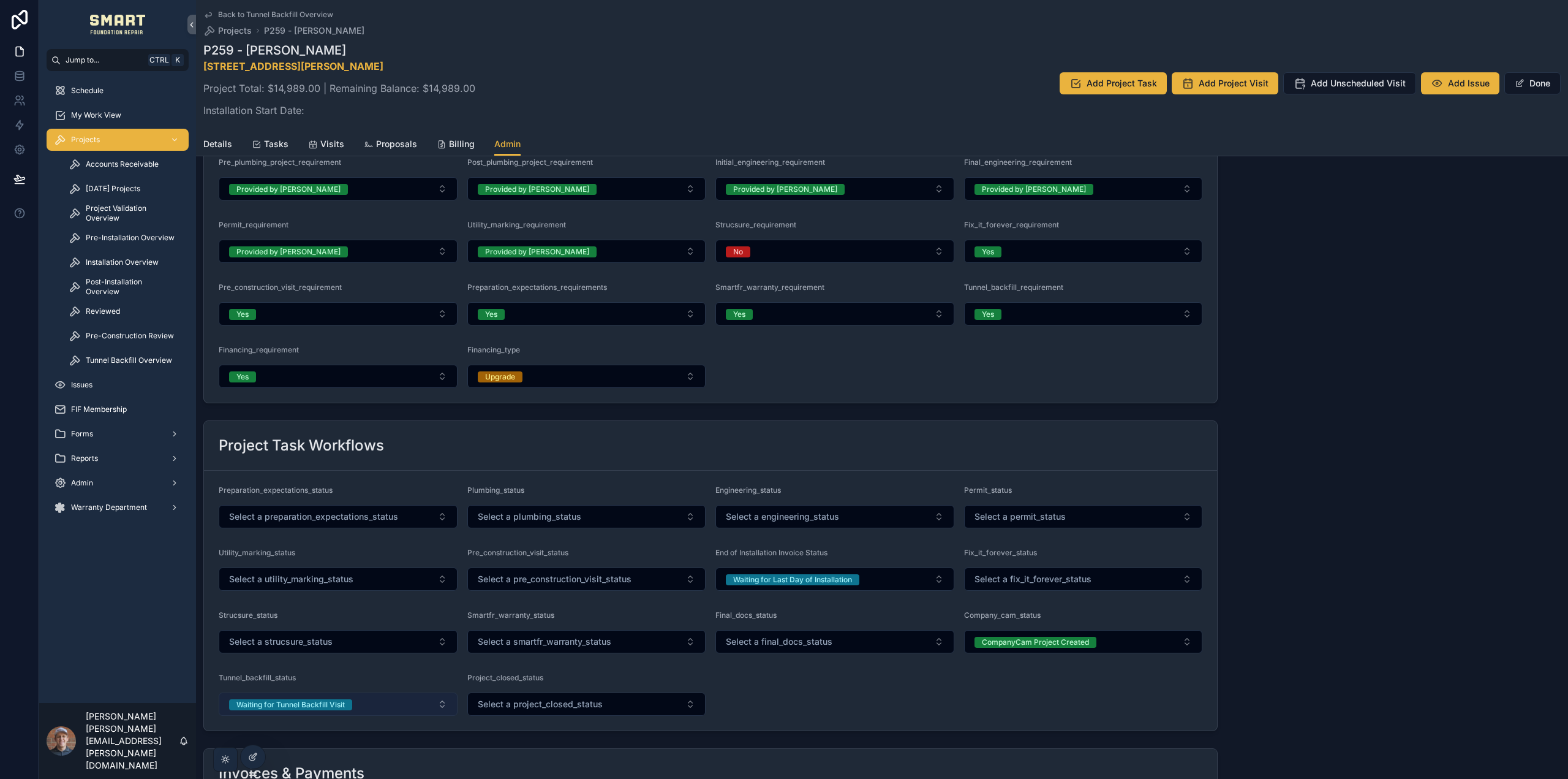
click at [342, 709] on div "Waiting for Tunnel Backfill Visit" at bounding box center [290, 704] width 108 height 11
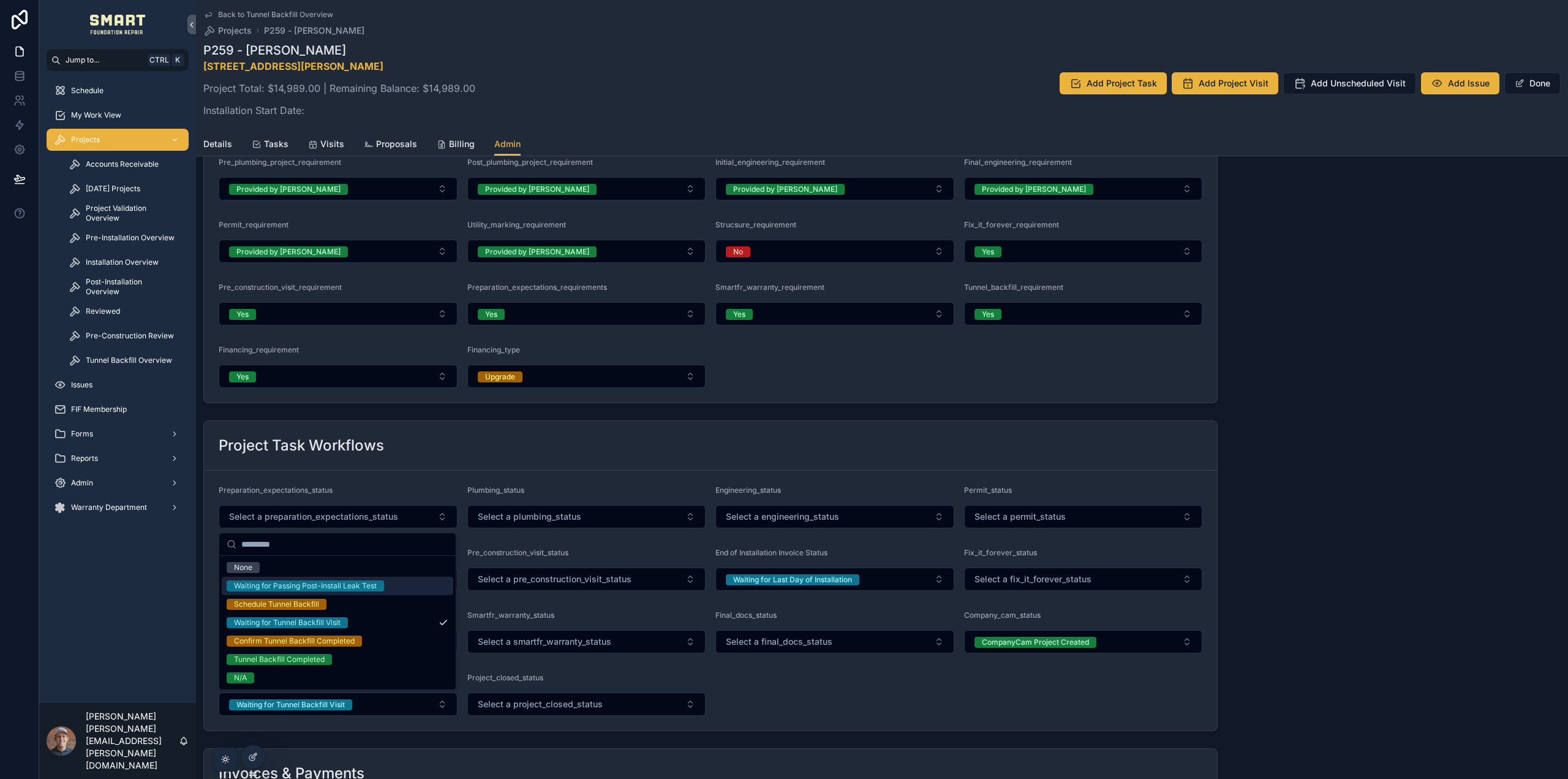
click at [365, 586] on div "Waiting for Passing Post-Install Leak Test" at bounding box center [305, 586] width 142 height 11
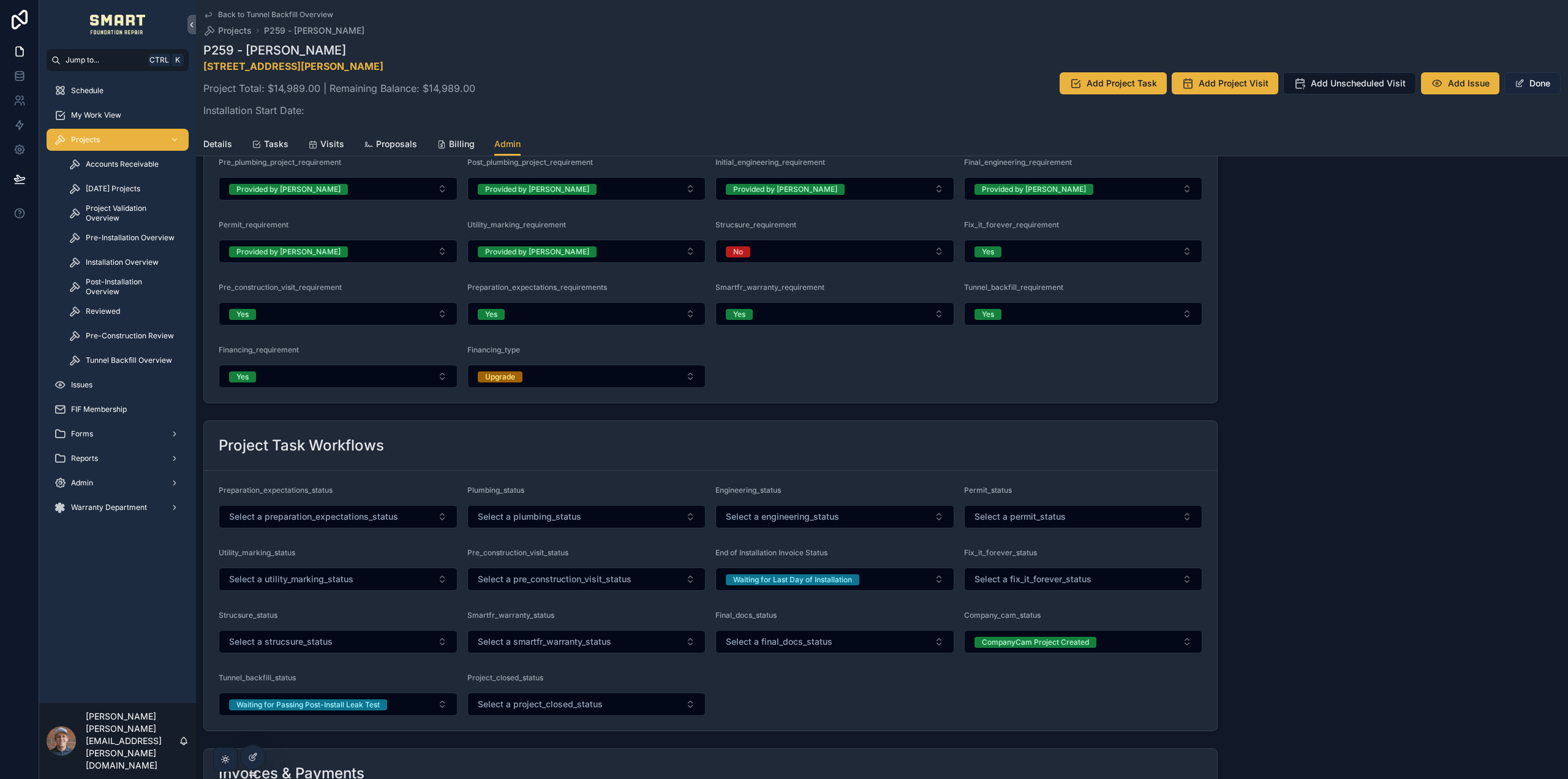
click at [1537, 81] on button "Done" at bounding box center [1531, 83] width 56 height 22
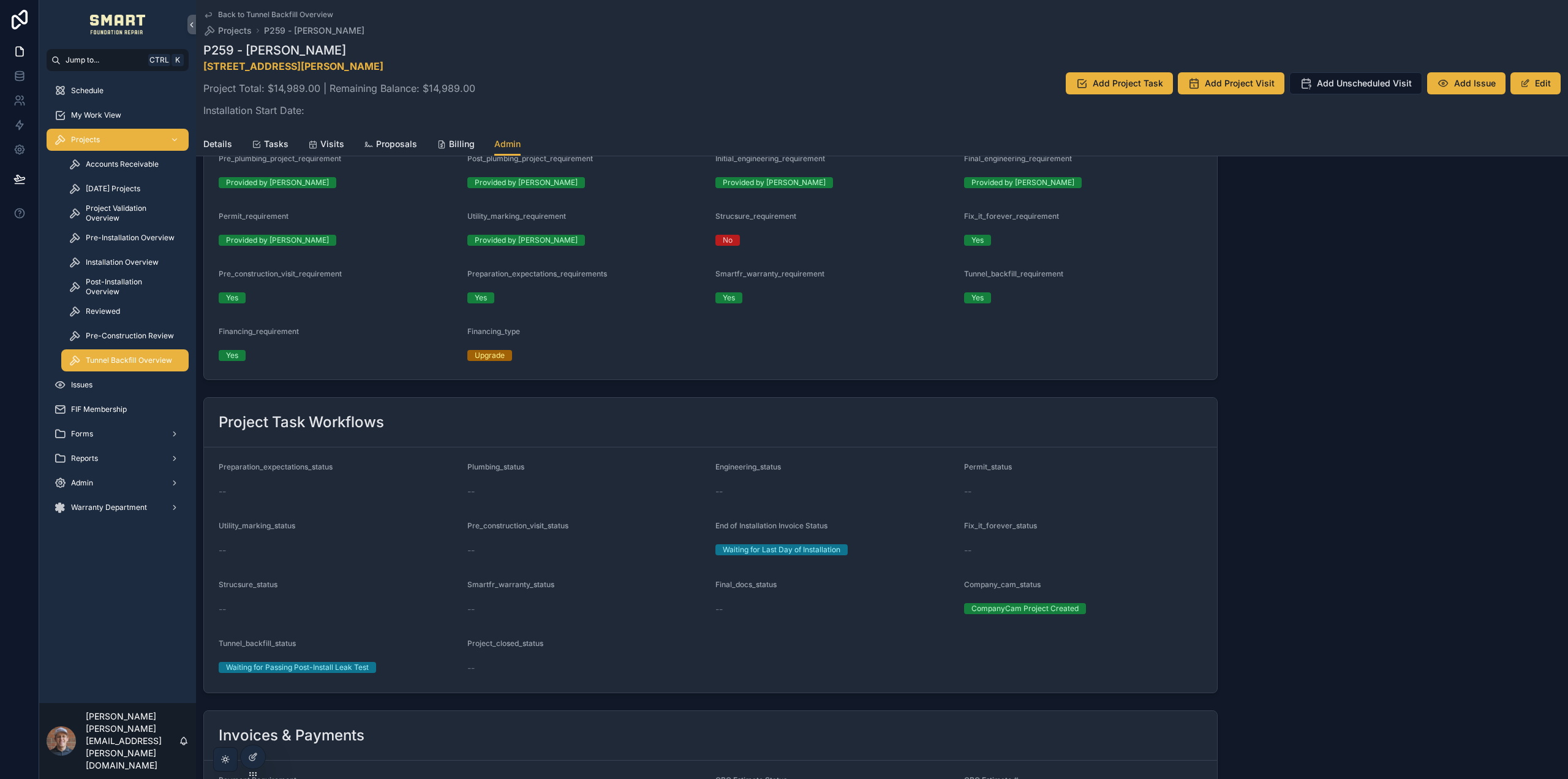
click at [138, 365] on div "Tunnel Backfill Overview" at bounding box center [125, 359] width 113 height 19
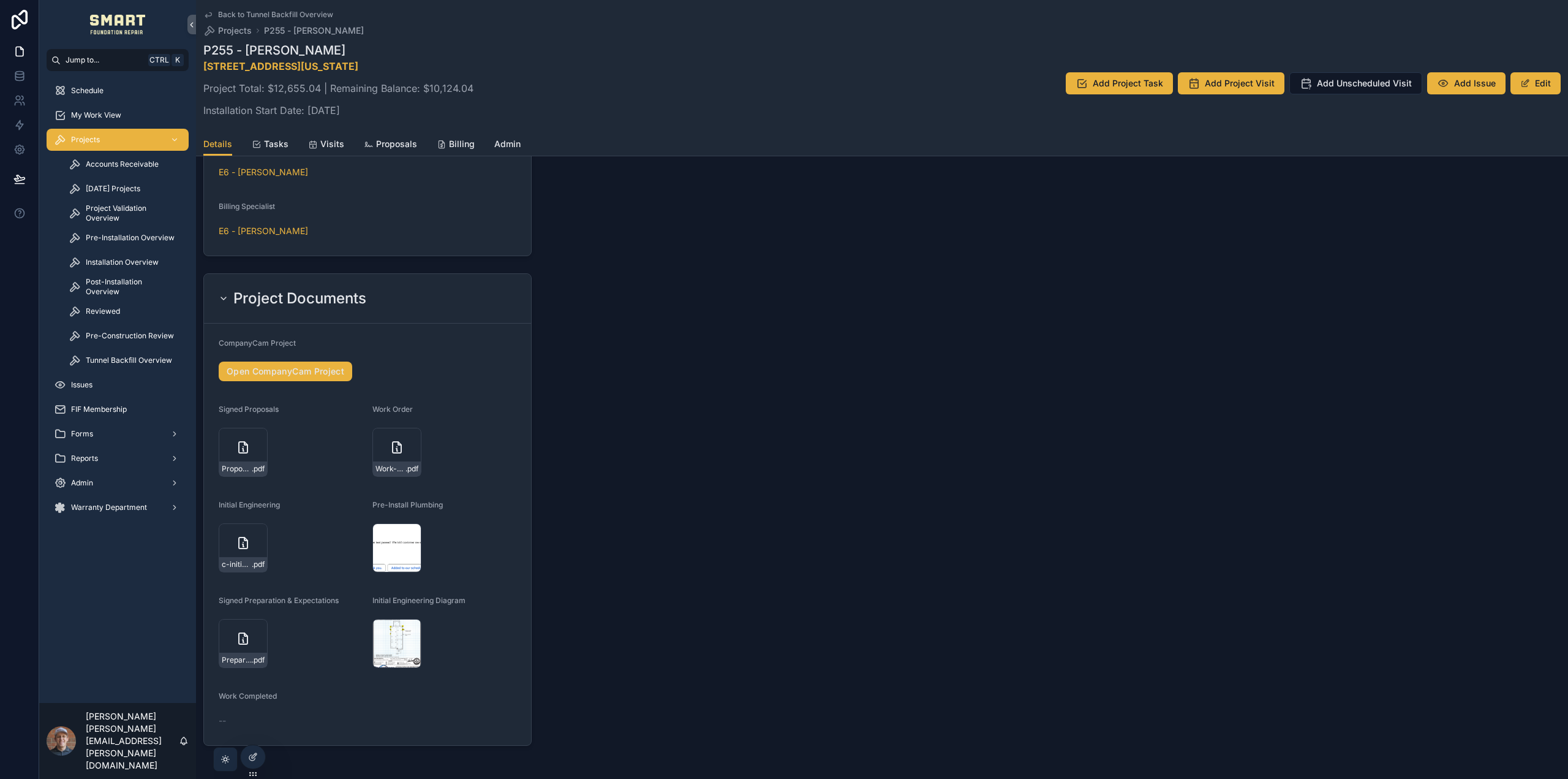
scroll to position [1367, 0]
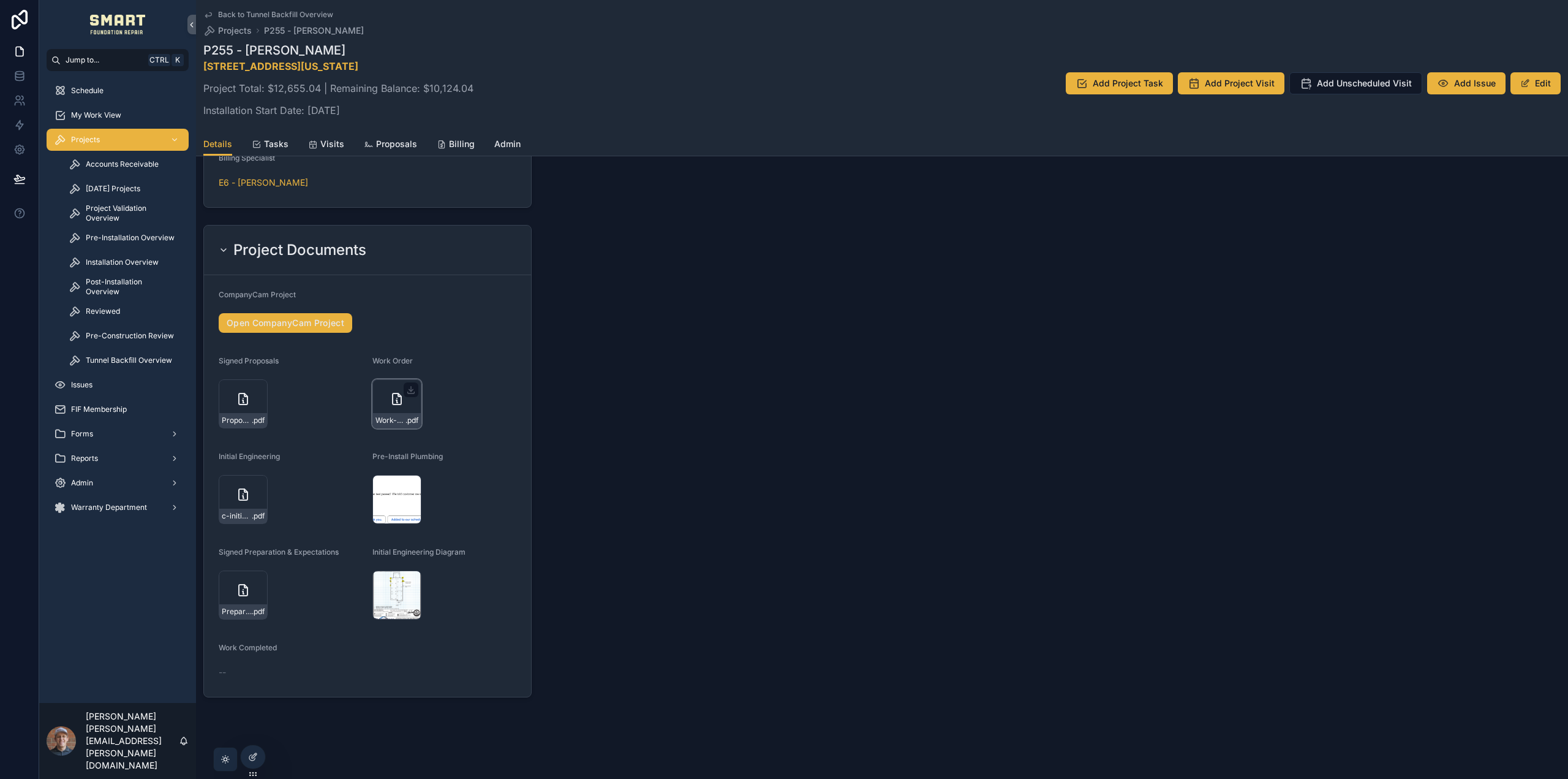
click at [387, 397] on div "Work-Order---Drawing-1-copy .pdf" at bounding box center [397, 404] width 49 height 49
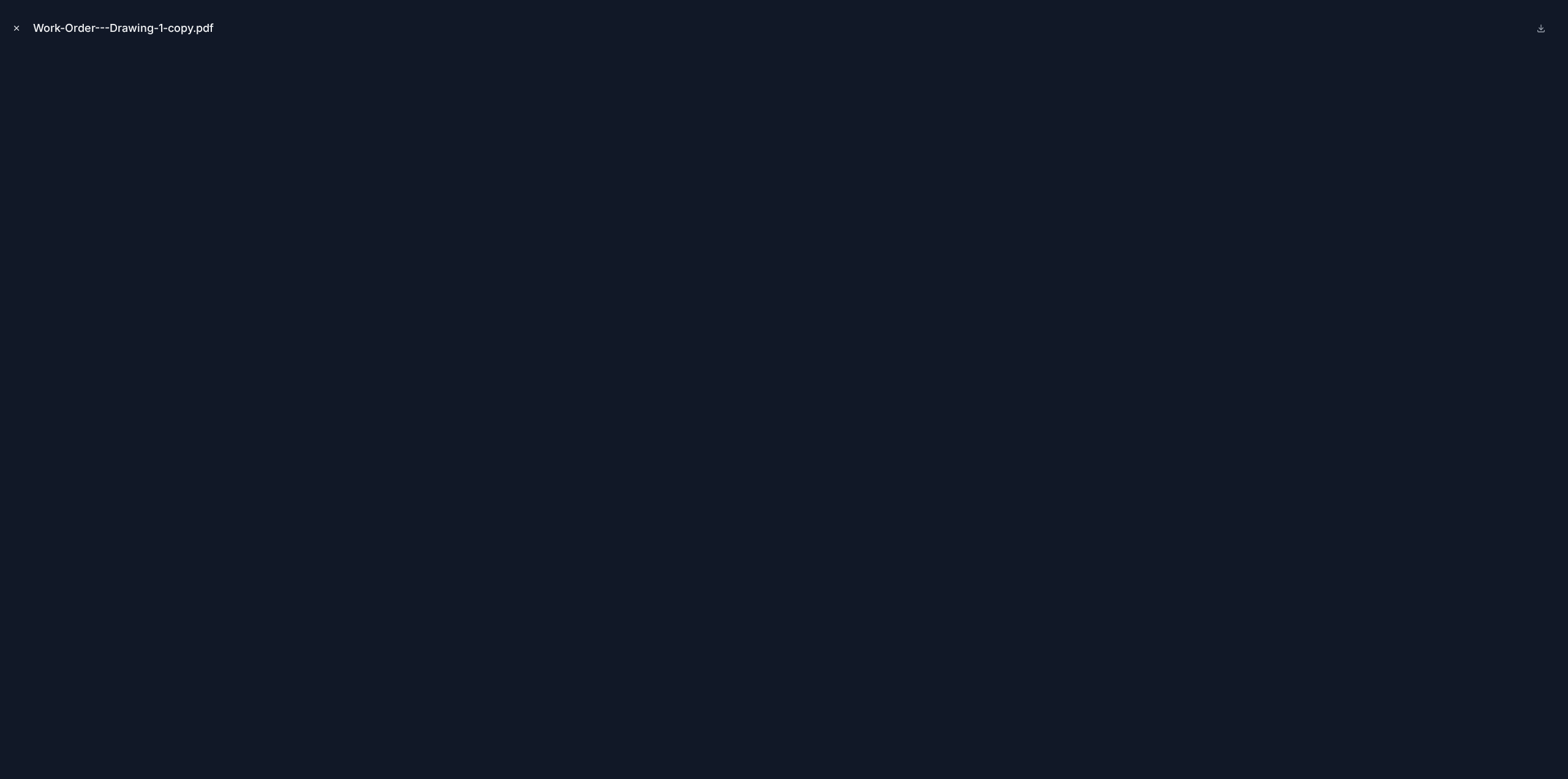
click at [15, 28] on icon "Close modal" at bounding box center [17, 28] width 8 height 8
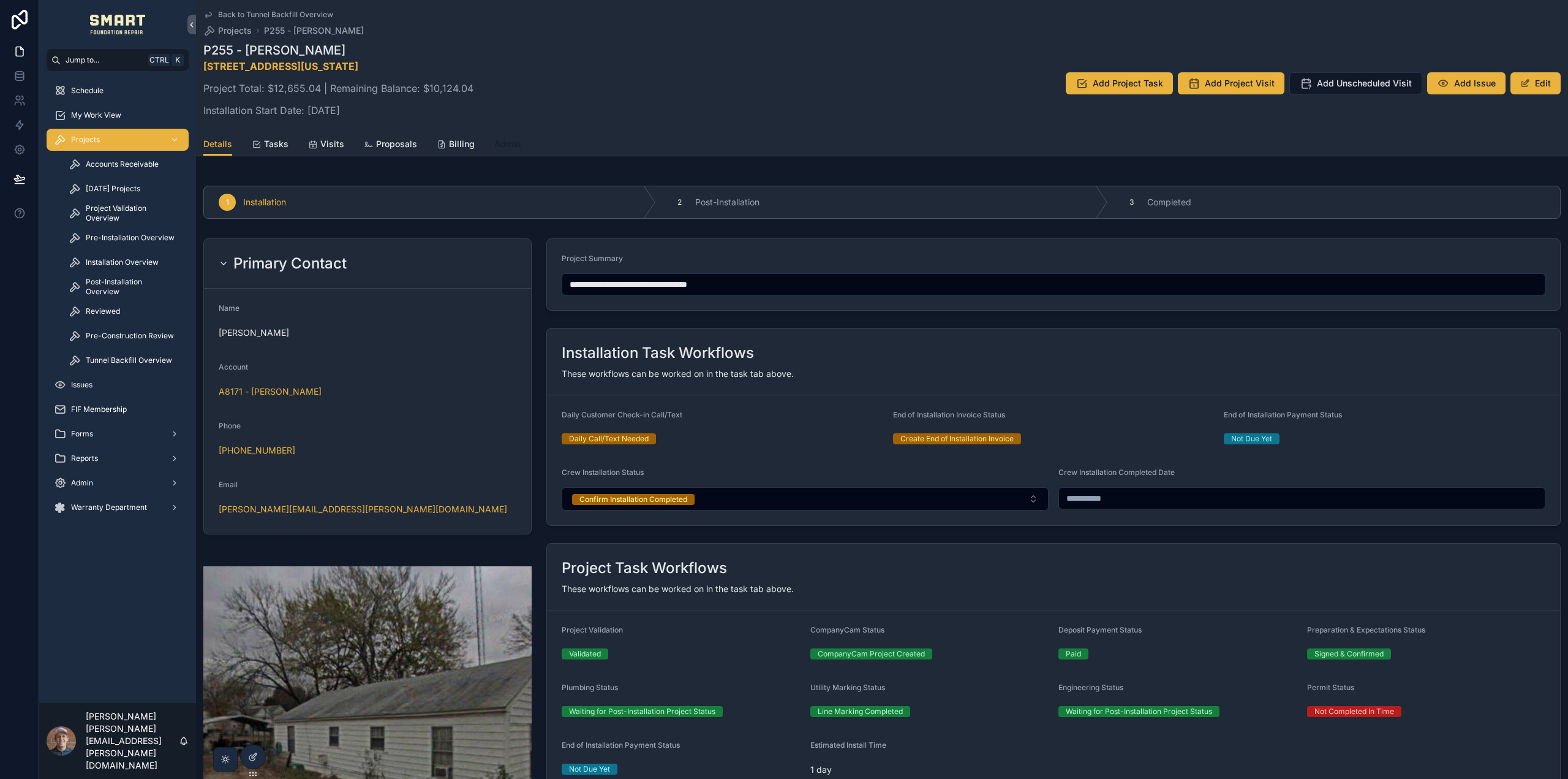
click at [505, 144] on span "Admin" at bounding box center [506, 144] width 26 height 13
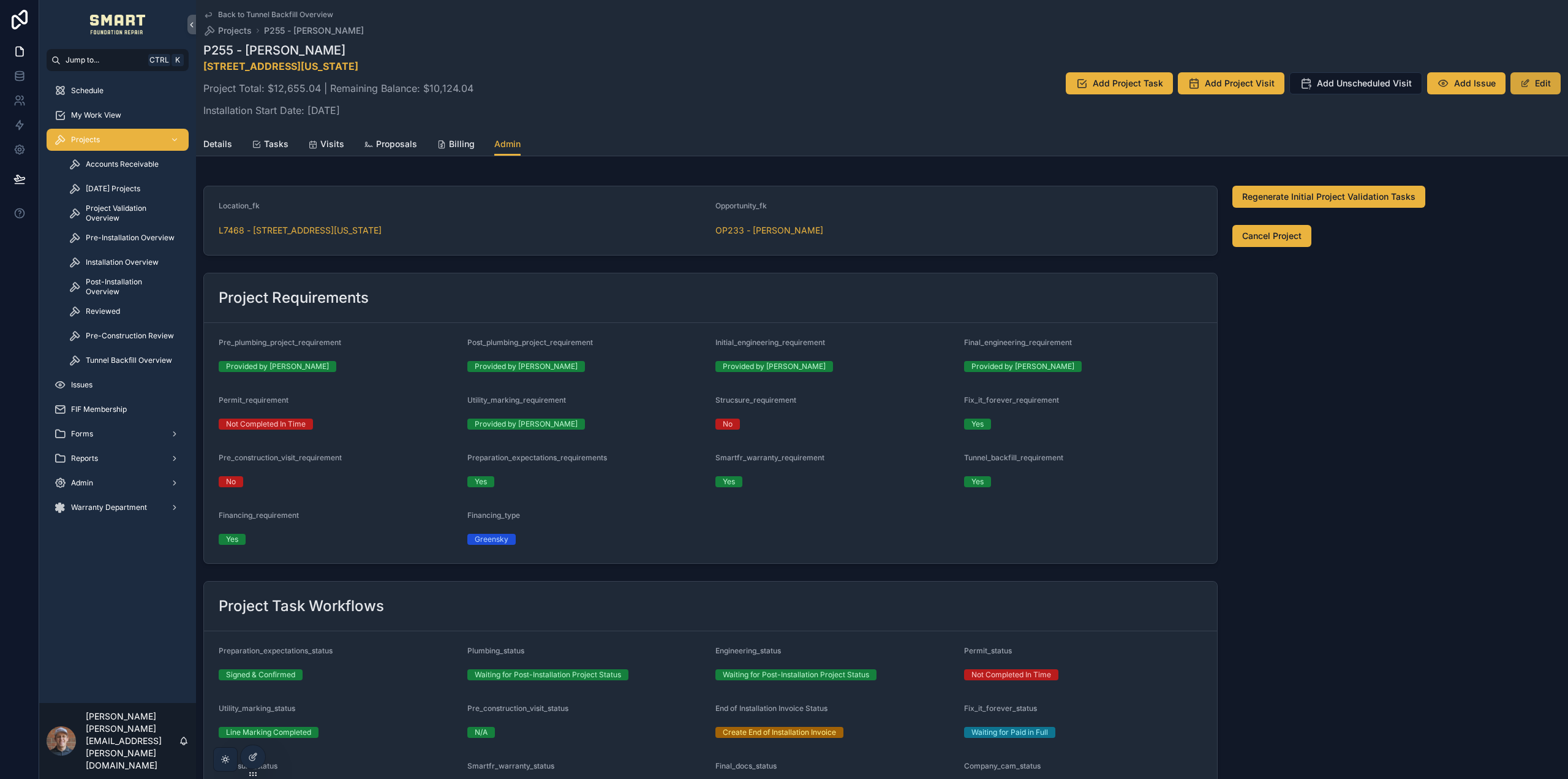
click at [1543, 83] on button "Edit" at bounding box center [1535, 83] width 50 height 22
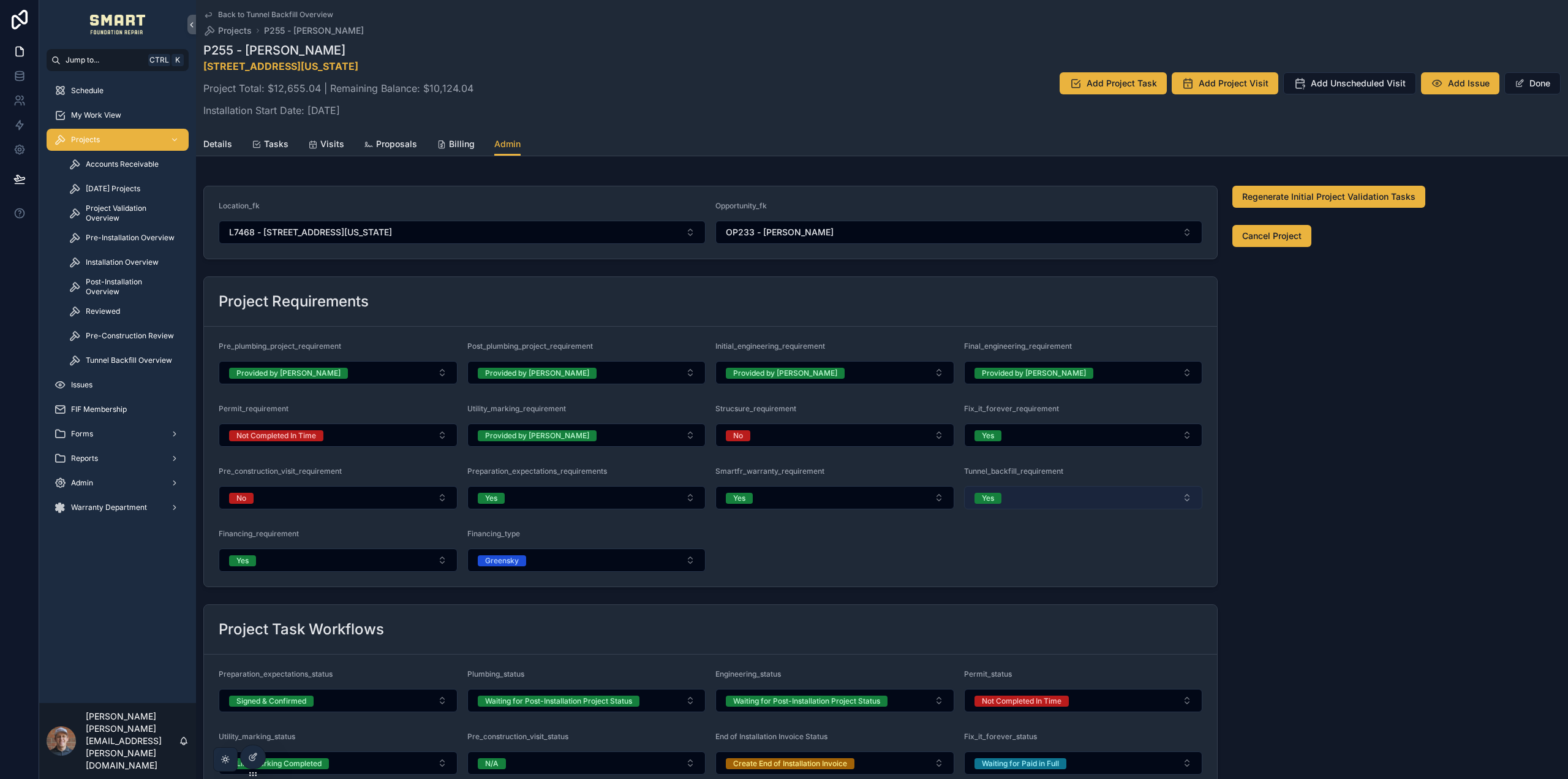
click at [1000, 498] on button "Yes" at bounding box center [1082, 498] width 239 height 23
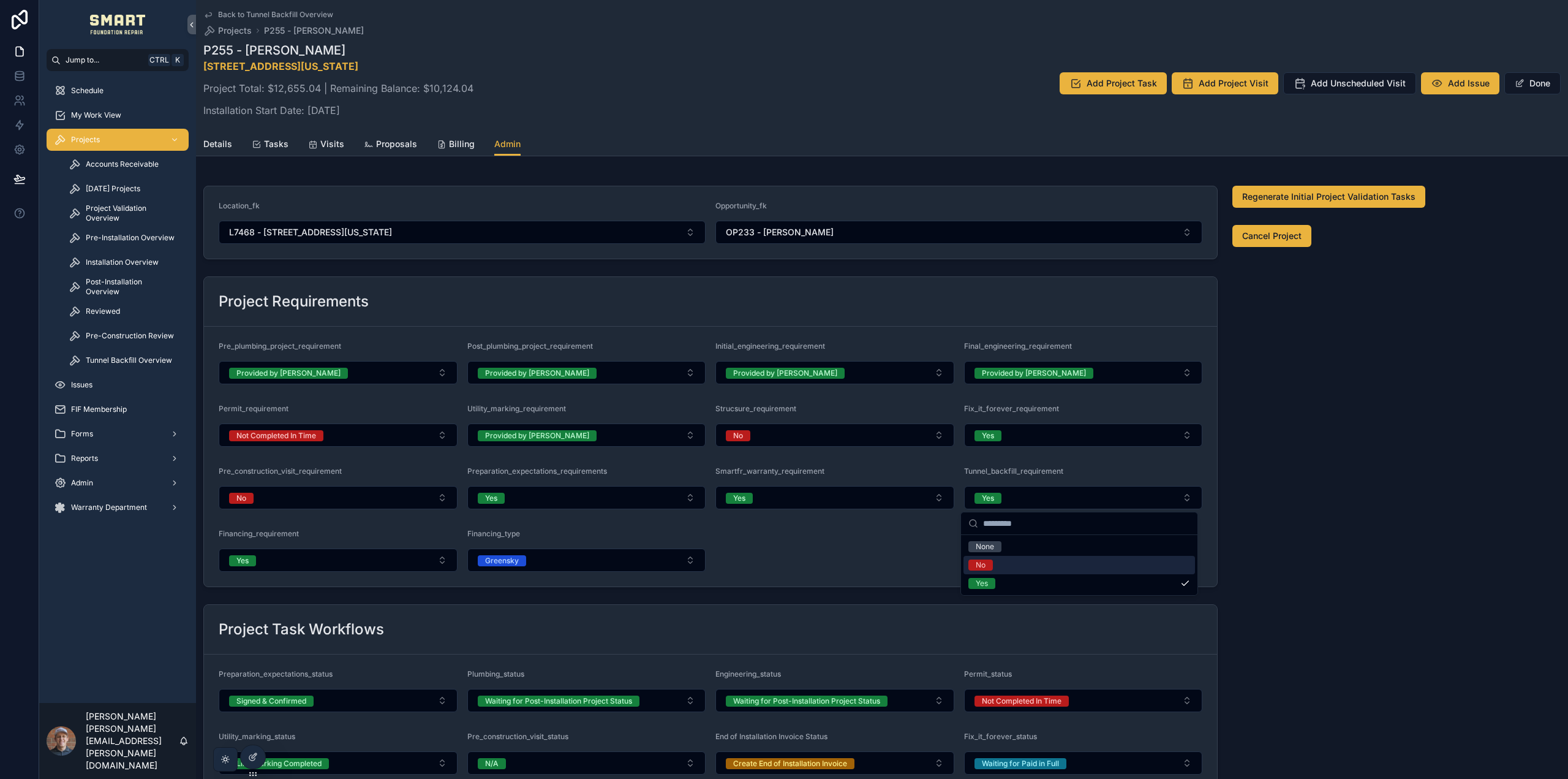
click at [999, 562] on div "No" at bounding box center [1079, 565] width 231 height 18
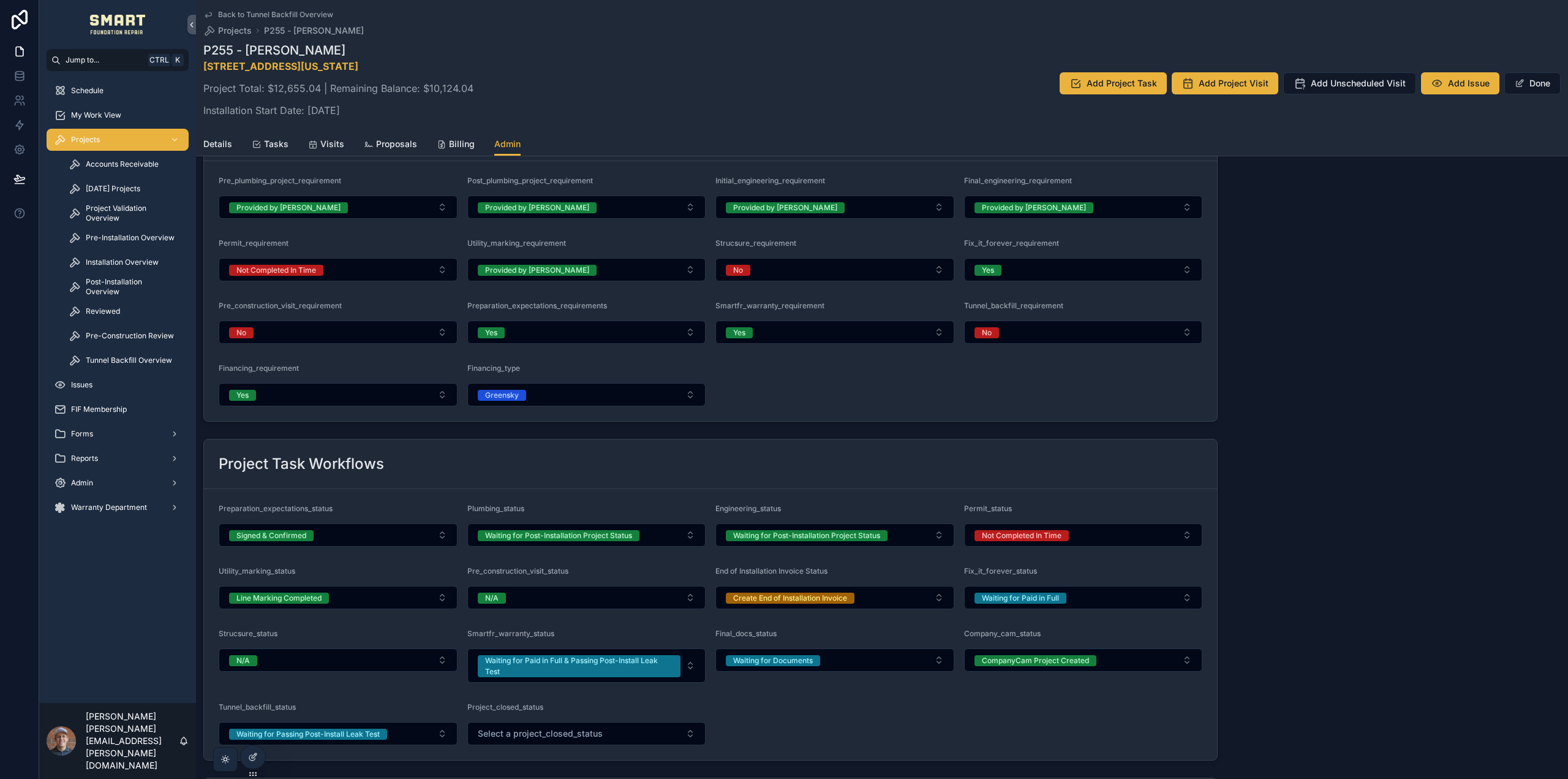
scroll to position [122, 0]
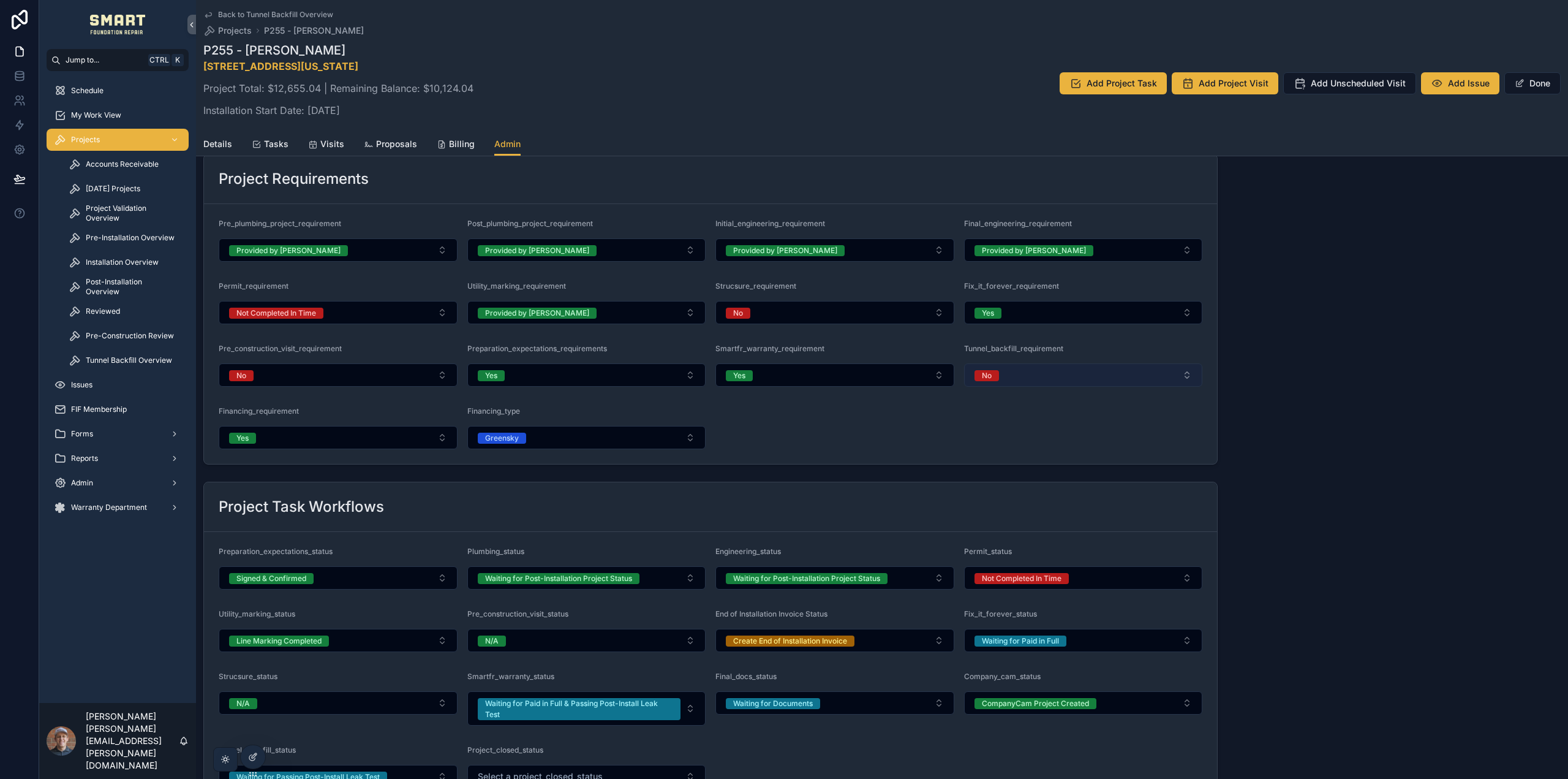
click at [999, 375] on button "No" at bounding box center [1082, 375] width 239 height 23
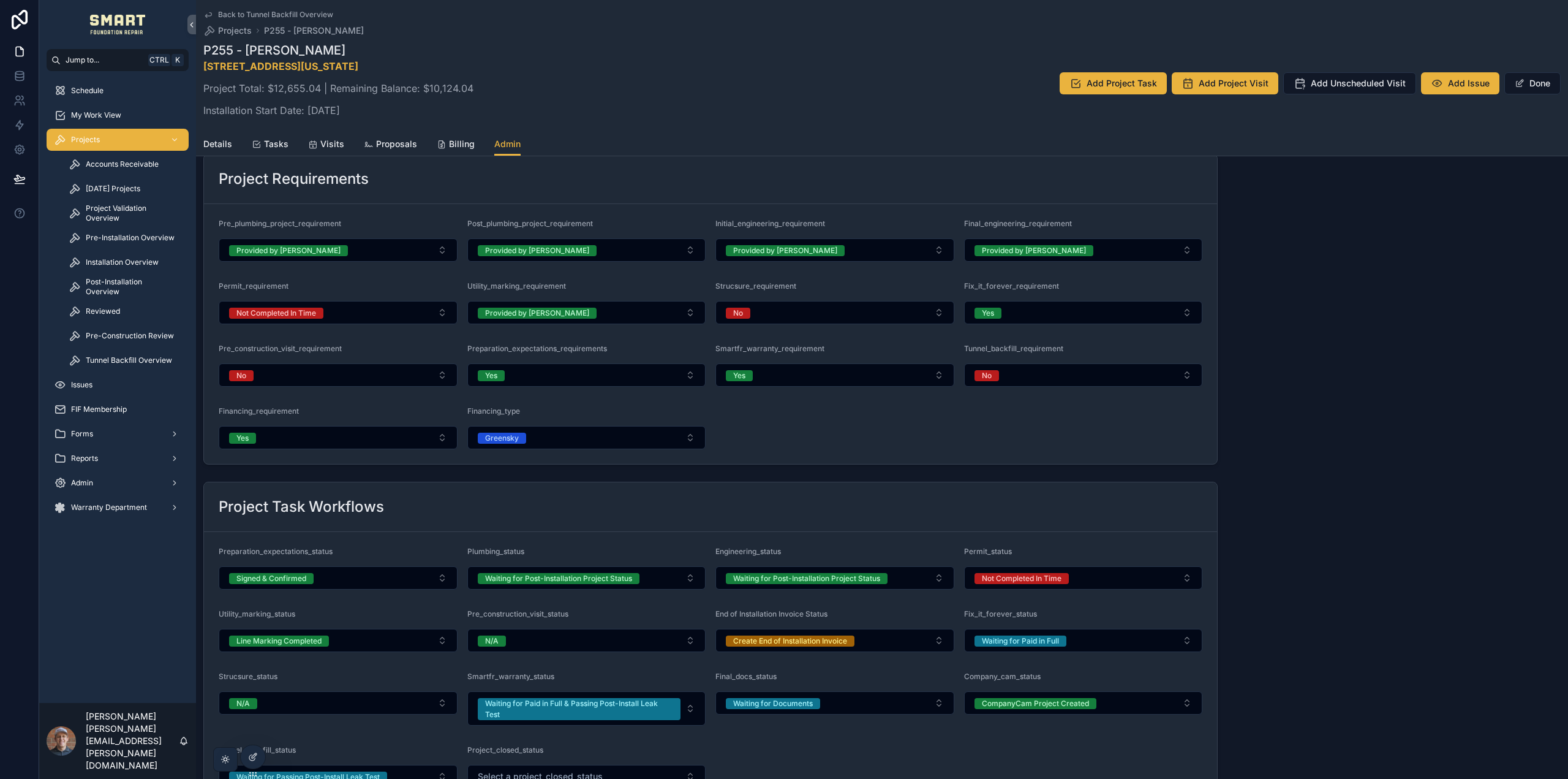
click at [1041, 439] on form "Pre_plumbing_project_requirement Provided by Smart Post_plumbing_project_requir…" at bounding box center [711, 334] width 1013 height 260
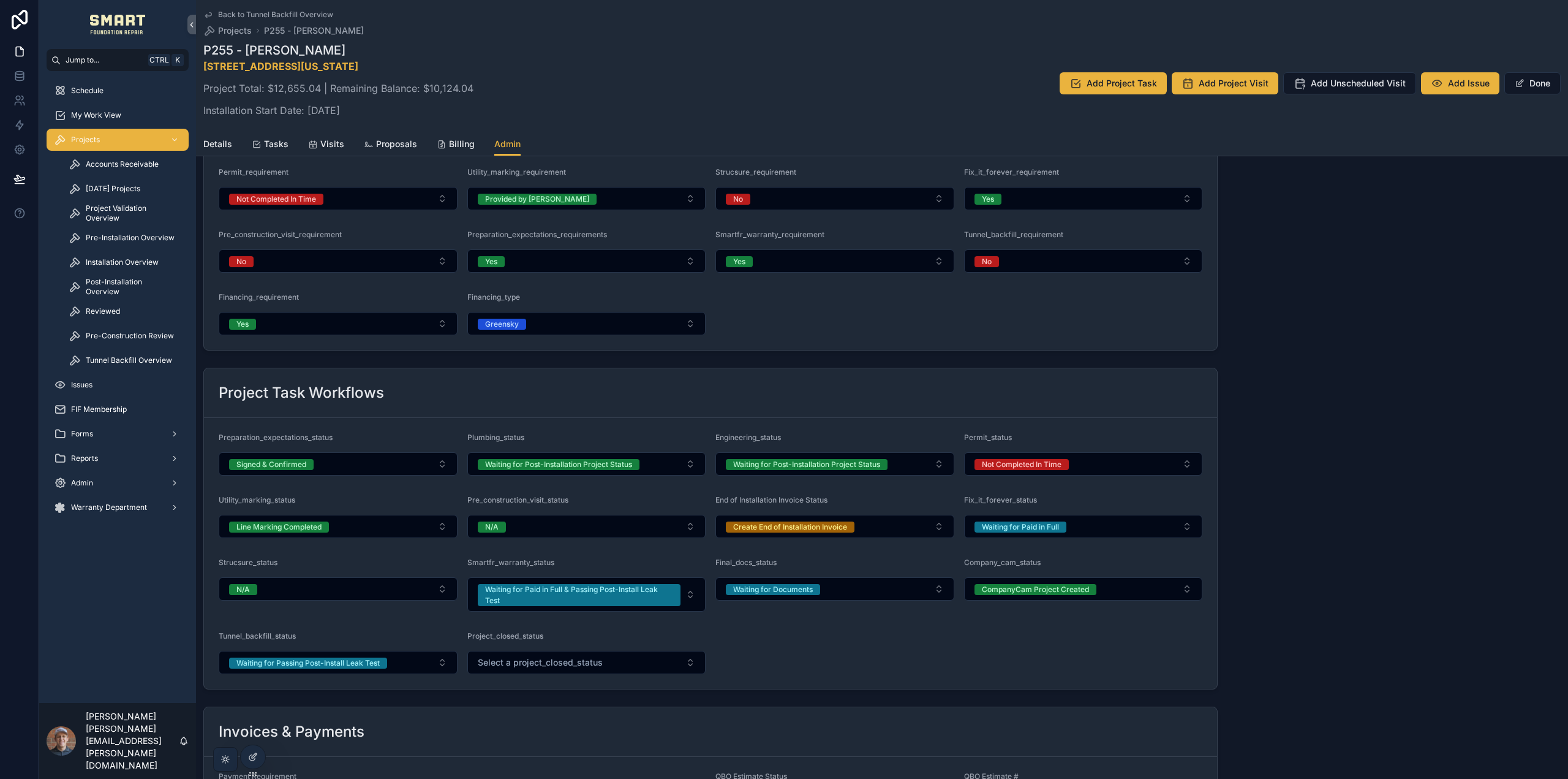
scroll to position [245, 0]
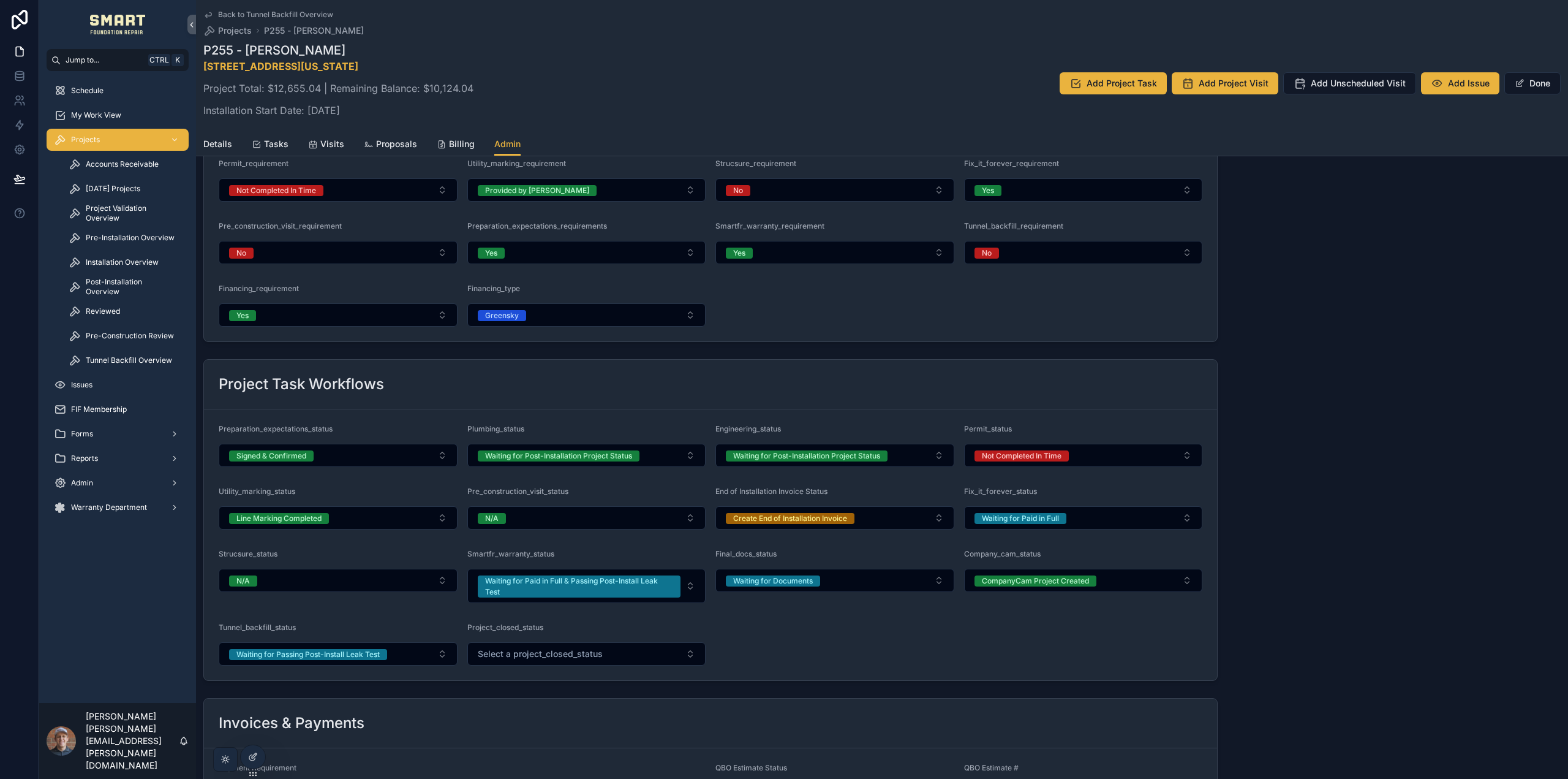
click at [363, 667] on form "Preparation_expectations_status Signed & Confirmed Plumbing_status Waiting for …" at bounding box center [711, 544] width 1013 height 271
click at [368, 658] on div "Waiting for Passing Post-Install Leak Test" at bounding box center [307, 654] width 143 height 11
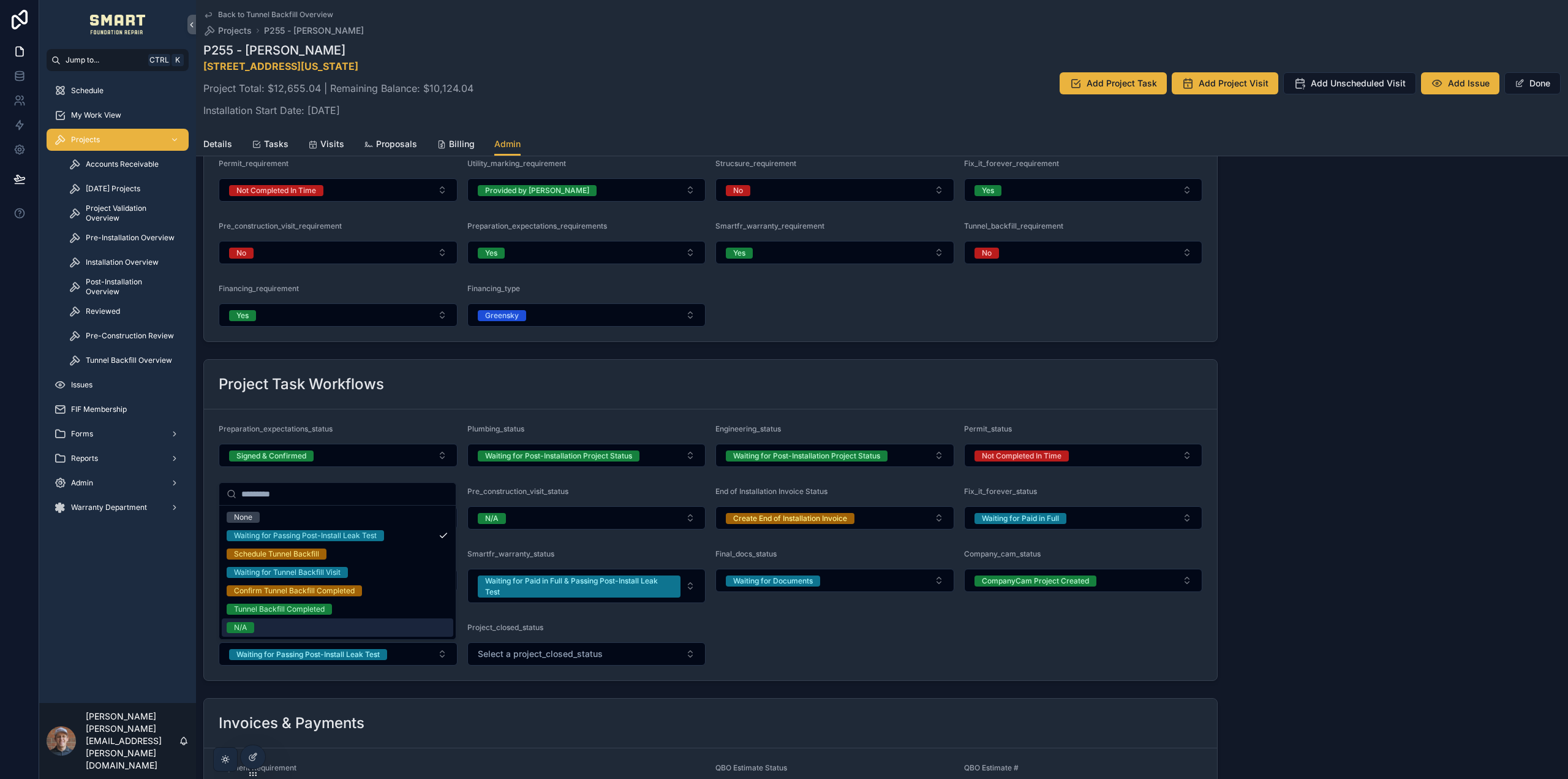
click at [325, 628] on div "N/A" at bounding box center [337, 627] width 231 height 18
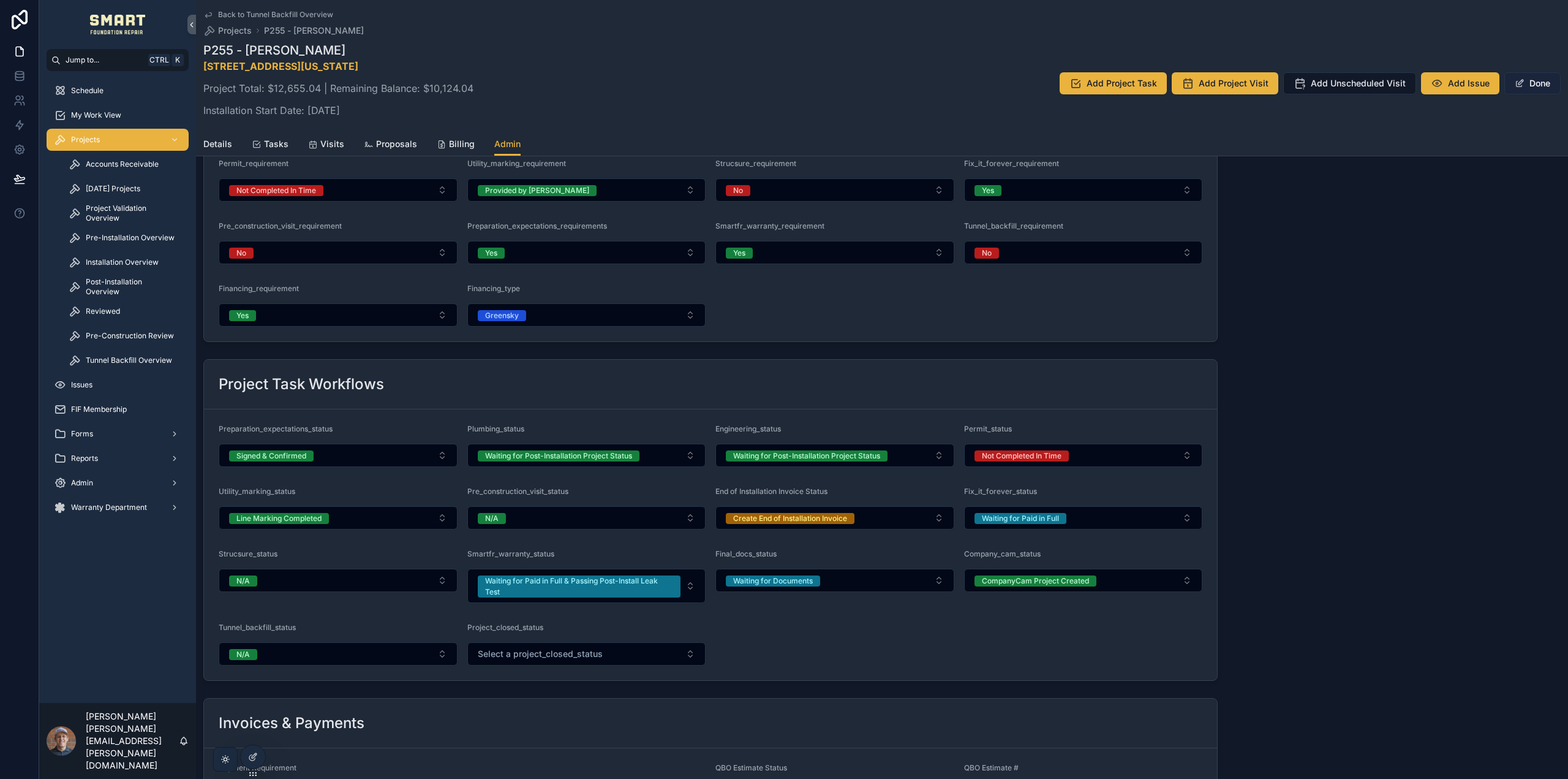
click at [1526, 81] on button "Done" at bounding box center [1531, 83] width 56 height 22
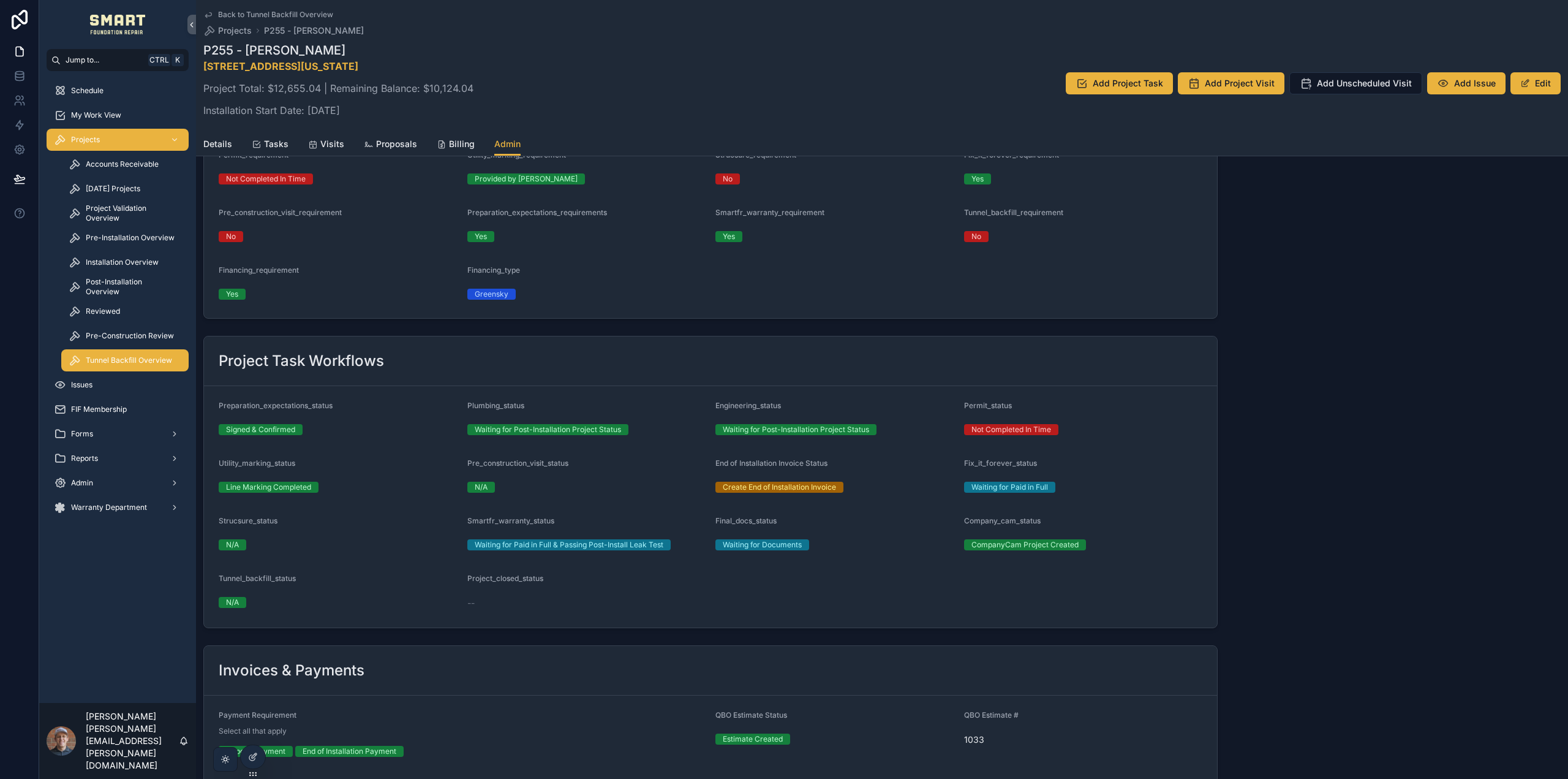
click at [136, 363] on span "Tunnel Backfill Overview" at bounding box center [128, 360] width 86 height 10
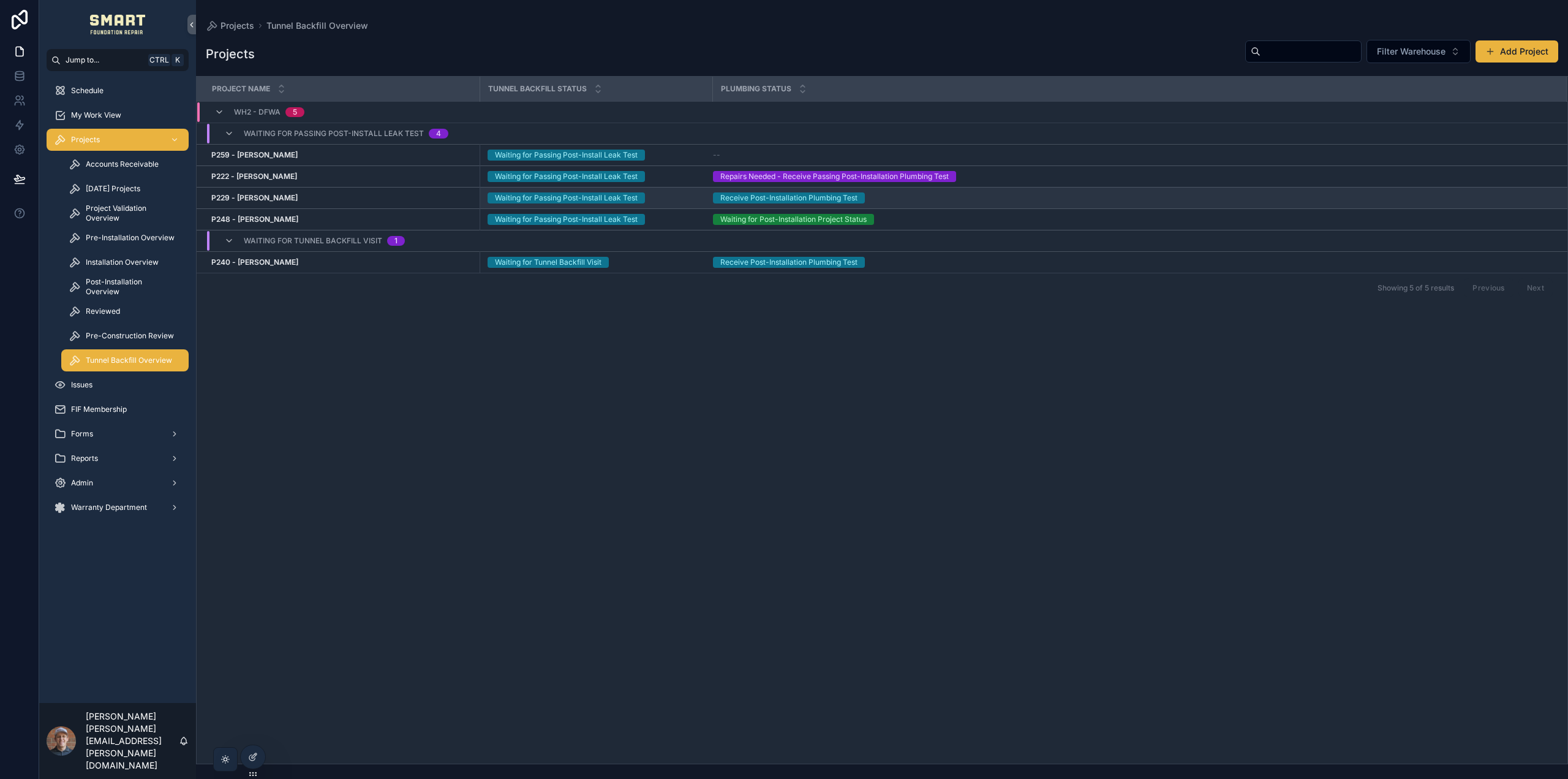
drag, startPoint x: 274, startPoint y: 197, endPoint x: 282, endPoint y: 193, distance: 8.9
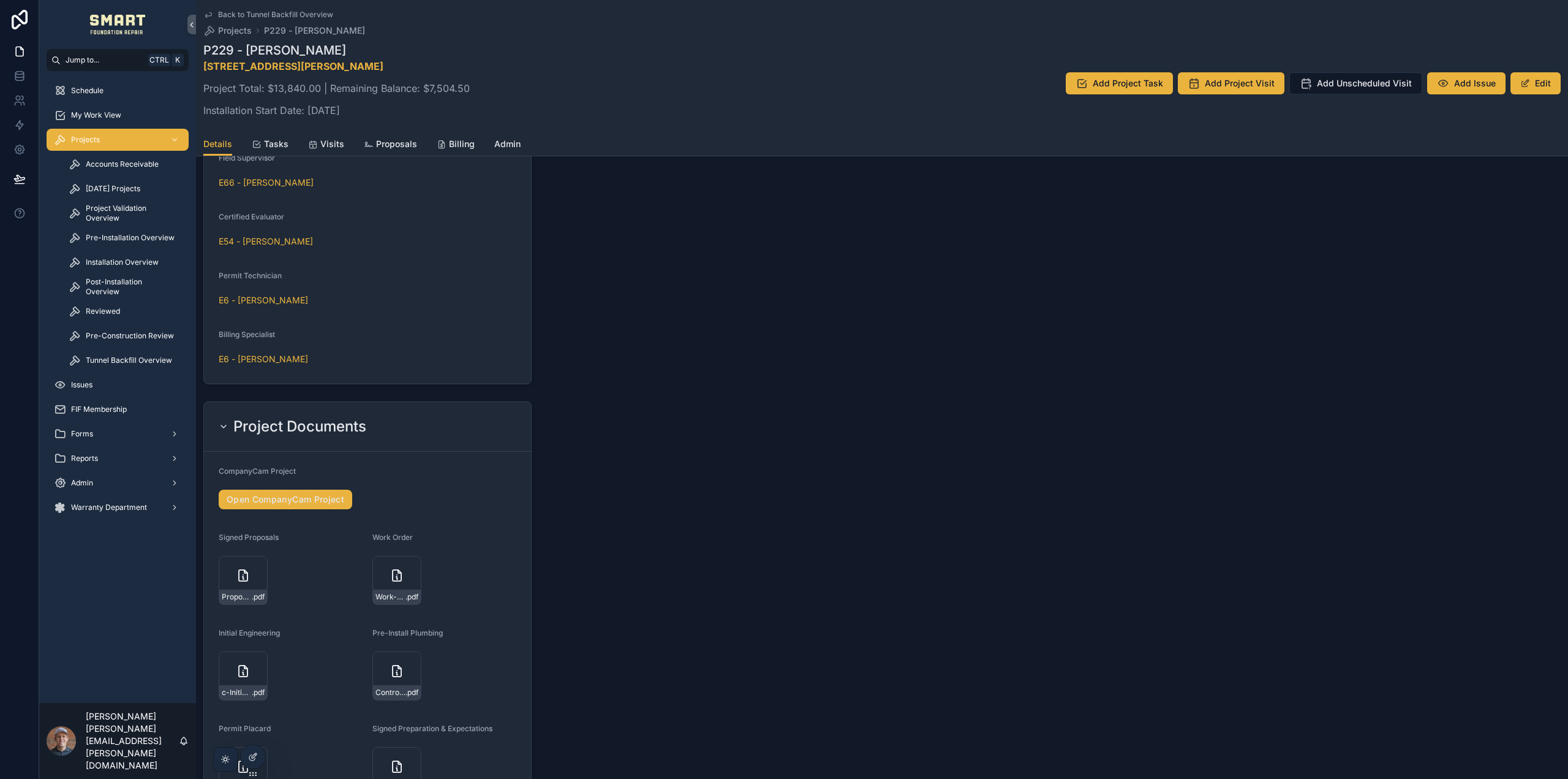
scroll to position [1225, 0]
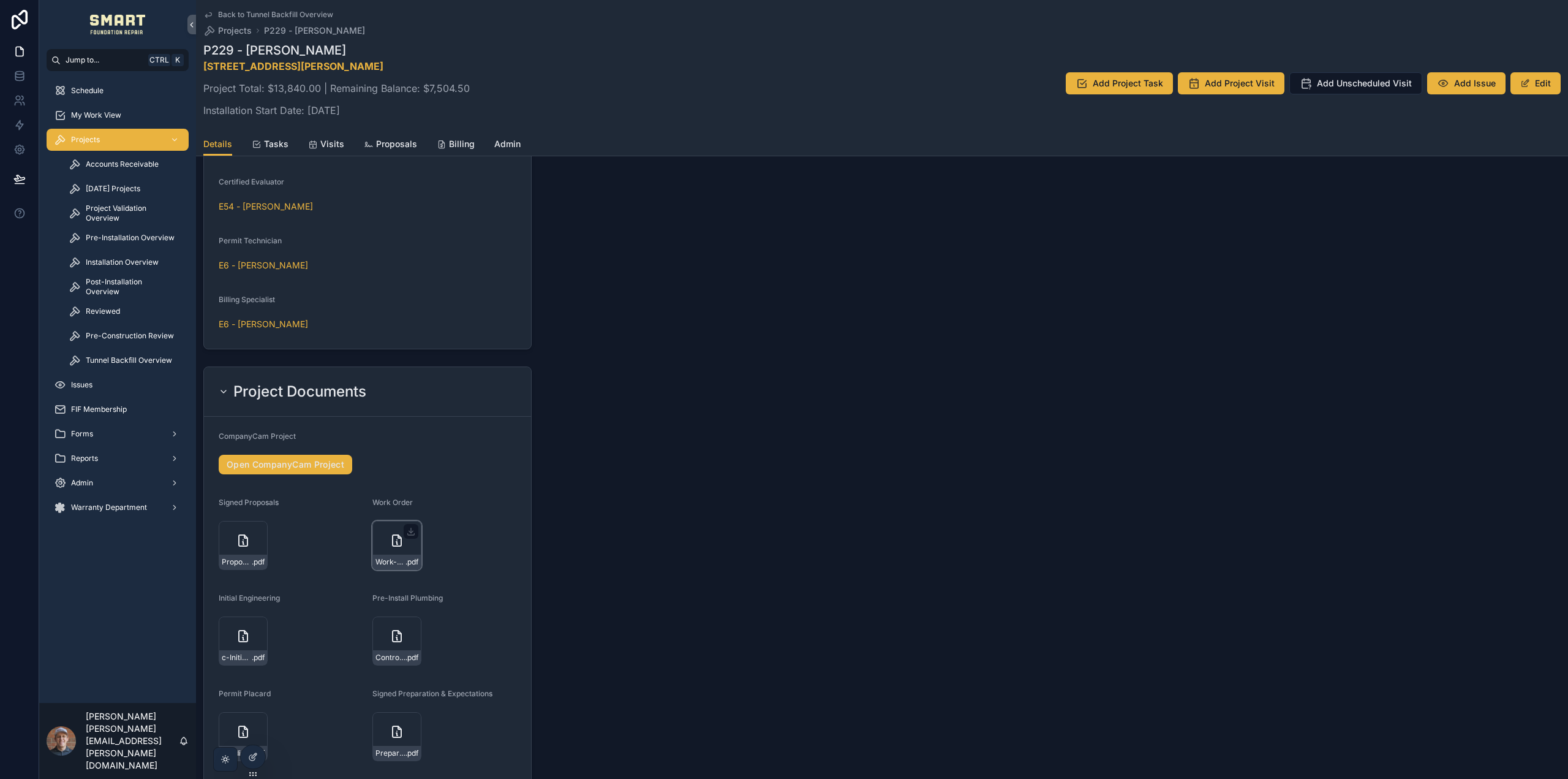
click at [383, 539] on div "Work-Order---[PERSON_NAME]-change-order .pdf" at bounding box center [397, 545] width 49 height 49
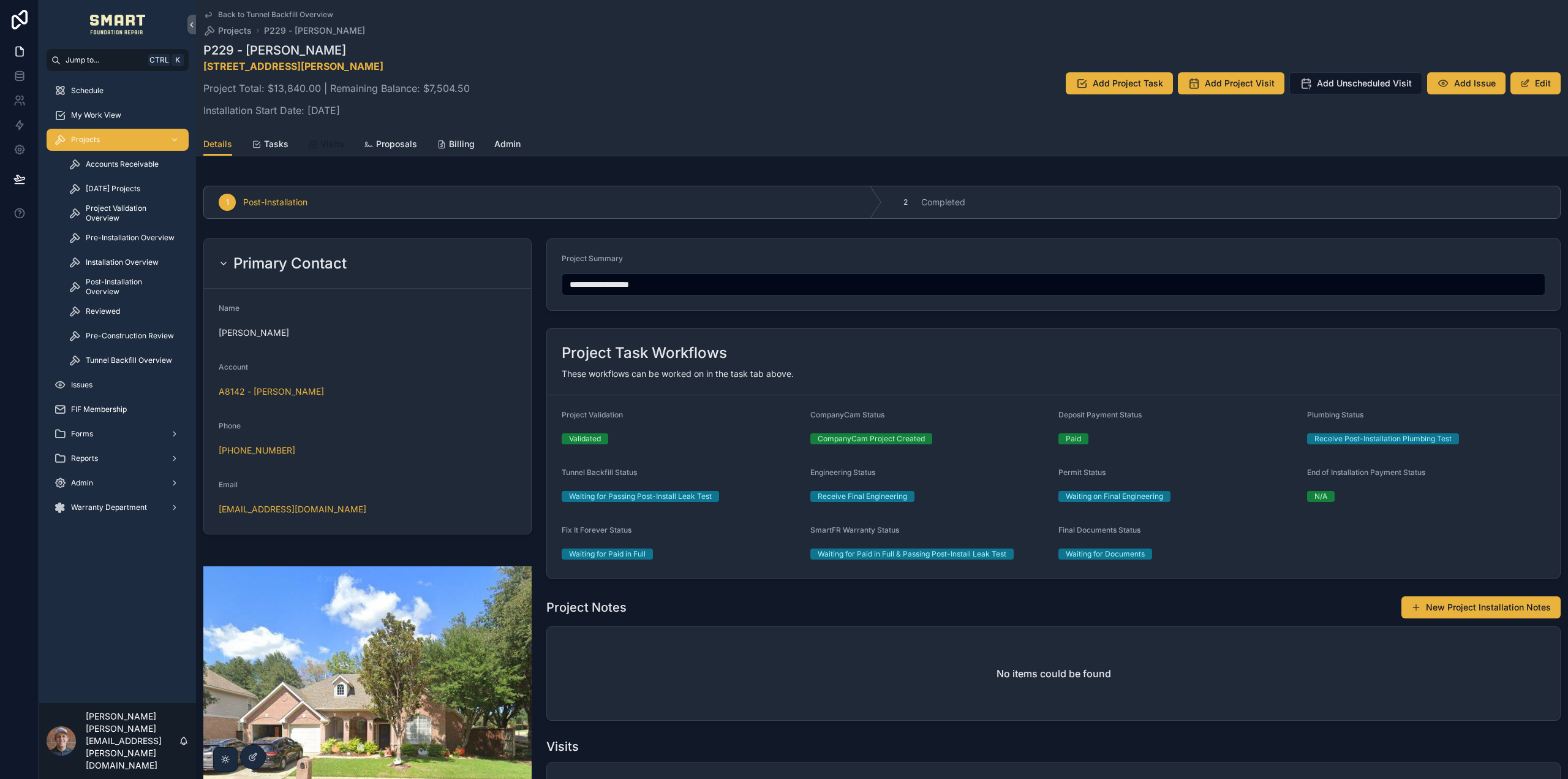
click at [314, 144] on icon "scrollable content" at bounding box center [313, 145] width 10 height 10
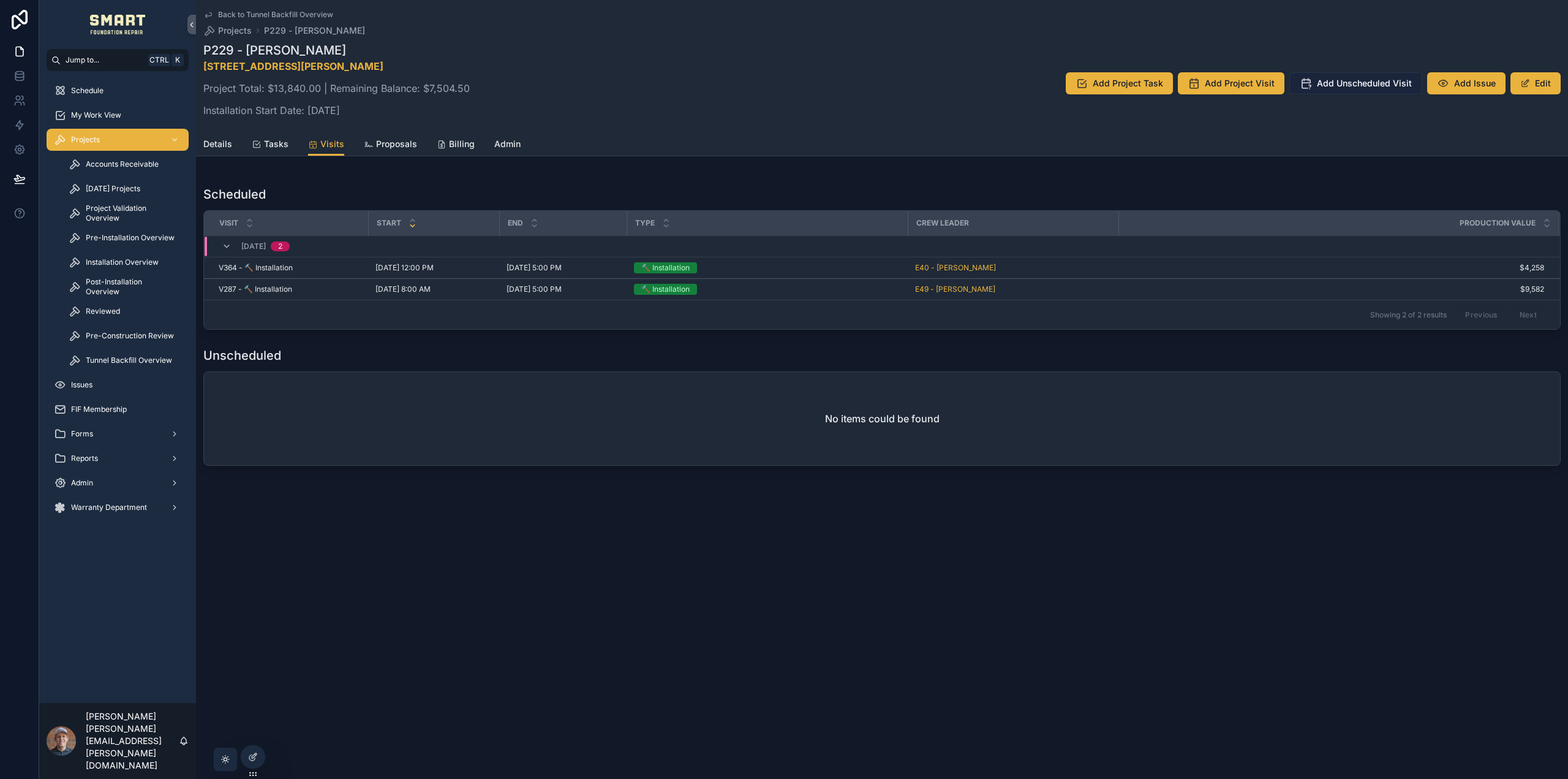
click at [1381, 85] on span "Add Unscheduled Visit" at bounding box center [1364, 83] width 95 height 13
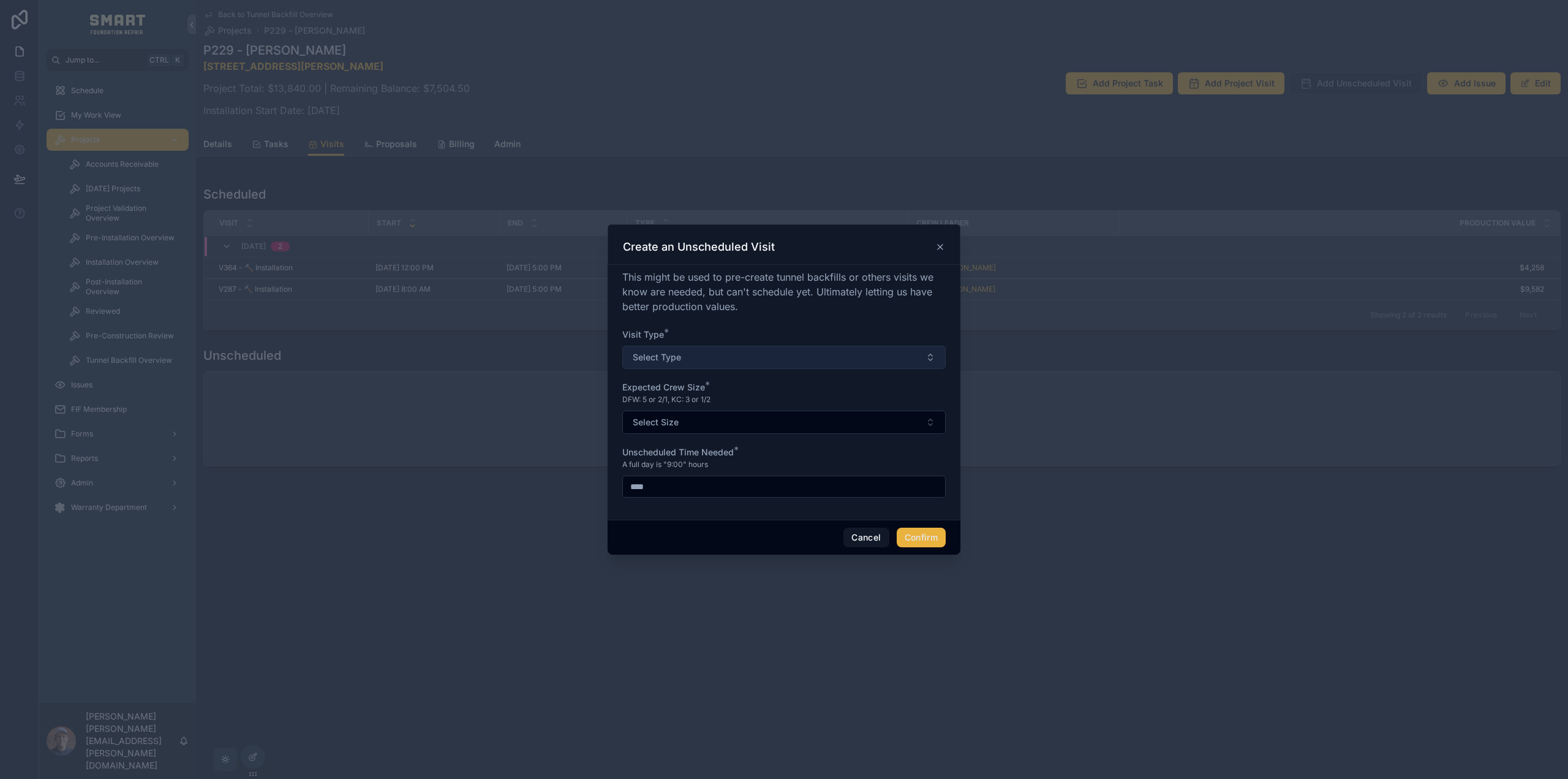
click at [715, 355] on button "Select Type" at bounding box center [784, 358] width 323 height 23
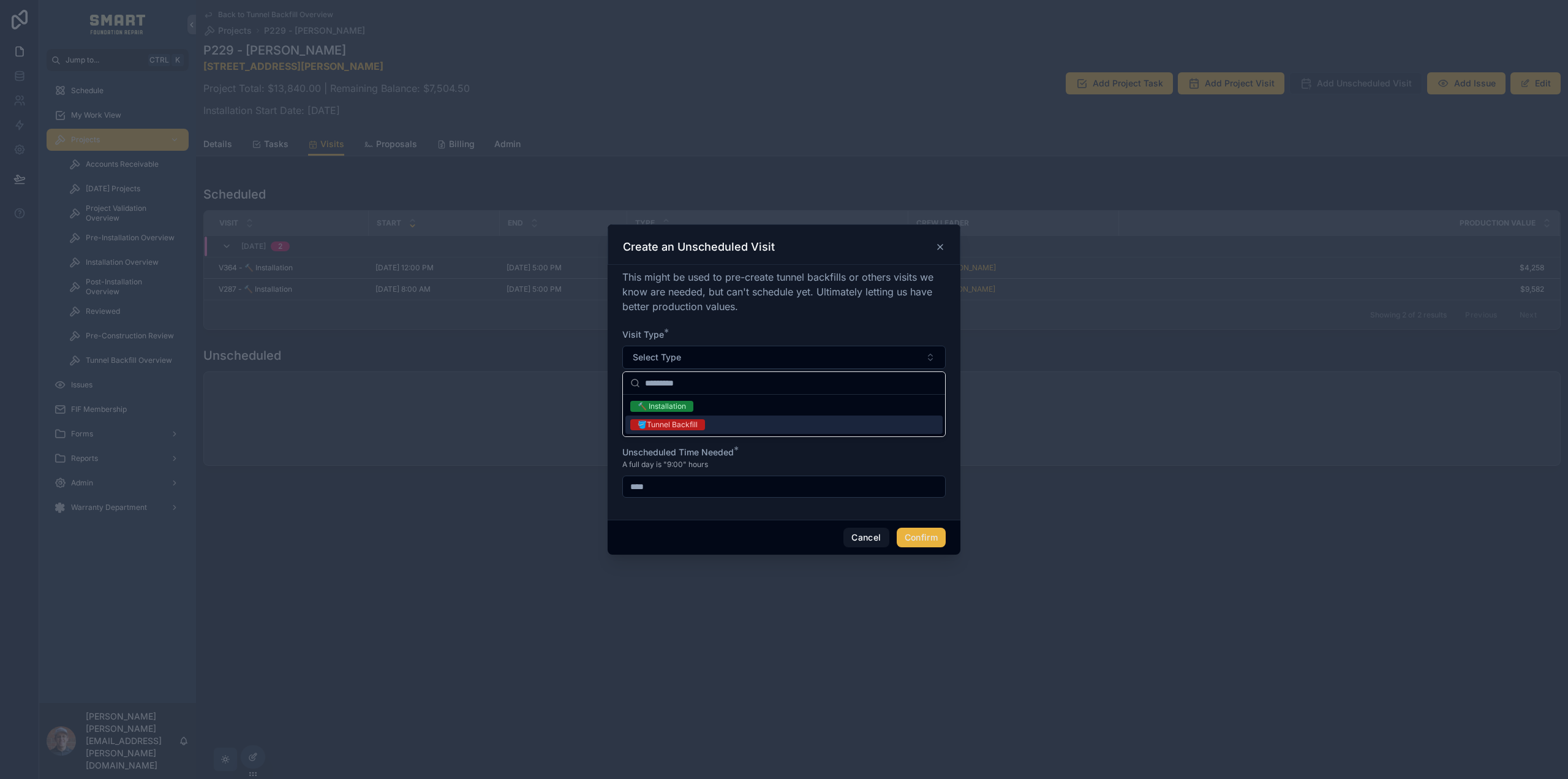
click at [676, 421] on div "🪣Tunnel Backfill" at bounding box center [667, 424] width 60 height 11
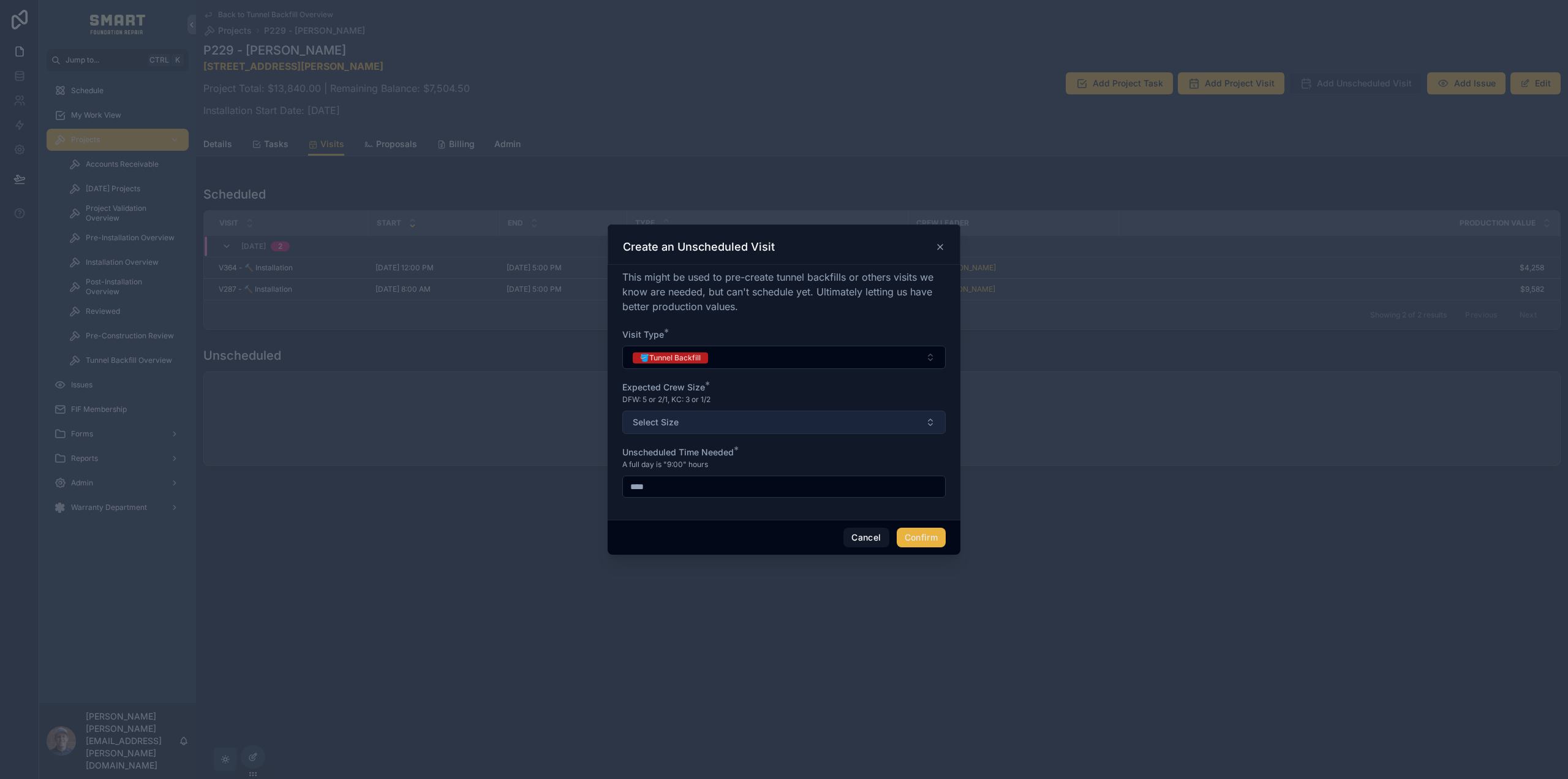
click at [677, 418] on span "Select Size" at bounding box center [655, 422] width 46 height 13
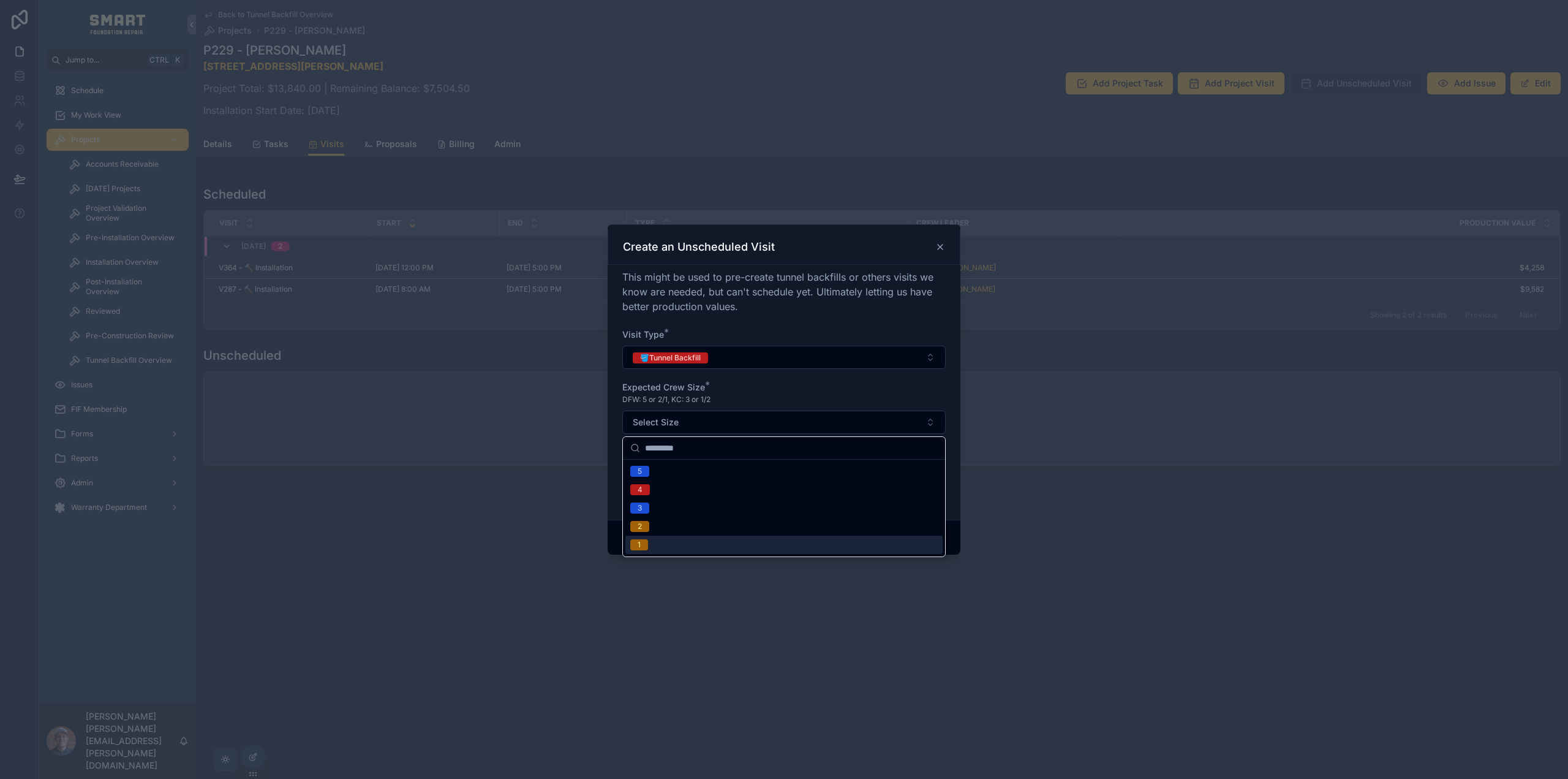
click at [649, 541] on div "1" at bounding box center [784, 544] width 317 height 18
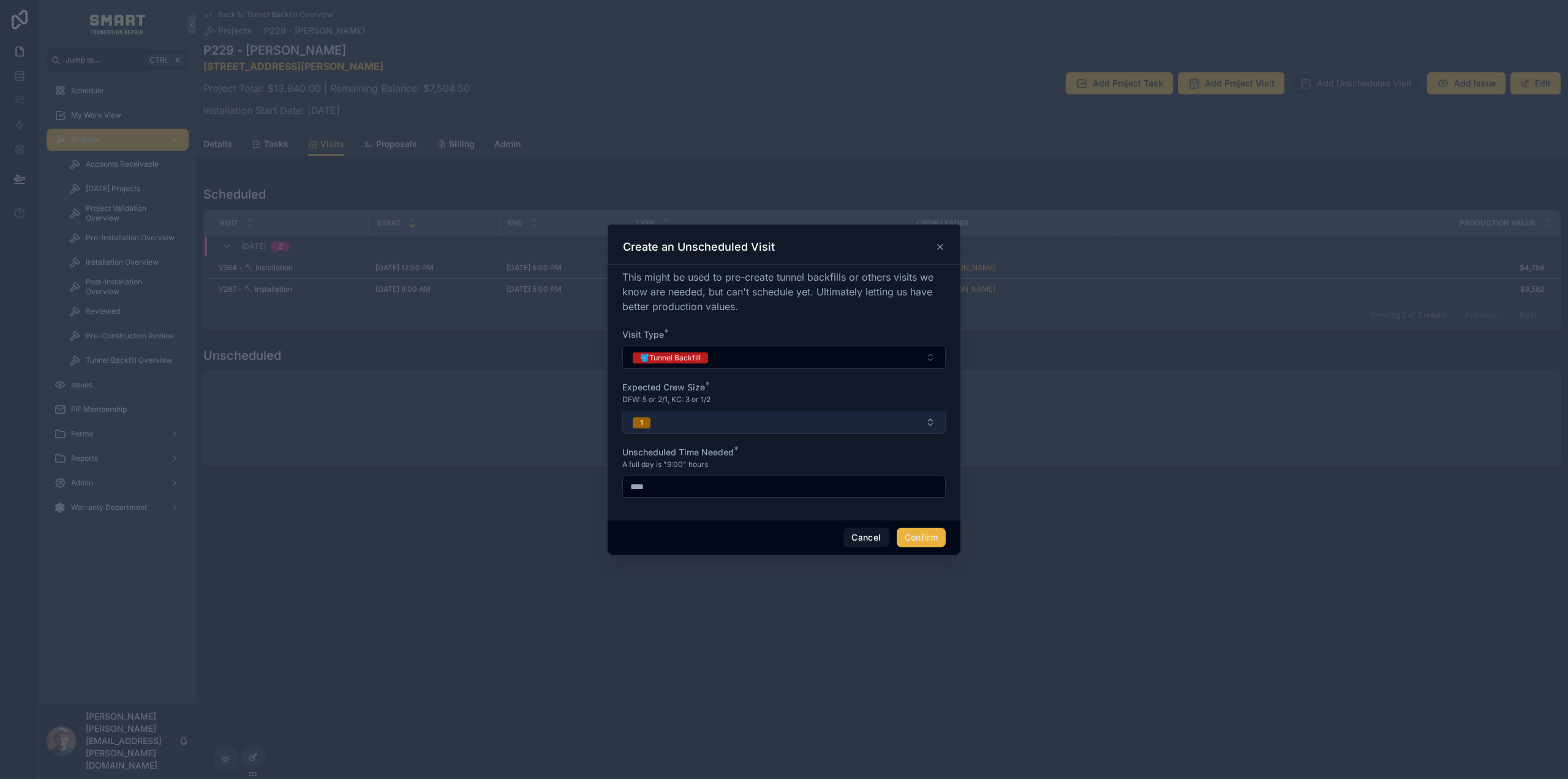
click at [671, 419] on button "1" at bounding box center [784, 422] width 323 height 23
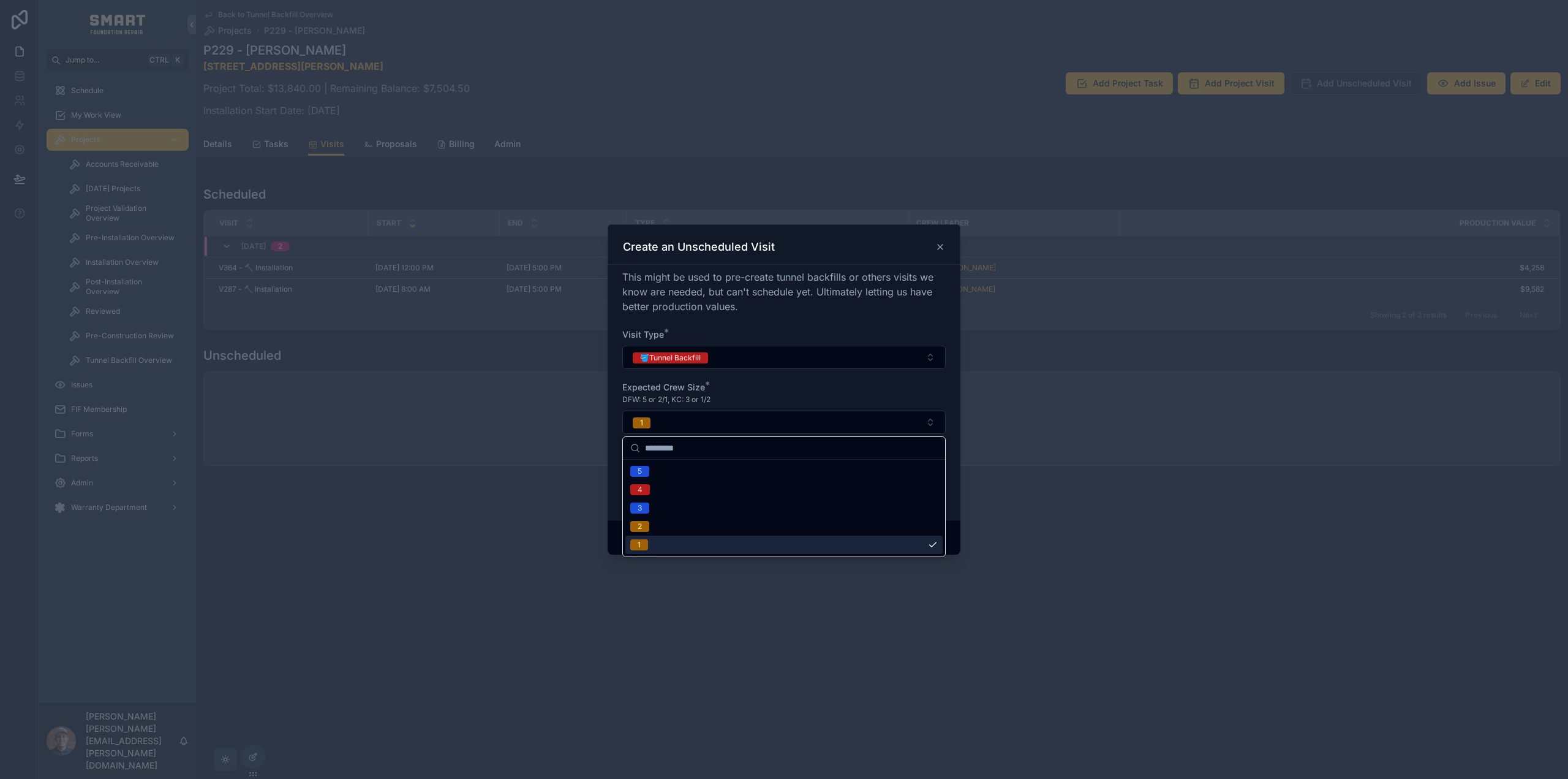
click at [644, 541] on span "1" at bounding box center [639, 544] width 18 height 11
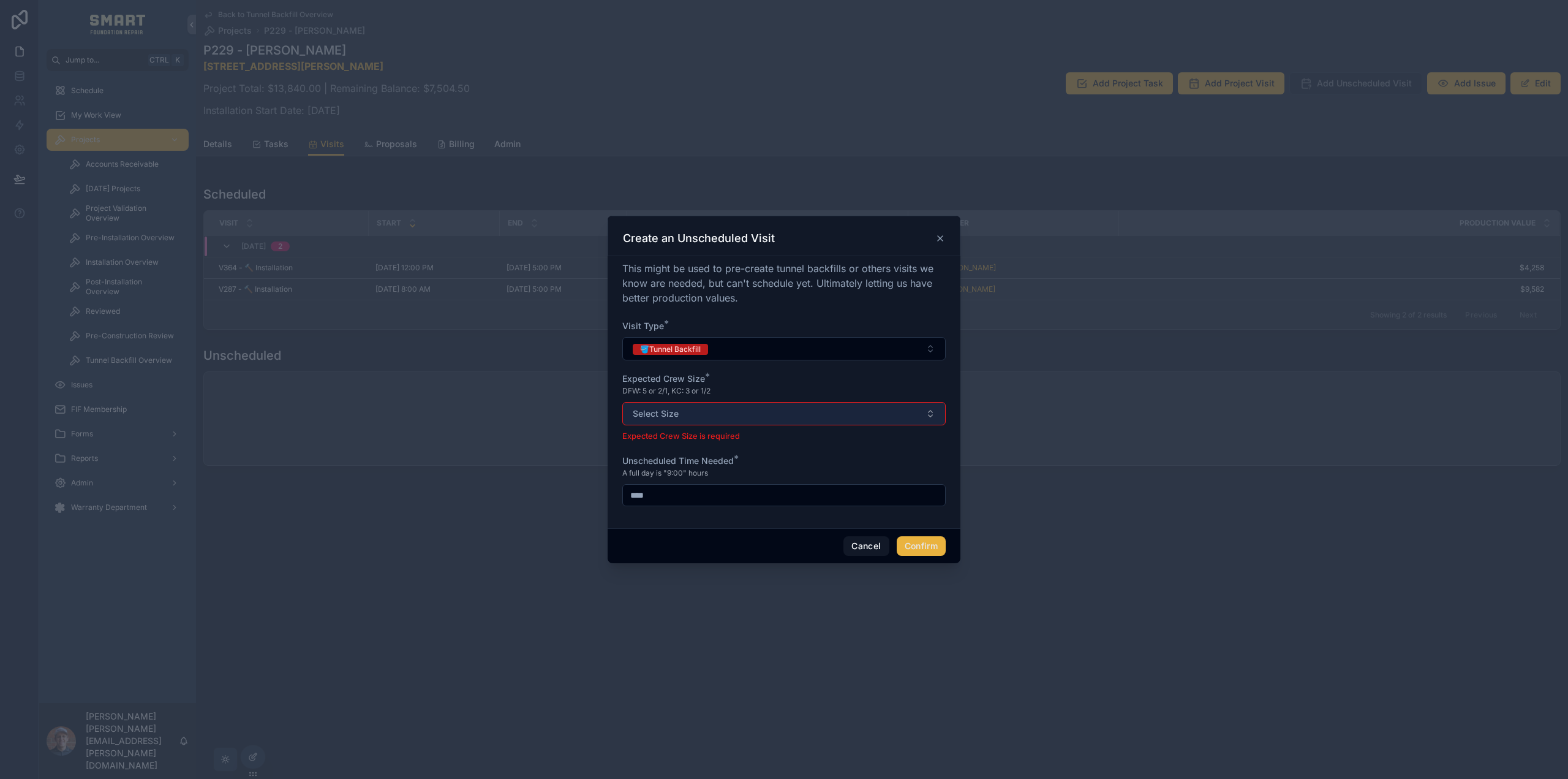
click at [668, 410] on span "Select Size" at bounding box center [655, 413] width 46 height 13
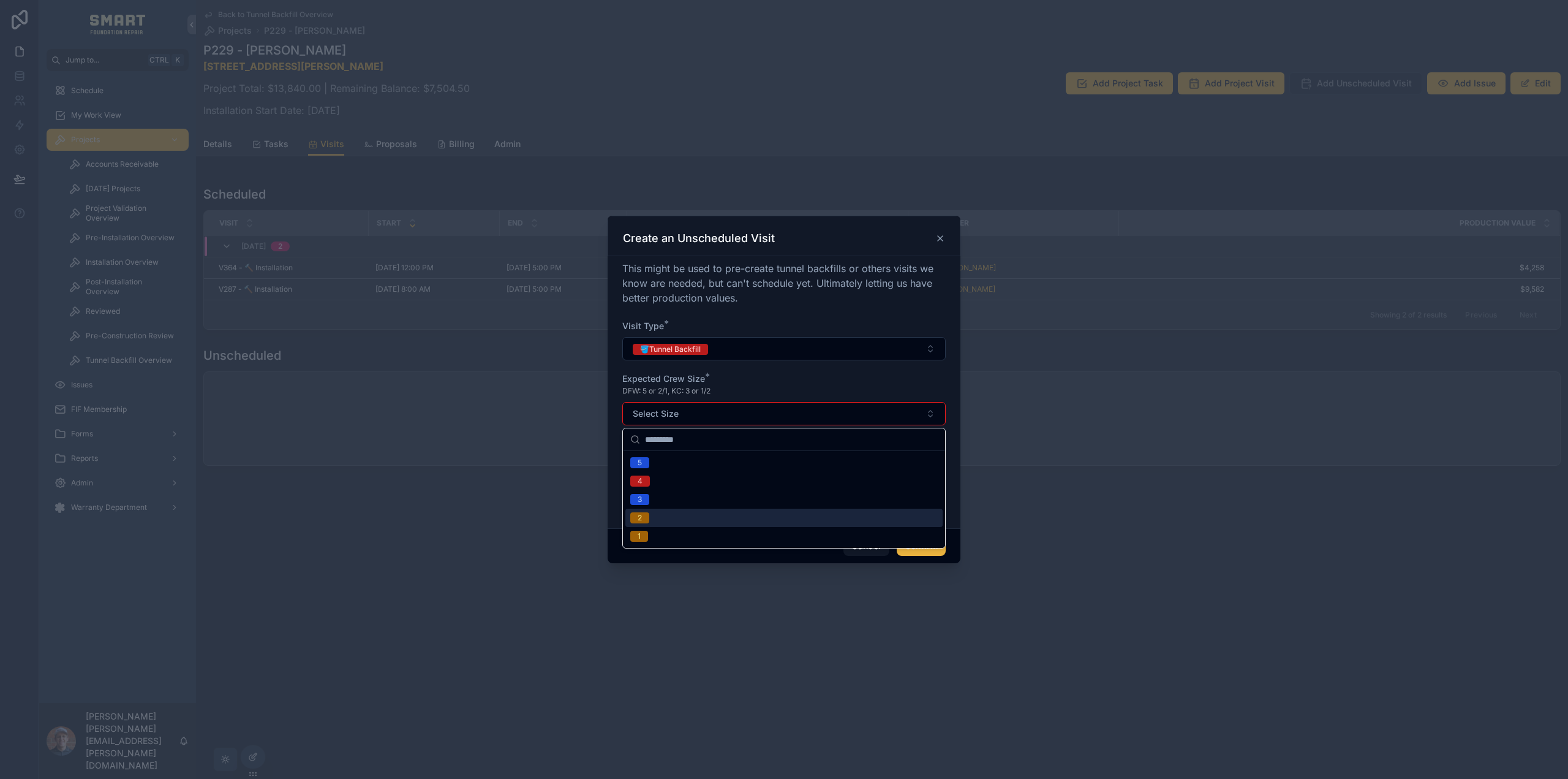
click at [657, 515] on div "2" at bounding box center [784, 518] width 317 height 18
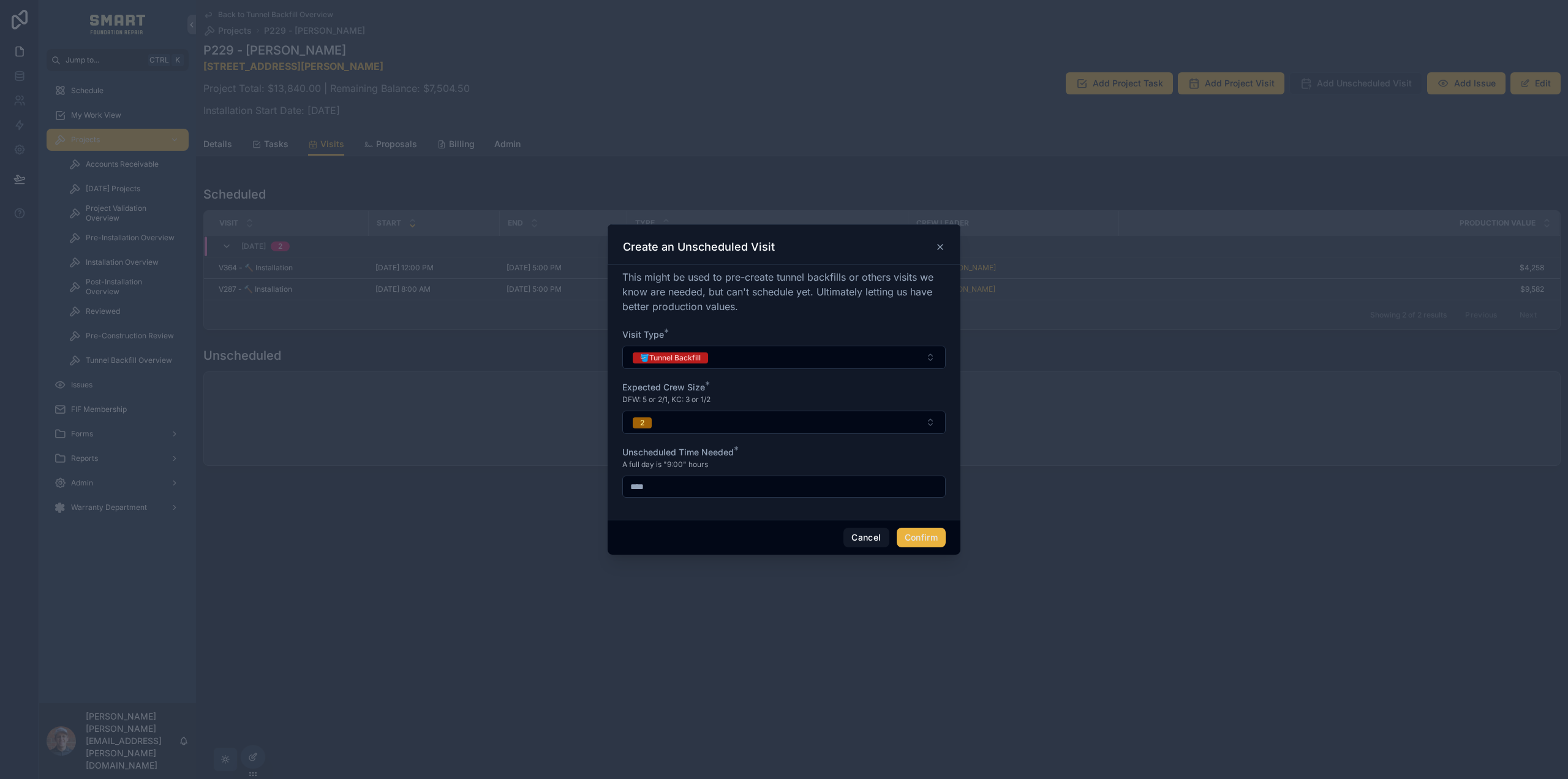
click at [662, 486] on input "****" at bounding box center [784, 487] width 322 height 17
drag, startPoint x: 658, startPoint y: 488, endPoint x: 577, endPoint y: 482, distance: 81.2
click at [594, 485] on div "Create an Unscheduled Visit This might be used to pre-create tunnel backfills o…" at bounding box center [784, 390] width 1568 height 779
type input "****"
click at [668, 519] on div "This might be used to pre-create tunnel backfills or others visits we know are …" at bounding box center [784, 392] width 352 height 255
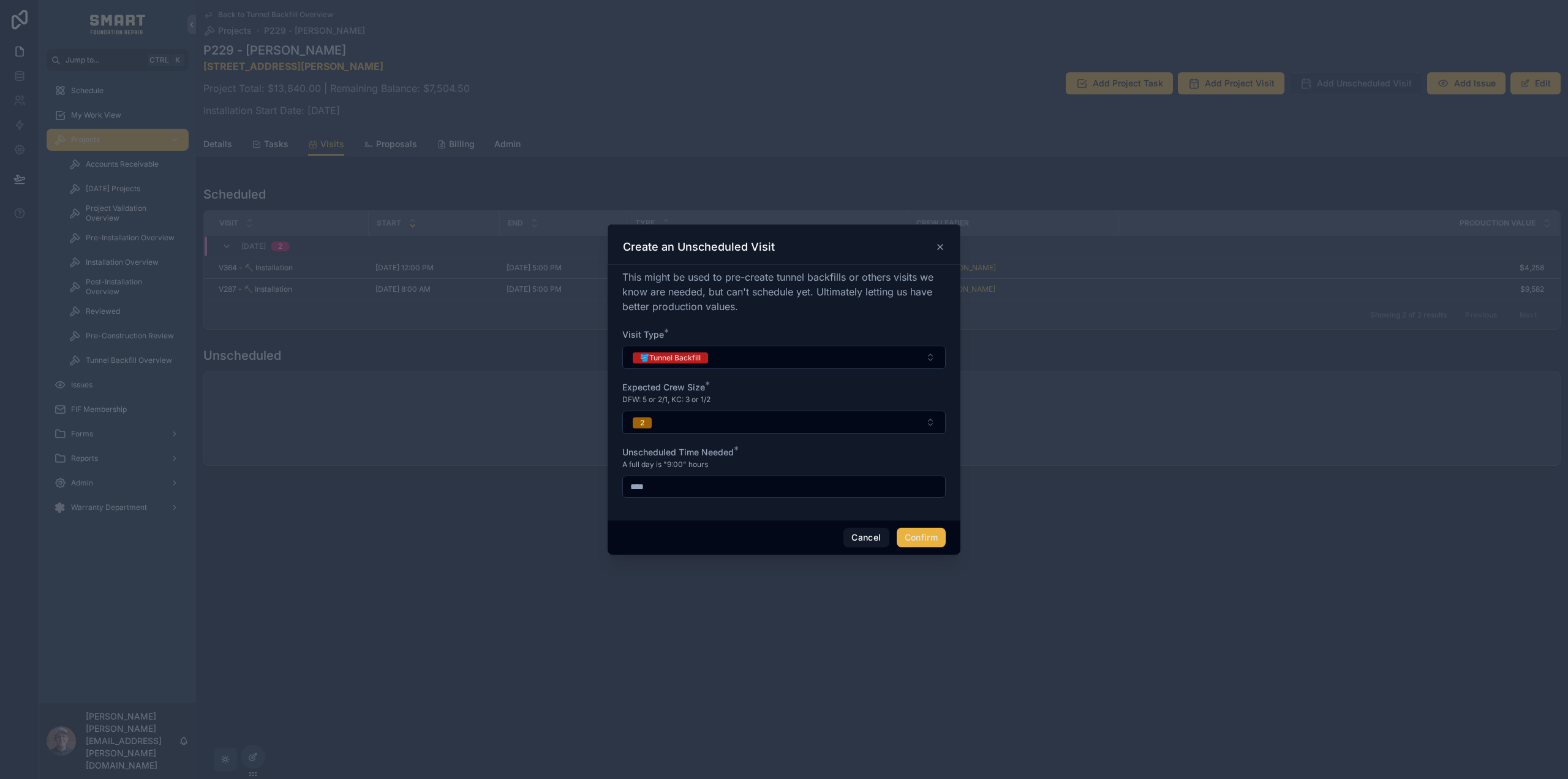
click at [919, 534] on button "Confirm" at bounding box center [921, 537] width 49 height 19
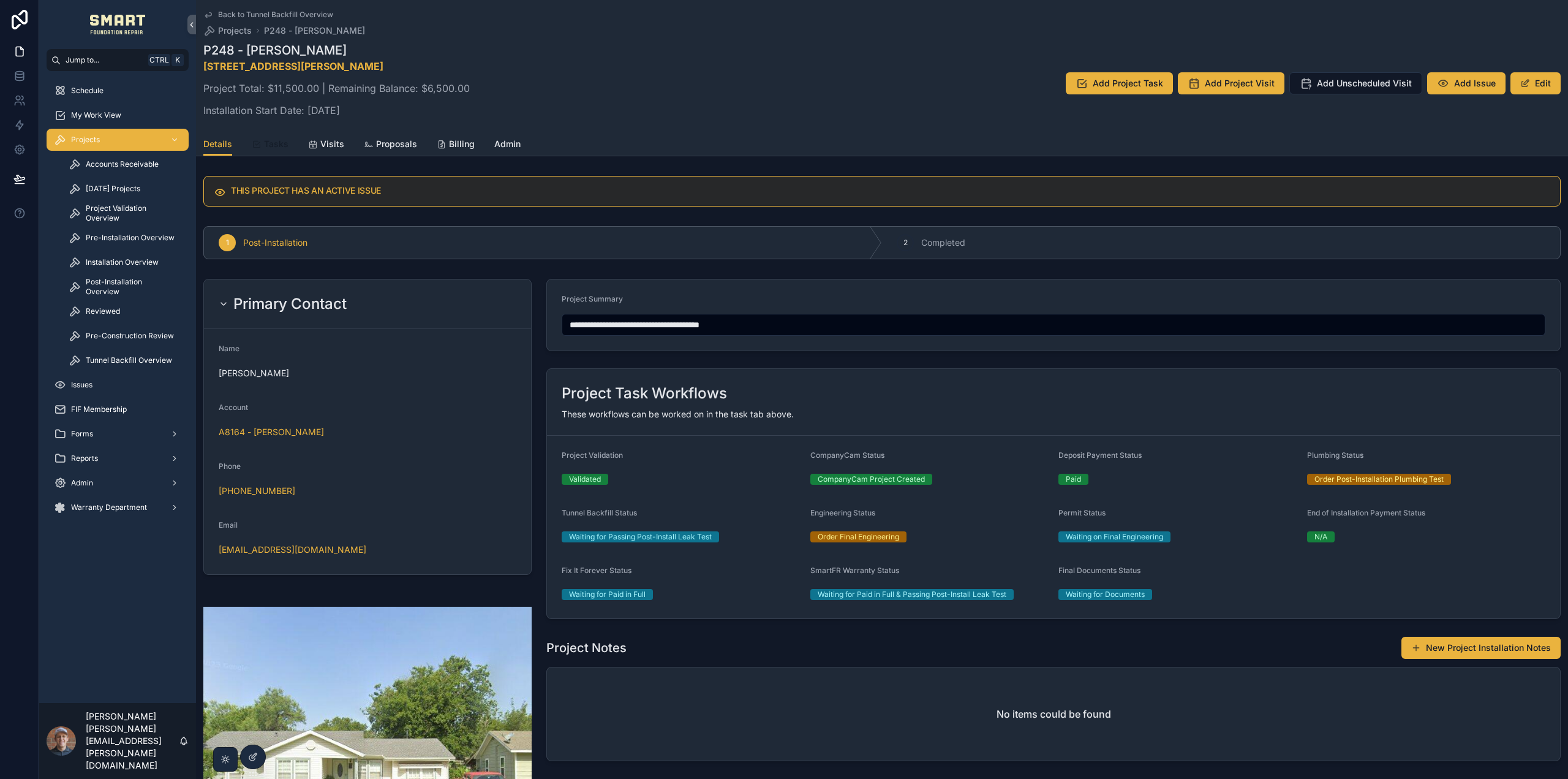
click at [270, 141] on span "Tasks" at bounding box center [275, 144] width 24 height 13
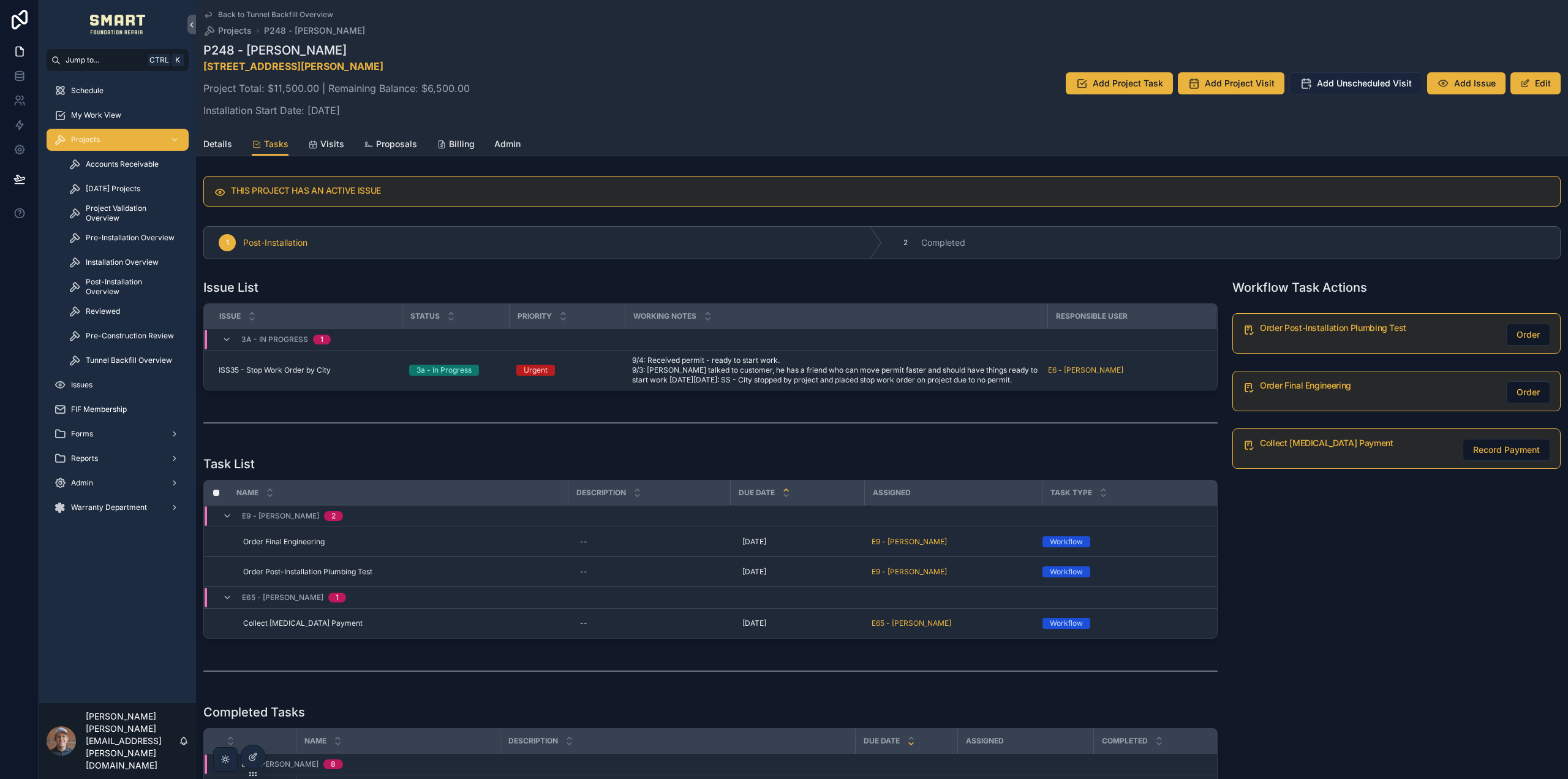
click at [1326, 82] on span "Add Unscheduled Visit" at bounding box center [1364, 83] width 95 height 13
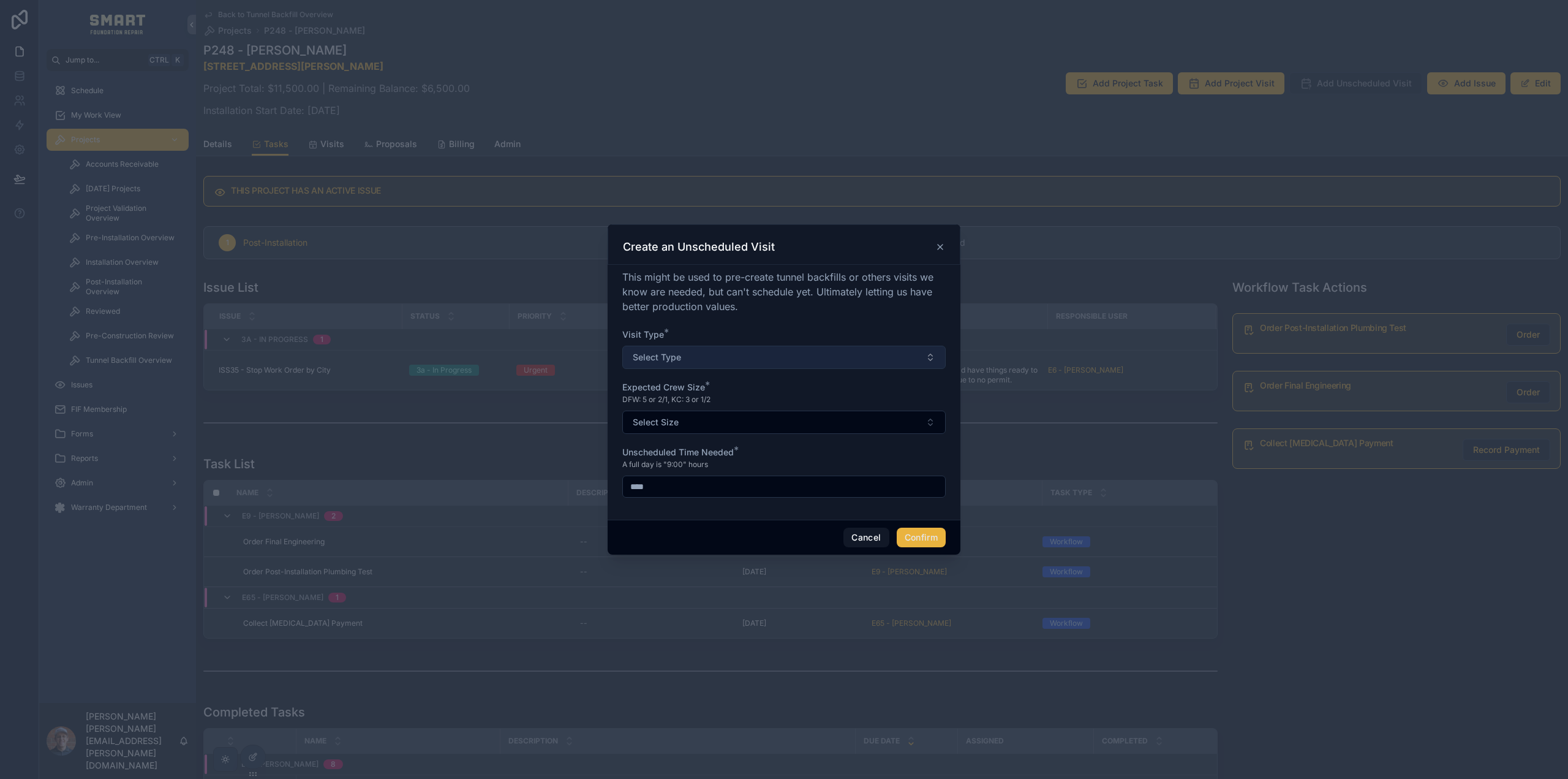
click at [685, 350] on button "Select Type" at bounding box center [784, 358] width 323 height 23
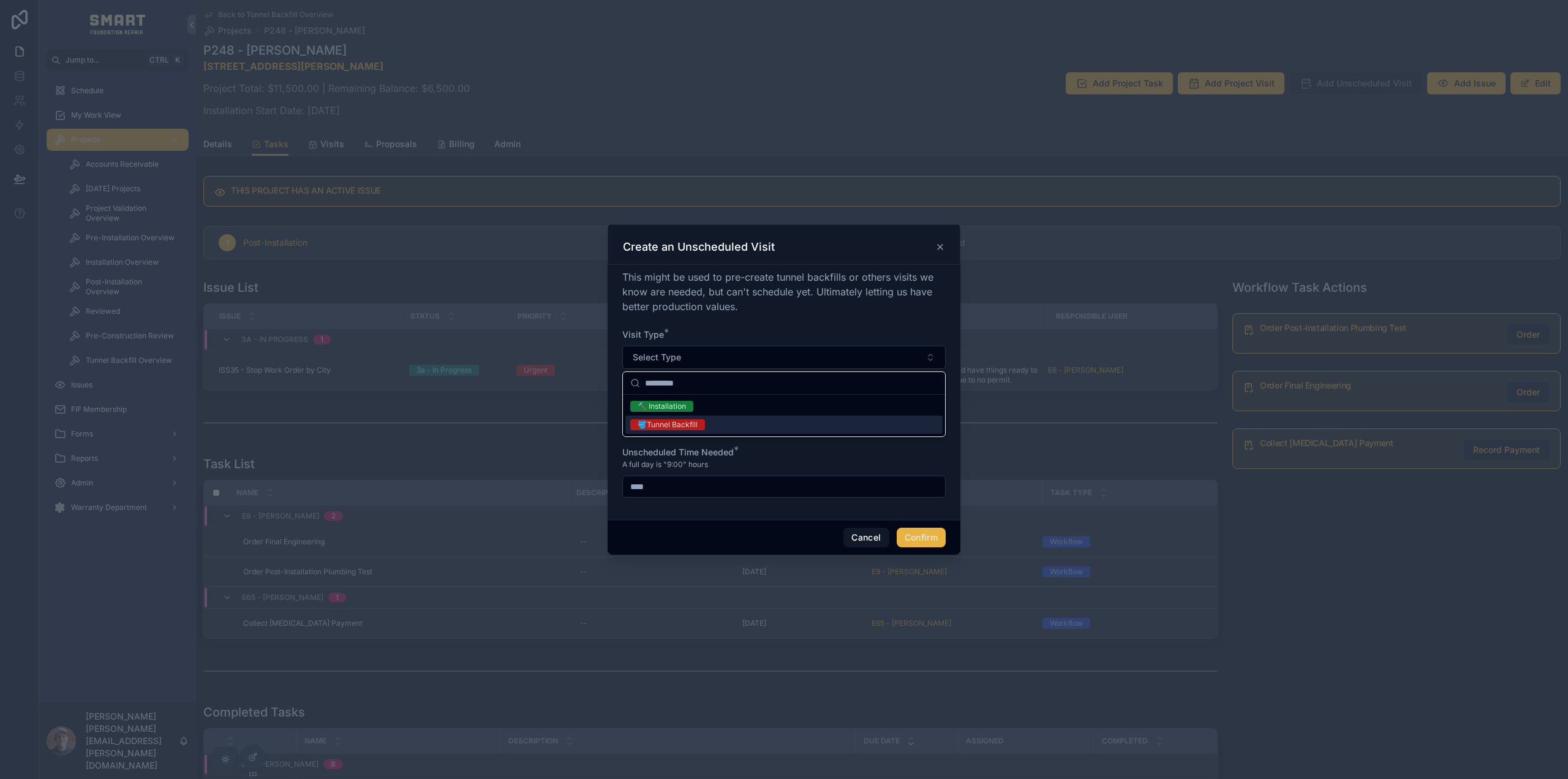
click at [667, 426] on div "🪣Tunnel Backfill" at bounding box center [667, 424] width 60 height 11
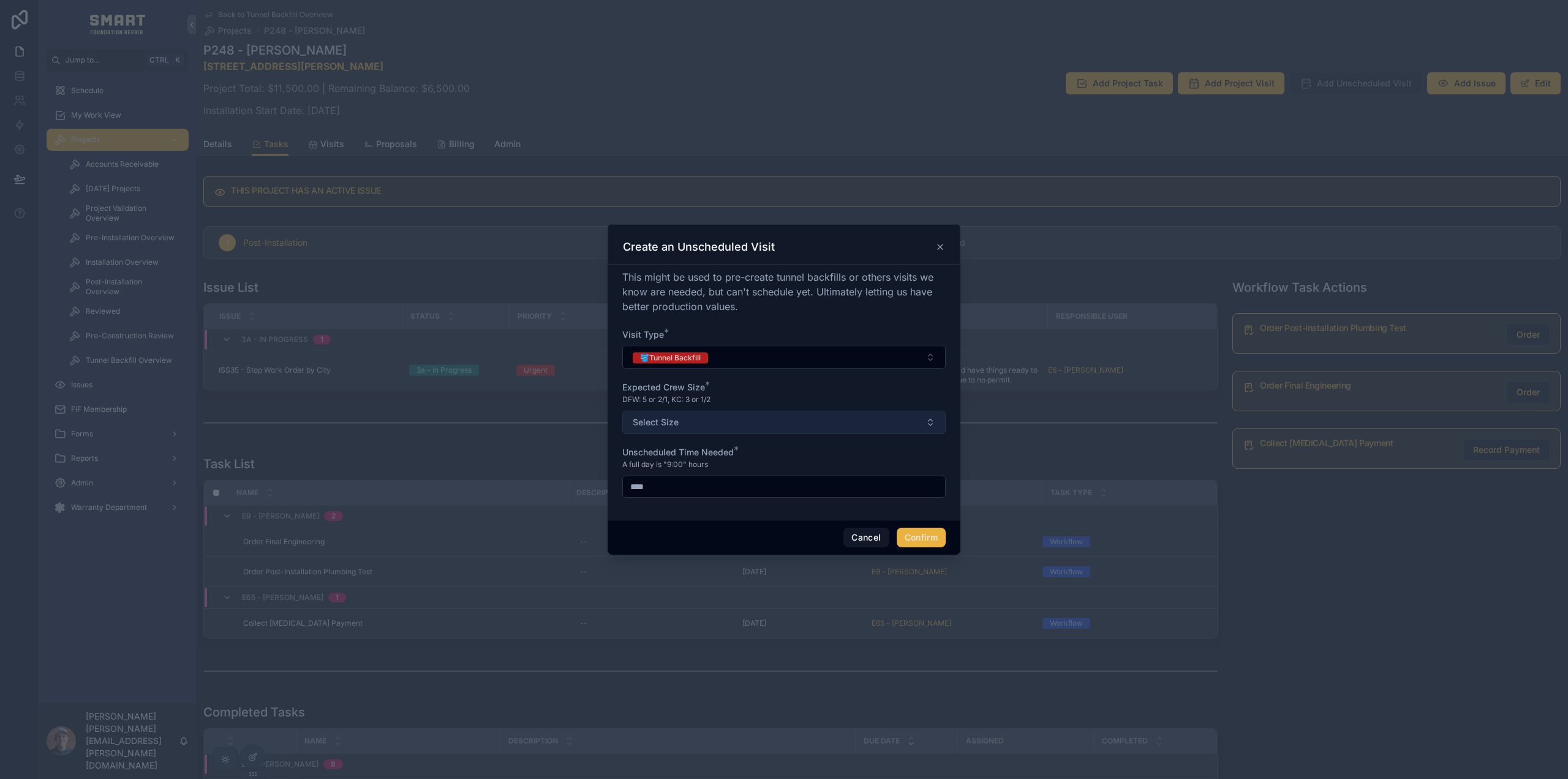
click at [667, 425] on span "Select Size" at bounding box center [655, 422] width 46 height 13
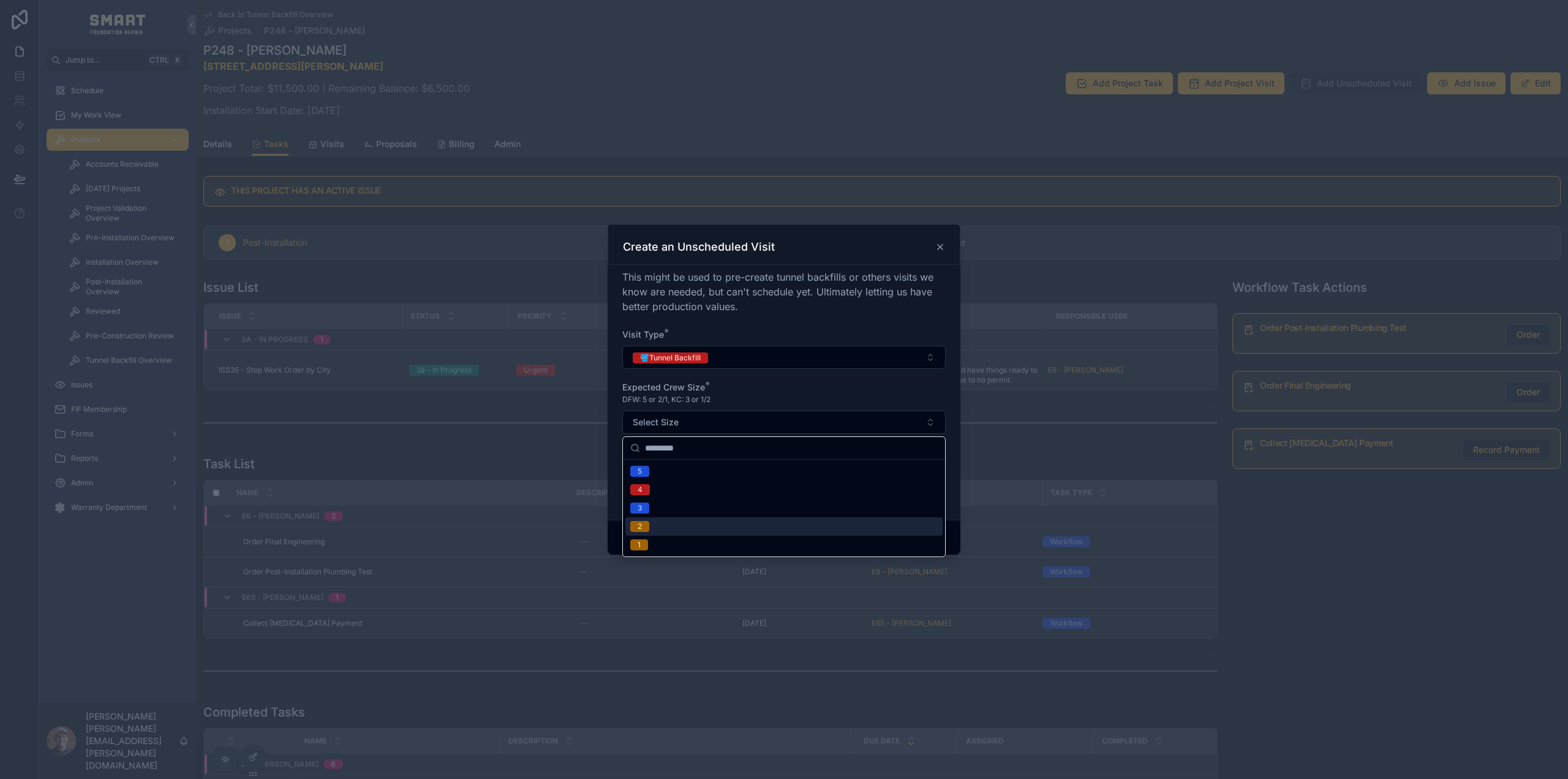
click at [661, 528] on div "2" at bounding box center [784, 526] width 317 height 18
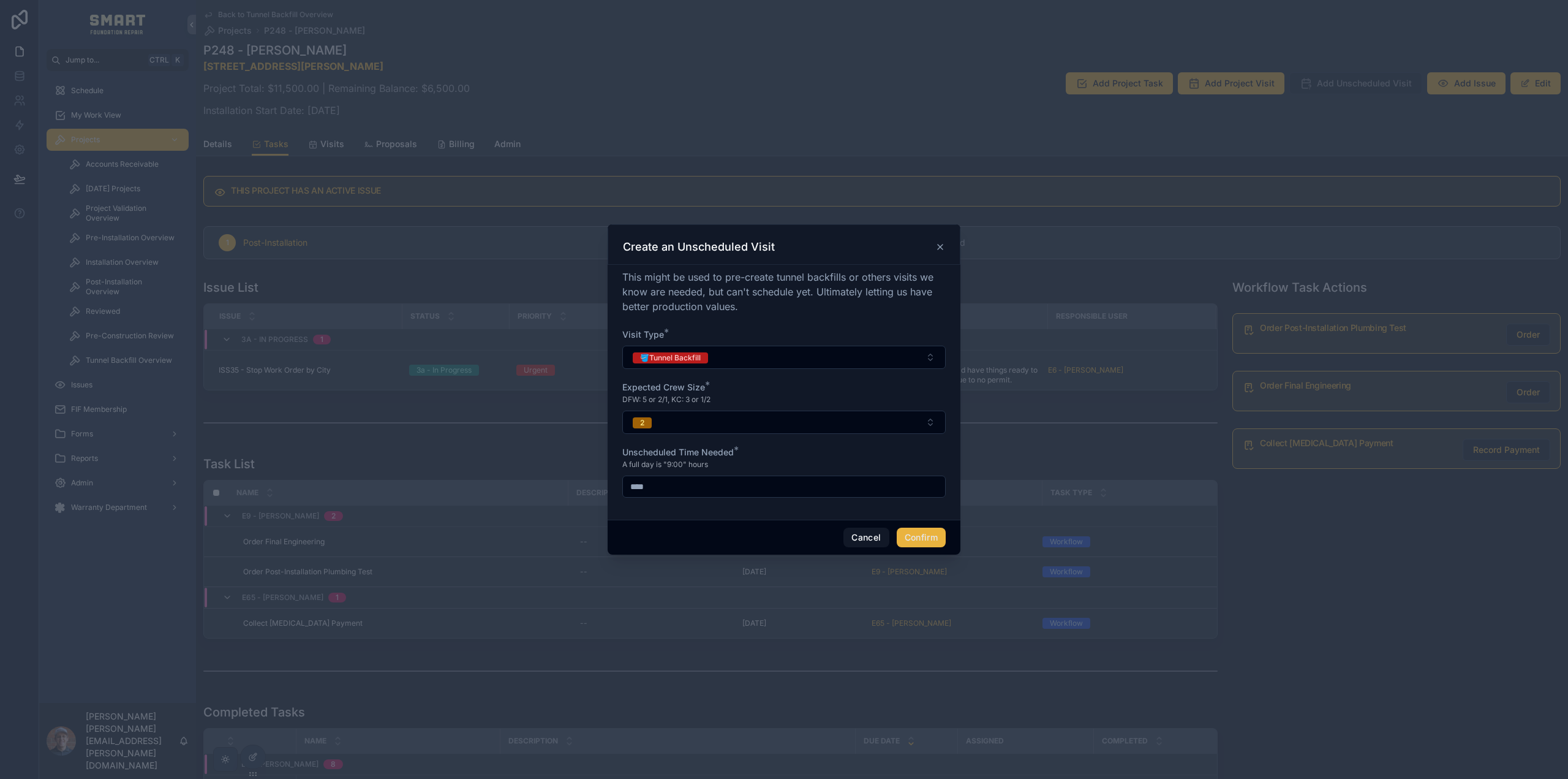
click at [668, 485] on input "****" at bounding box center [784, 487] width 322 height 17
type input "****"
click at [928, 539] on button "Confirm" at bounding box center [921, 537] width 49 height 19
